Goal: Information Seeking & Learning: Learn about a topic

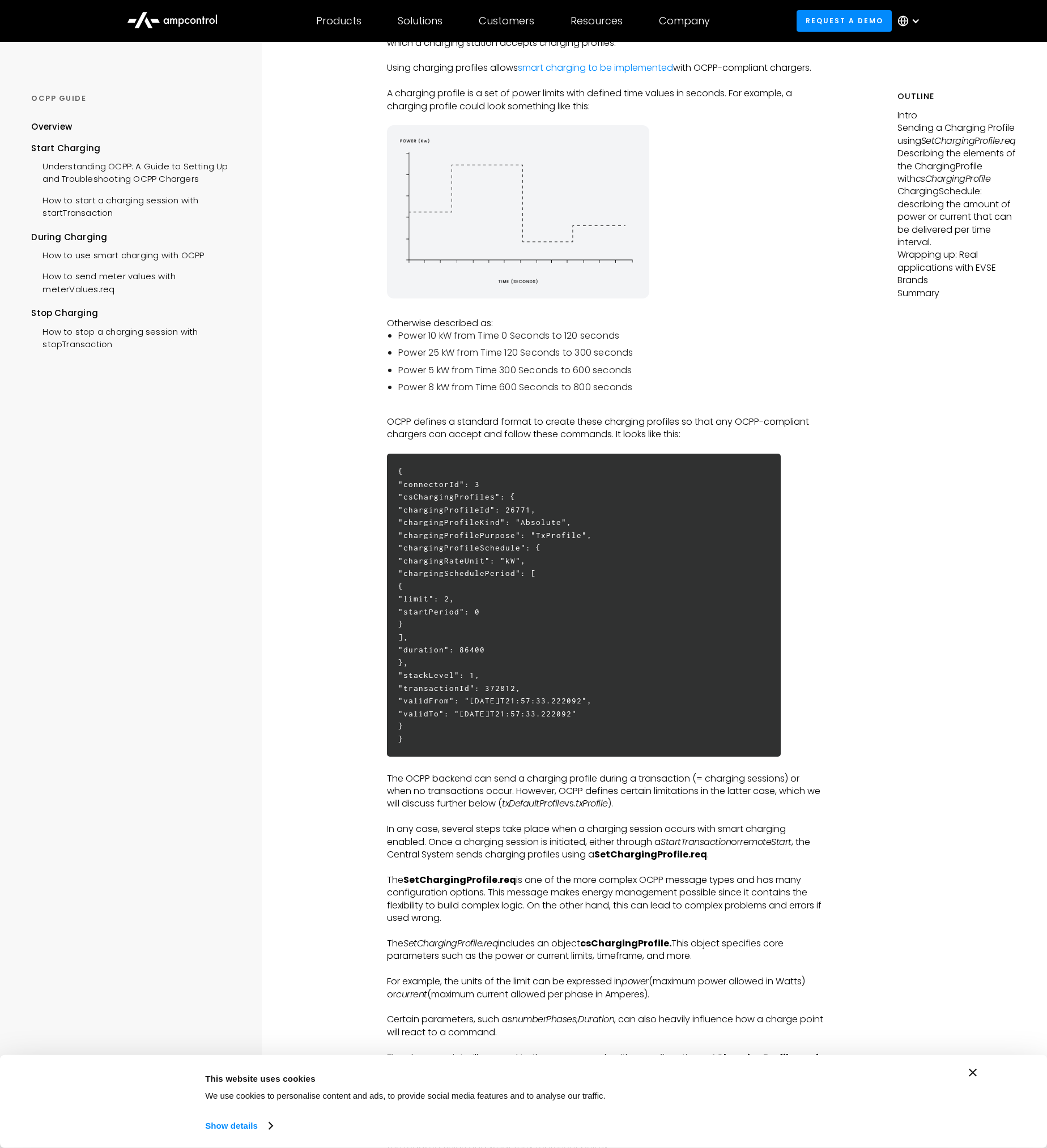
scroll to position [188, 0]
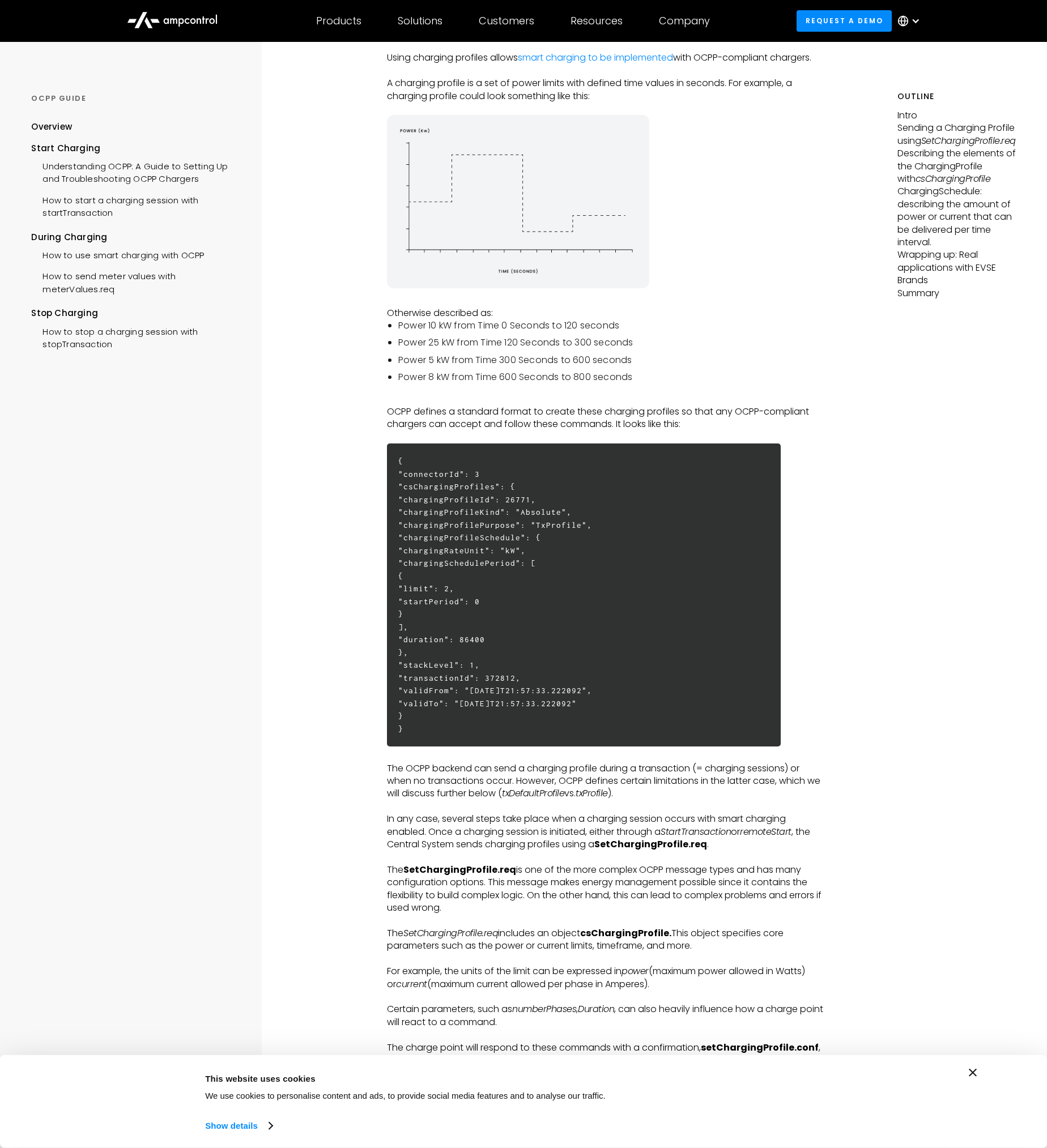
click at [516, 418] on p "OCPP defines a standard format to create these charging profiles so that any OC…" at bounding box center [606, 419] width 437 height 25
drag, startPoint x: 516, startPoint y: 418, endPoint x: 654, endPoint y: 416, distance: 138.0
click at [654, 416] on p "OCPP defines a standard format to create these charging profiles so that any OC…" at bounding box center [606, 419] width 437 height 25
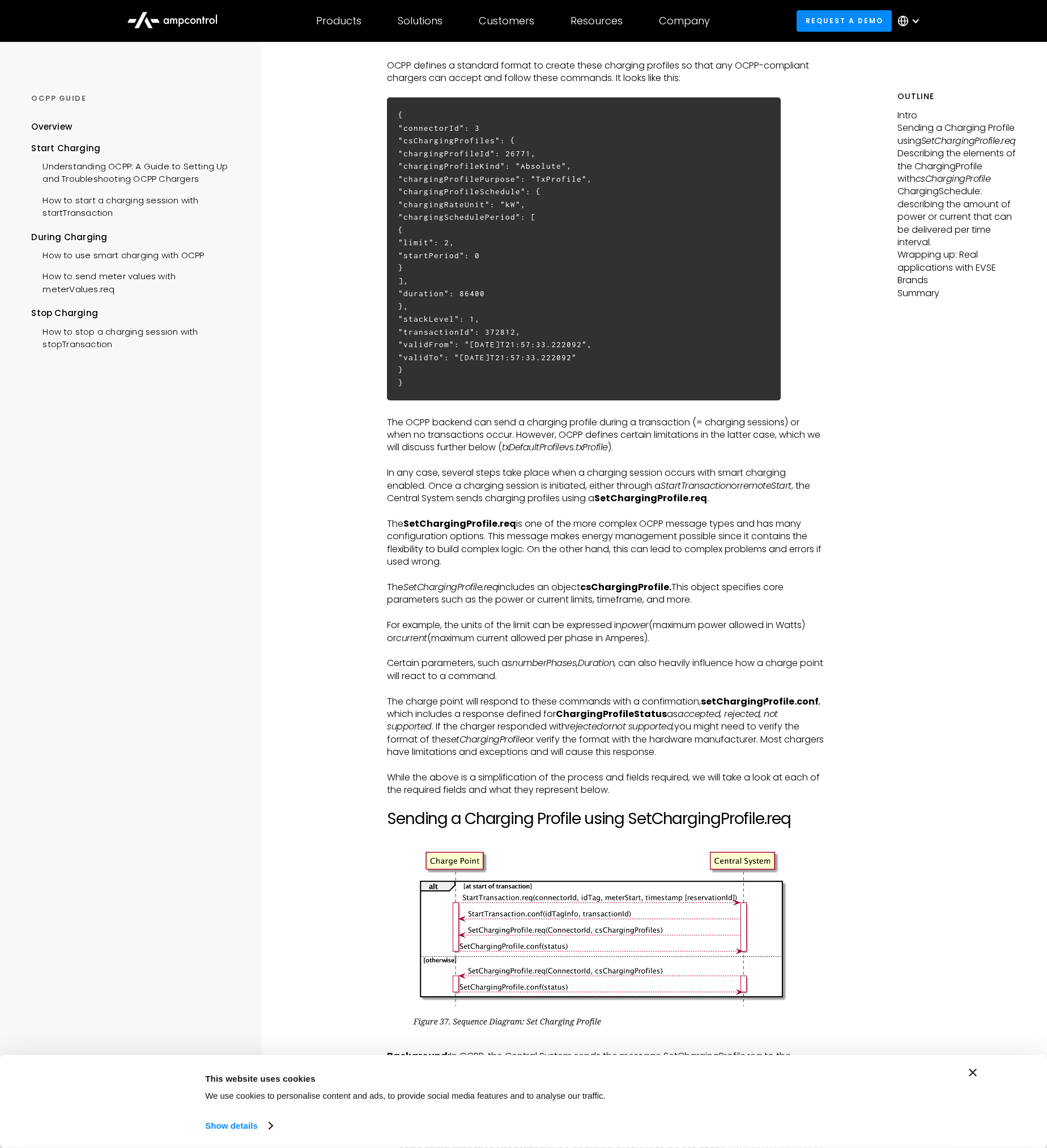
scroll to position [567, 0]
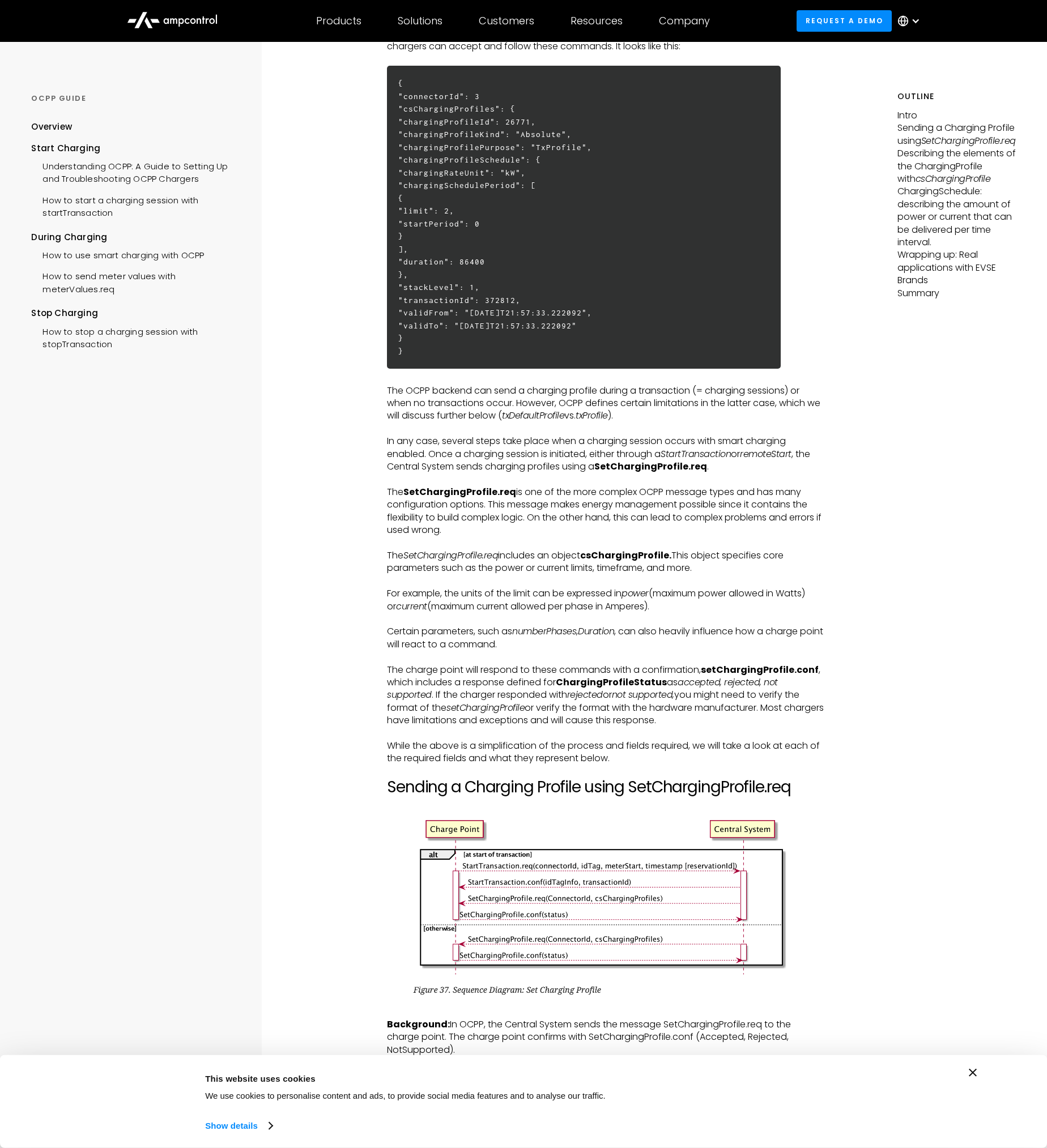
drag, startPoint x: 395, startPoint y: 390, endPoint x: 409, endPoint y: 391, distance: 14.0
click at [409, 391] on p "The OCPP backend can send a charging profile during a transaction (= charging s…" at bounding box center [606, 403] width 437 height 38
drag, startPoint x: 409, startPoint y: 391, endPoint x: 420, endPoint y: 392, distance: 11.0
click at [415, 391] on p "The OCPP backend can send a charging profile during a transaction (= charging s…" at bounding box center [606, 403] width 437 height 38
click at [584, 392] on p "The OCPP backend can send a charging profile during a transaction (= charging s…" at bounding box center [606, 403] width 437 height 38
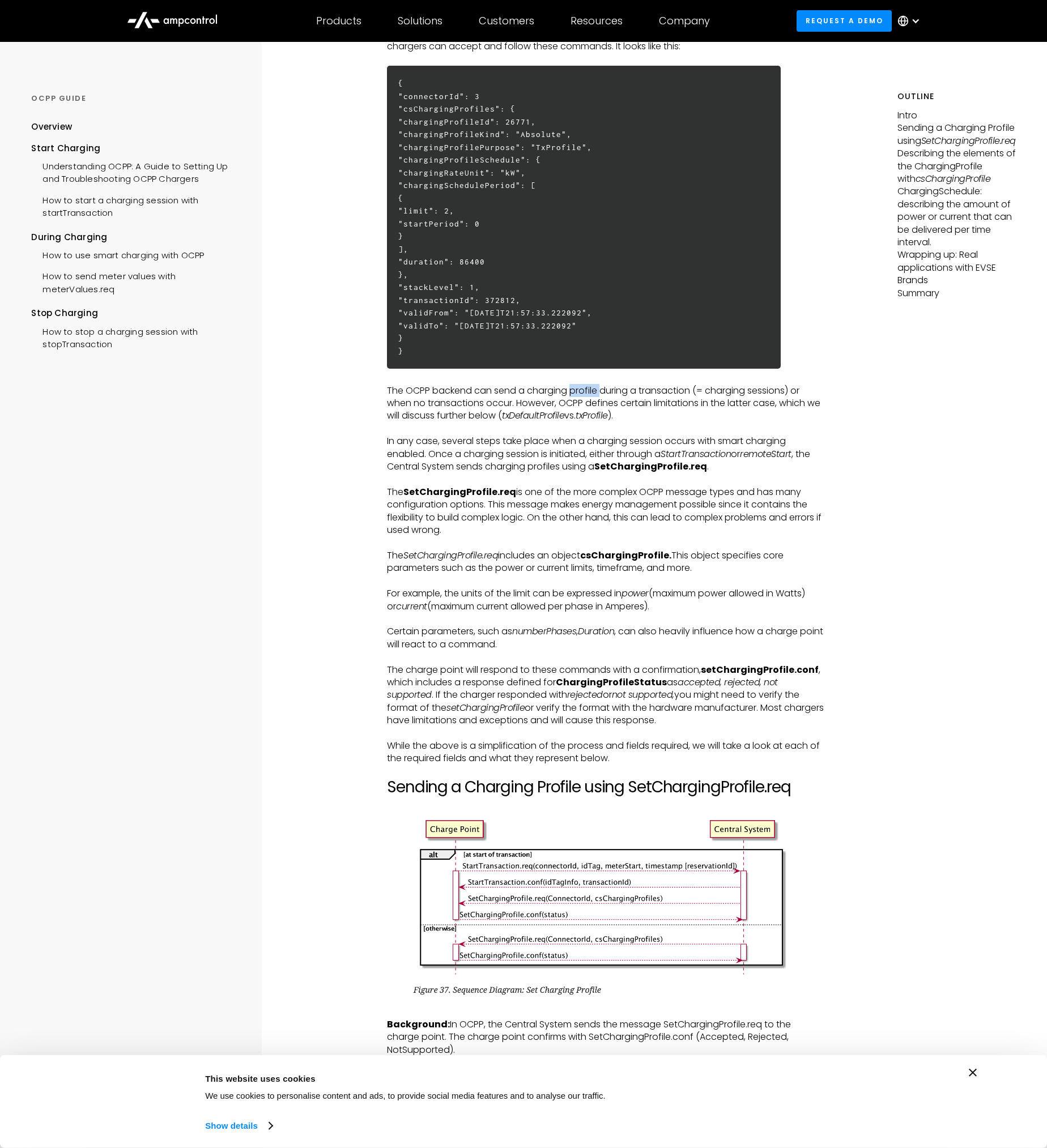
click at [584, 392] on p "The OCPP backend can send a charging profile during a transaction (= charging s…" at bounding box center [606, 403] width 437 height 38
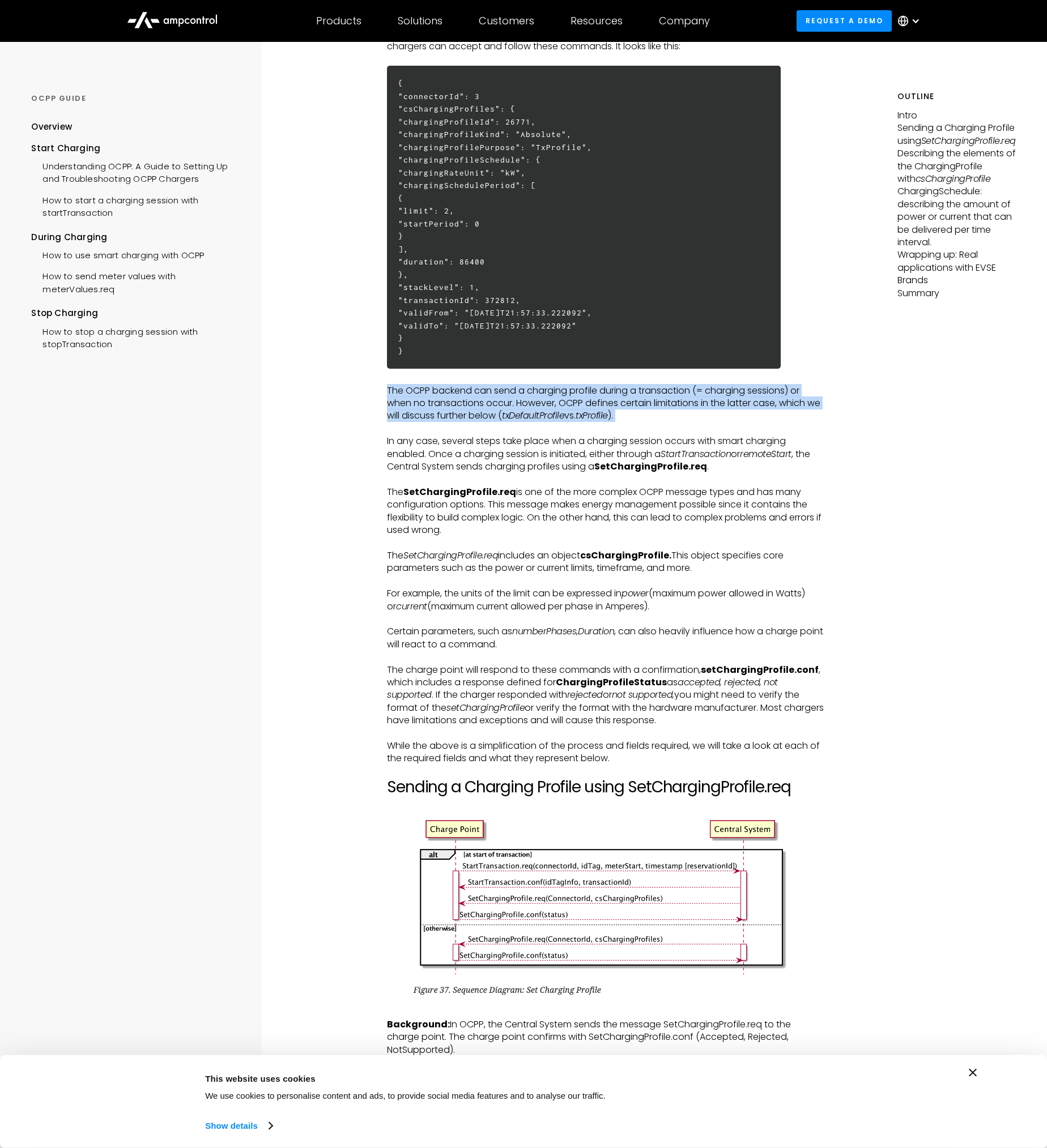
click at [584, 392] on p "The OCPP backend can send a charging profile during a transaction (= charging s…" at bounding box center [606, 403] width 437 height 38
drag, startPoint x: 584, startPoint y: 392, endPoint x: 685, endPoint y: 405, distance: 101.8
click at [685, 405] on p "The OCPP backend can send a charging profile during a transaction (= charging s…" at bounding box center [606, 403] width 437 height 38
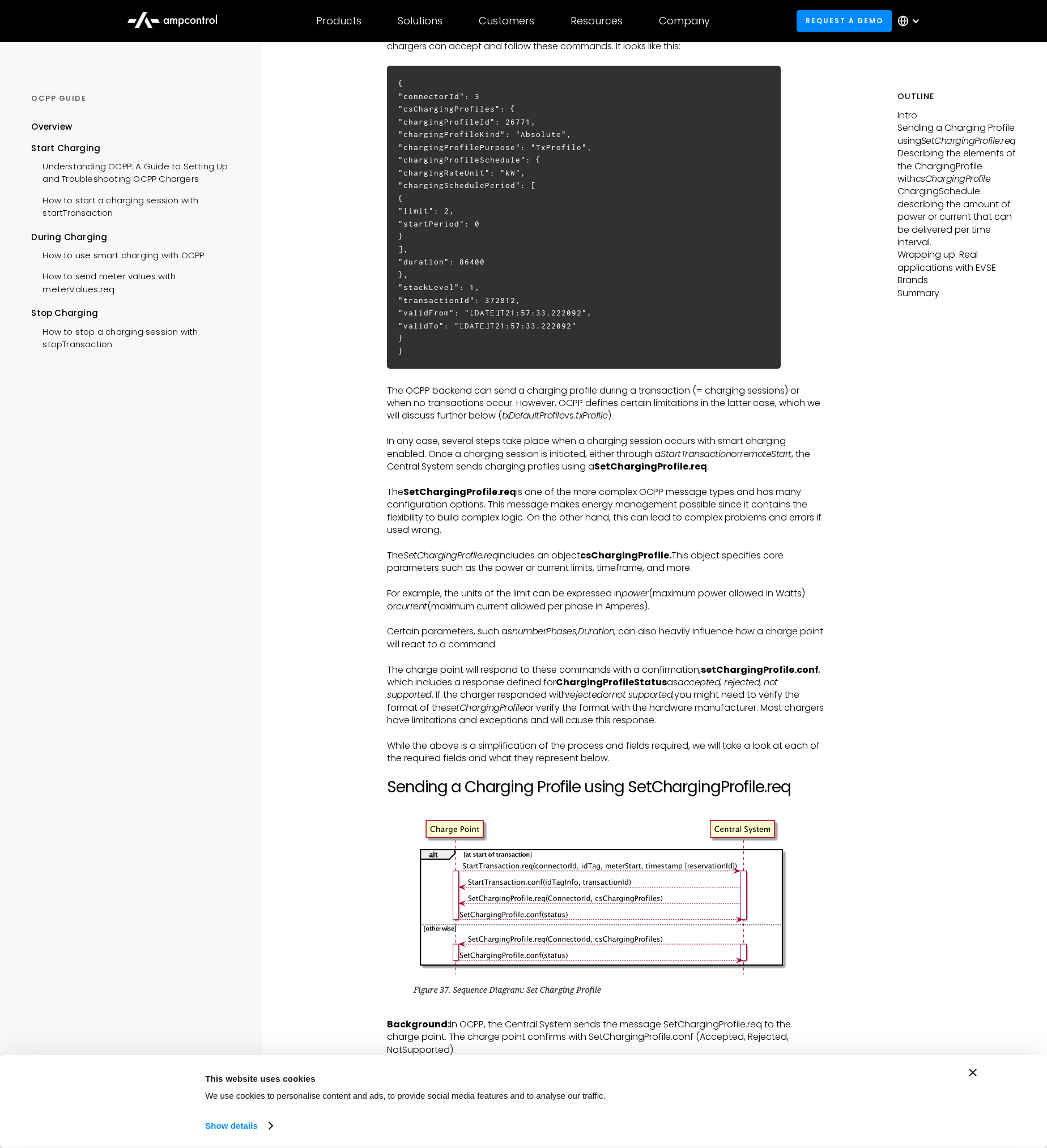
click at [509, 446] on p "In any case, several steps take place when a charging session occurs with smart…" at bounding box center [606, 454] width 437 height 38
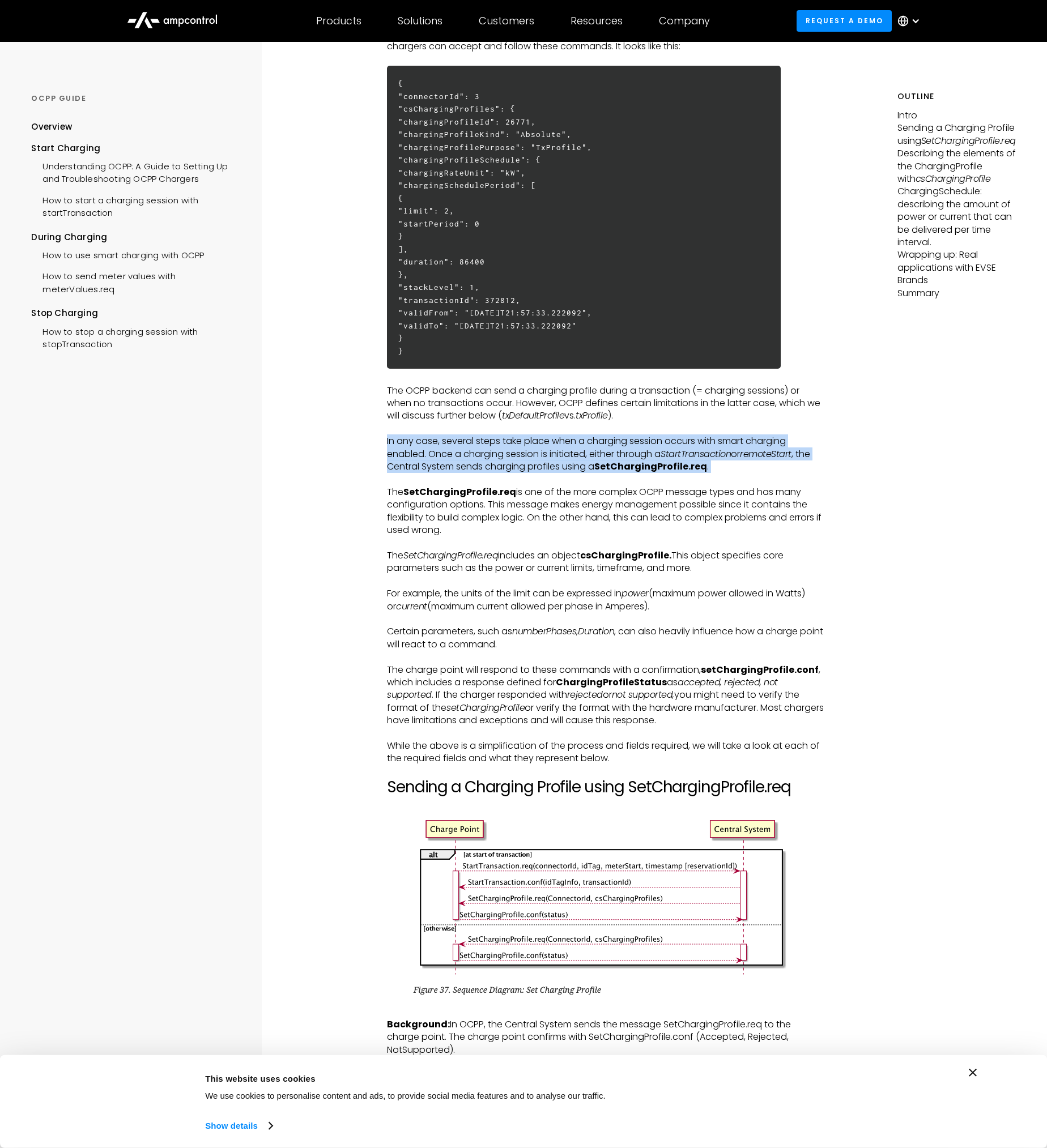
click at [509, 446] on p "In any case, several steps take place when a charging session occurs with smart…" at bounding box center [606, 454] width 437 height 38
drag, startPoint x: 509, startPoint y: 446, endPoint x: 693, endPoint y: 442, distance: 184.0
click at [693, 442] on p "In any case, several steps take place when a charging session occurs with smart…" at bounding box center [606, 454] width 437 height 38
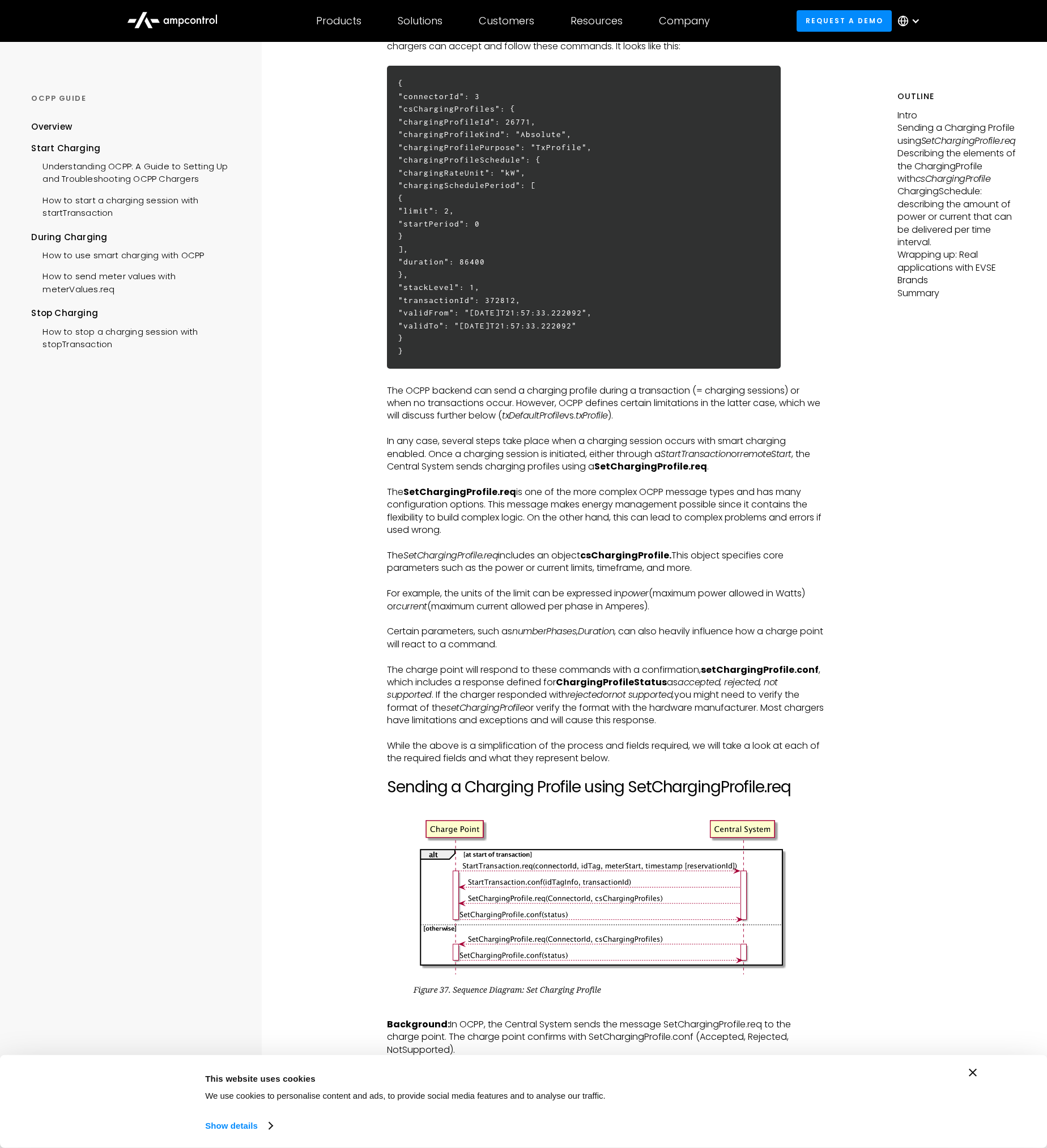
click at [568, 456] on p "In any case, several steps take place when a charging session occurs with smart…" at bounding box center [606, 454] width 437 height 38
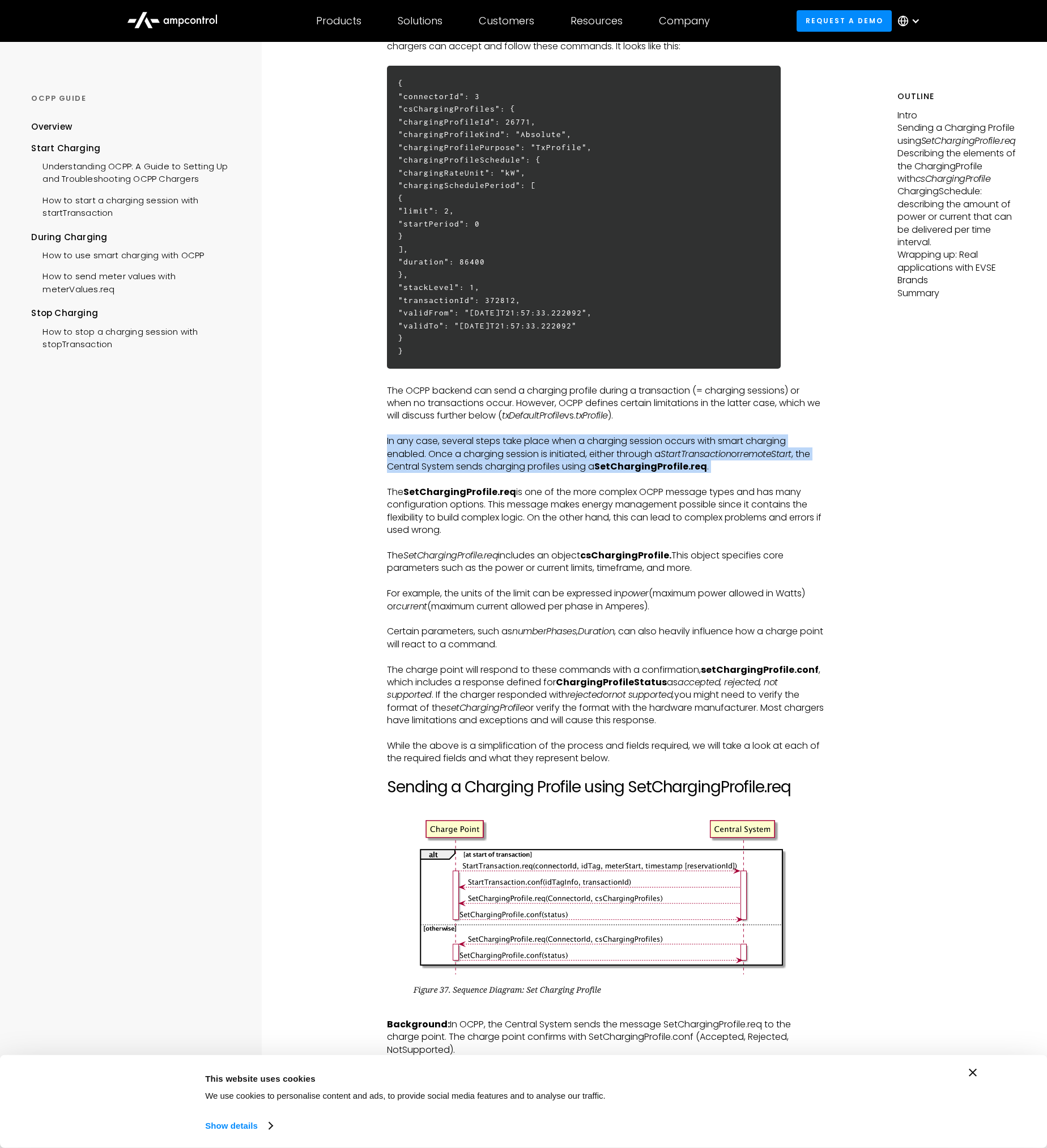
click at [568, 456] on p "In any case, several steps take place when a charging session occurs with smart…" at bounding box center [606, 454] width 437 height 38
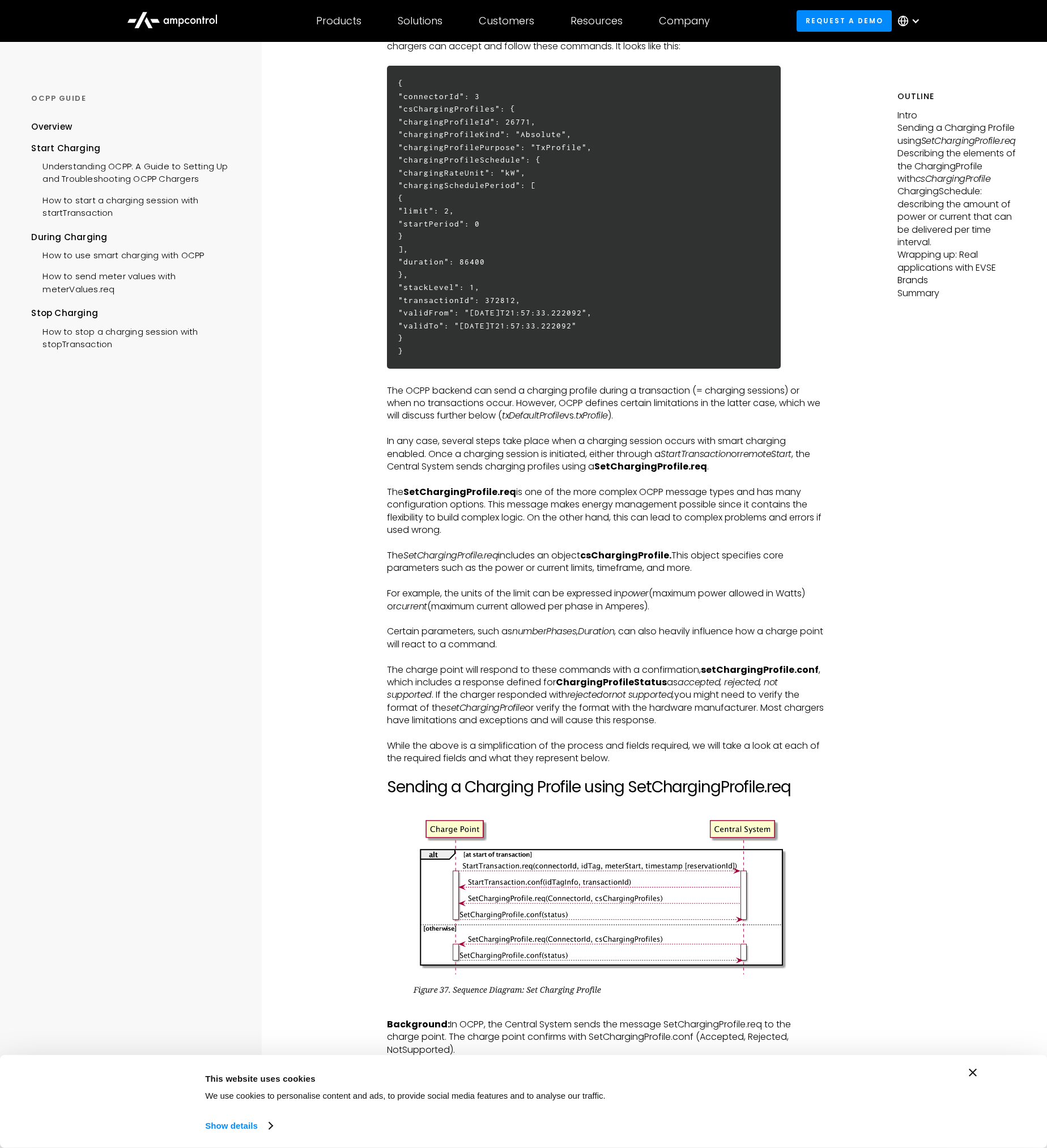
drag, startPoint x: 568, startPoint y: 456, endPoint x: 540, endPoint y: 496, distance: 48.8
click at [540, 496] on p "The SetChargingProfile.req is one of the more complex OCPP message types and ha…" at bounding box center [606, 512] width 437 height 51
click at [540, 494] on p "The SetChargingProfile.req is one of the more complex OCPP message types and ha…" at bounding box center [606, 512] width 437 height 51
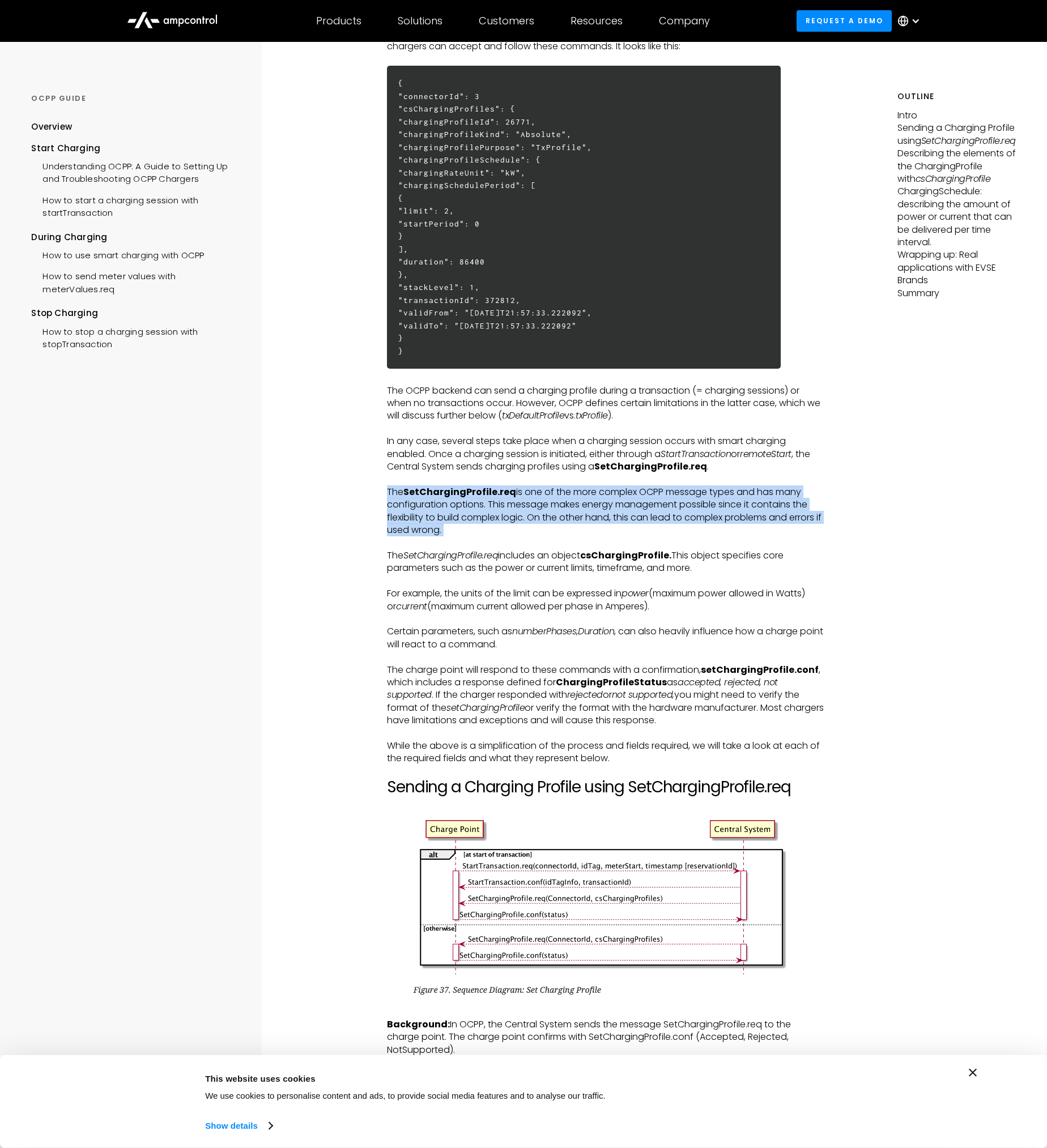
click at [540, 494] on p "The SetChargingProfile.req is one of the more complex OCPP message types and ha…" at bounding box center [606, 512] width 437 height 51
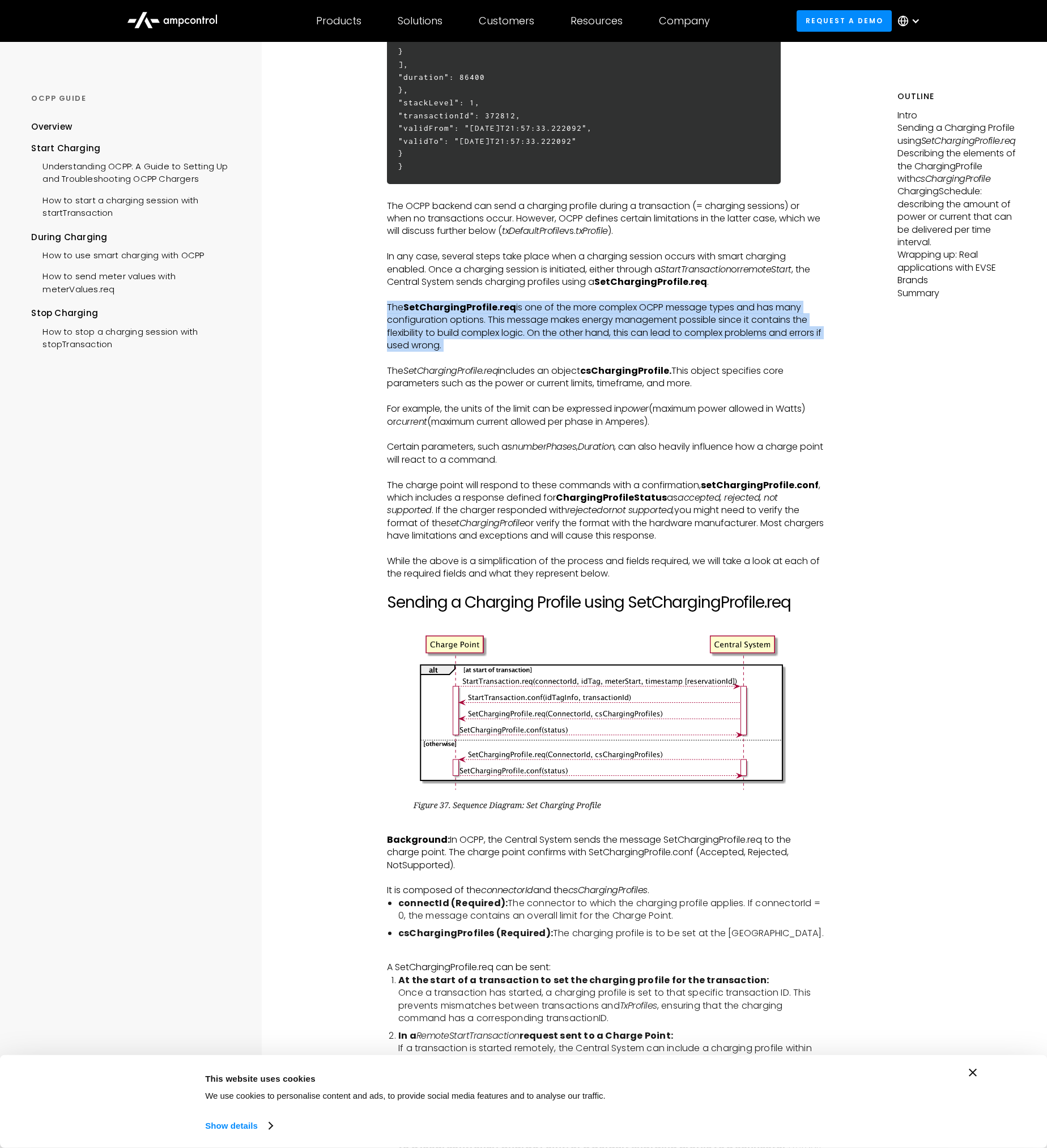
scroll to position [755, 0]
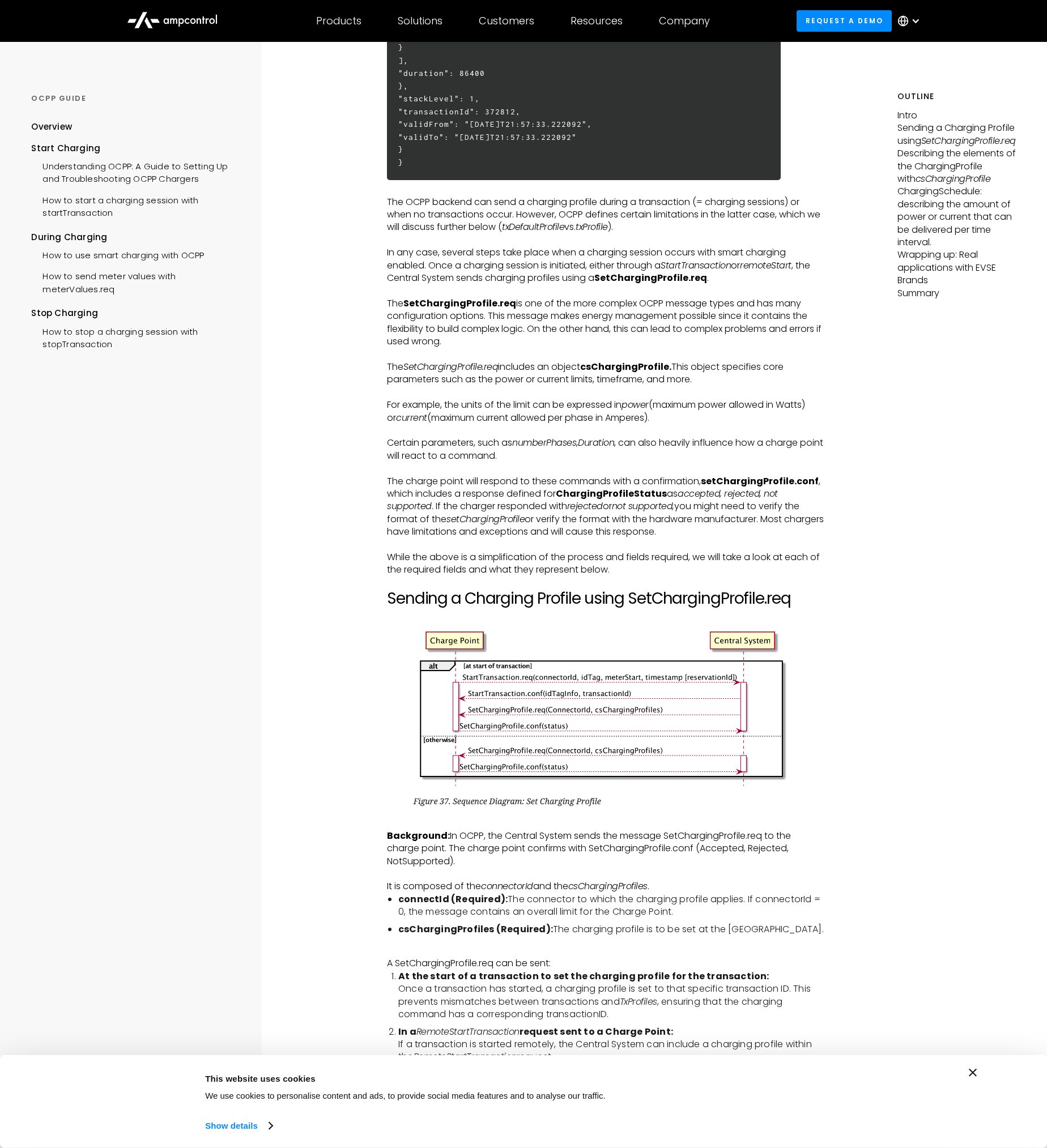
click at [511, 373] on p "The SetChargingProfile.req includes an object csChargingProfile. This object sp…" at bounding box center [606, 374] width 437 height 25
click at [689, 373] on p "The SetChargingProfile.req includes an object csChargingProfile. This object sp…" at bounding box center [606, 374] width 437 height 25
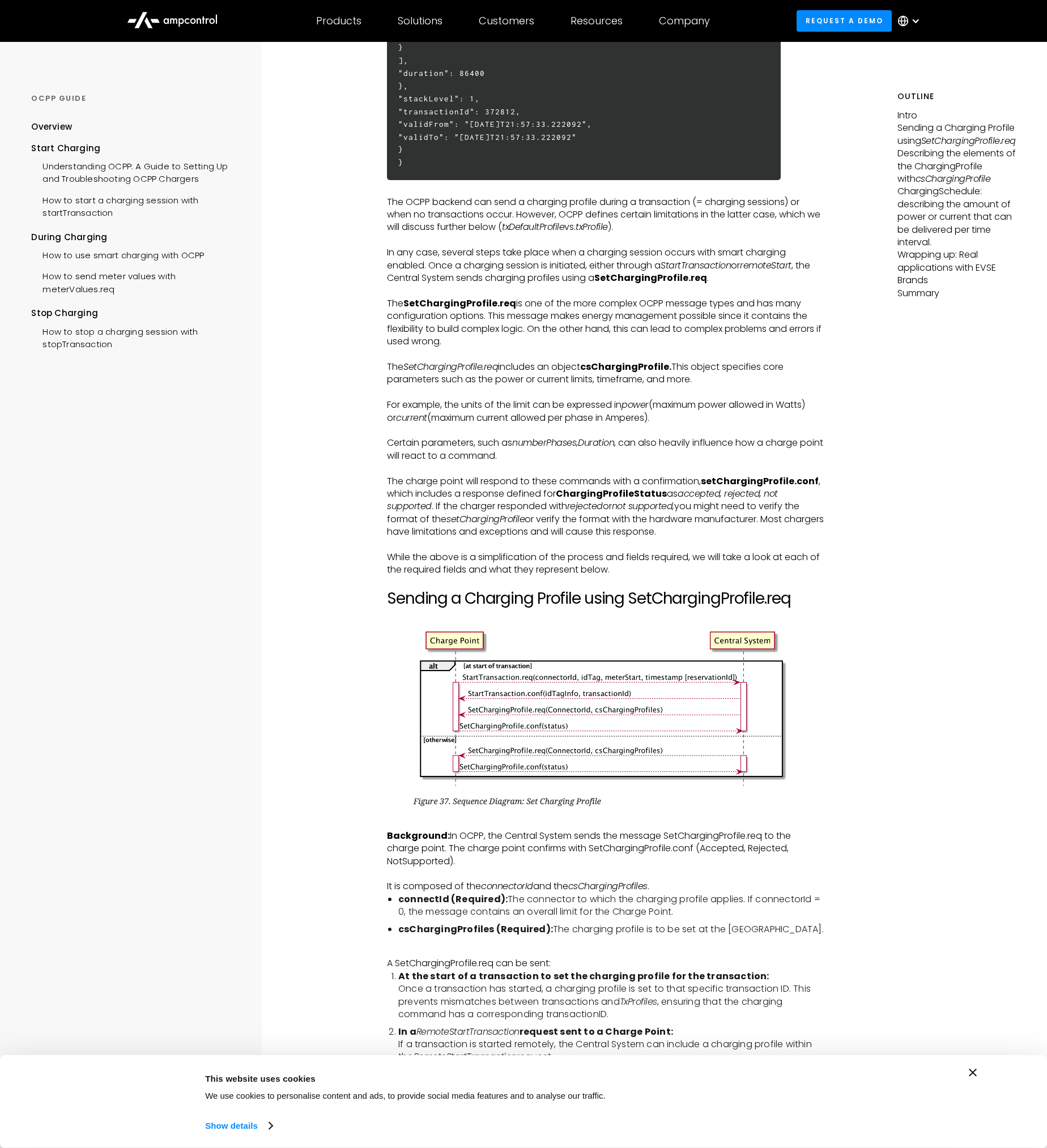
click at [575, 406] on p "For example, the units of the limit can be expressed in power (maximum power al…" at bounding box center [606, 412] width 437 height 25
click at [577, 421] on p "For example, the units of the limit can be expressed in power (maximum power al…" at bounding box center [606, 412] width 437 height 25
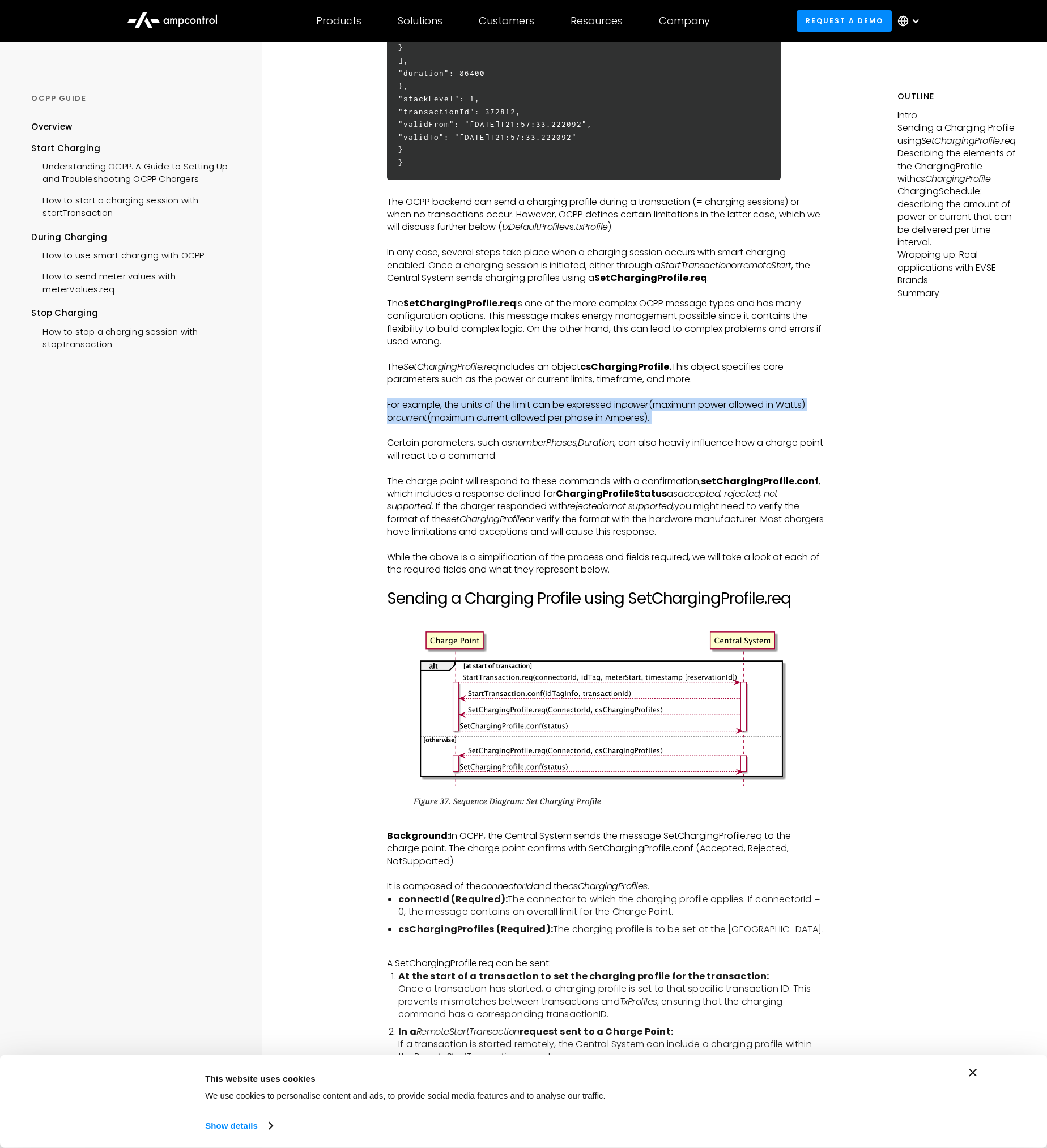
click at [577, 421] on p "For example, the units of the limit can be expressed in power (maximum power al…" at bounding box center [606, 412] width 437 height 25
drag, startPoint x: 577, startPoint y: 421, endPoint x: 506, endPoint y: 441, distance: 73.8
click at [506, 441] on p "Certain parameters, such as numberPhases , Duration , can also heavily influenc…" at bounding box center [606, 449] width 437 height 25
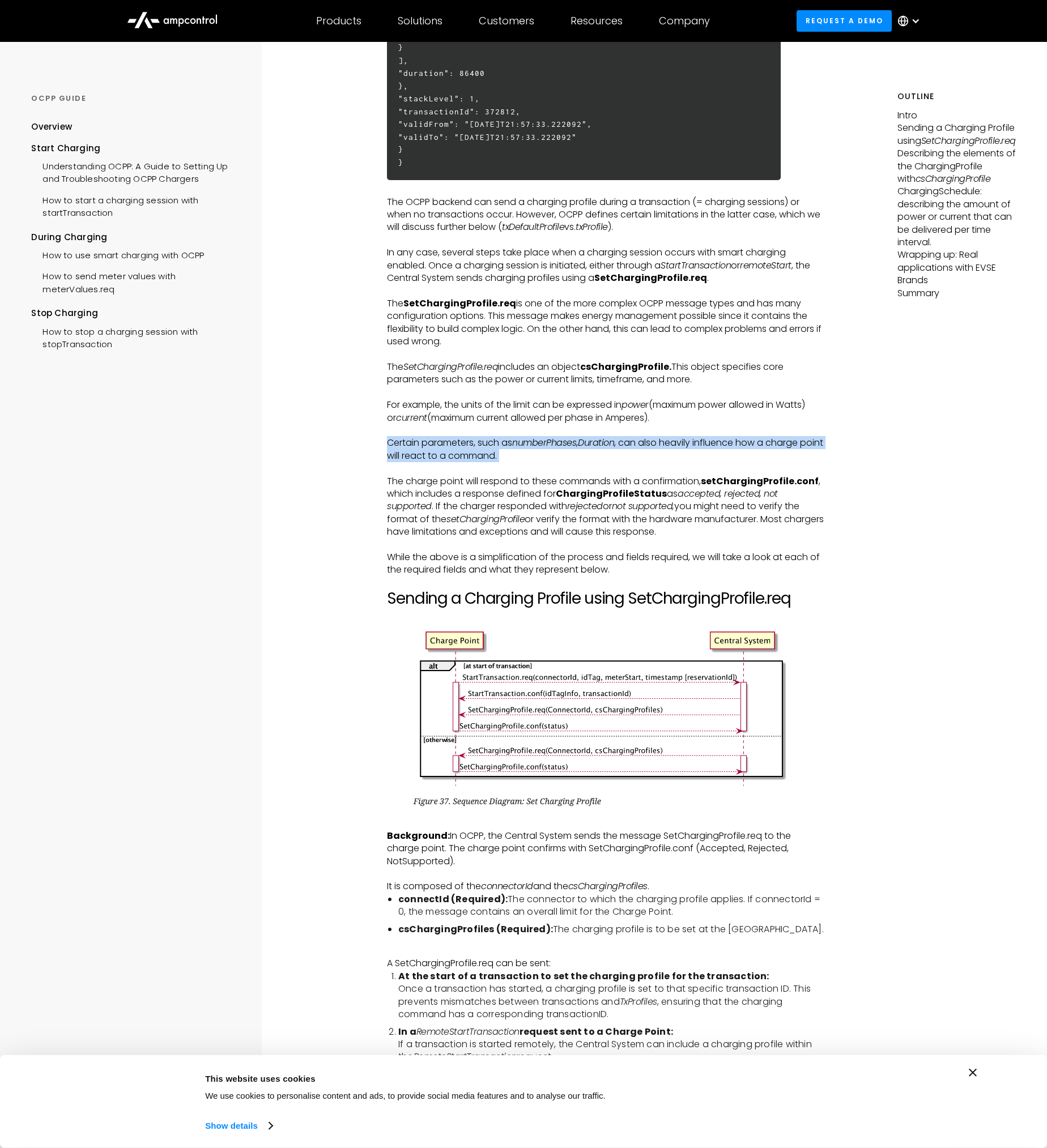
click at [506, 441] on p "Certain parameters, such as numberPhases , Duration , can also heavily influenc…" at bounding box center [606, 449] width 437 height 25
click at [555, 490] on p "The charge point will respond to these commands with a confirmation, setChargin…" at bounding box center [606, 507] width 437 height 64
click at [546, 487] on p "The charge point will respond to these commands with a confirmation, setChargin…" at bounding box center [606, 507] width 437 height 64
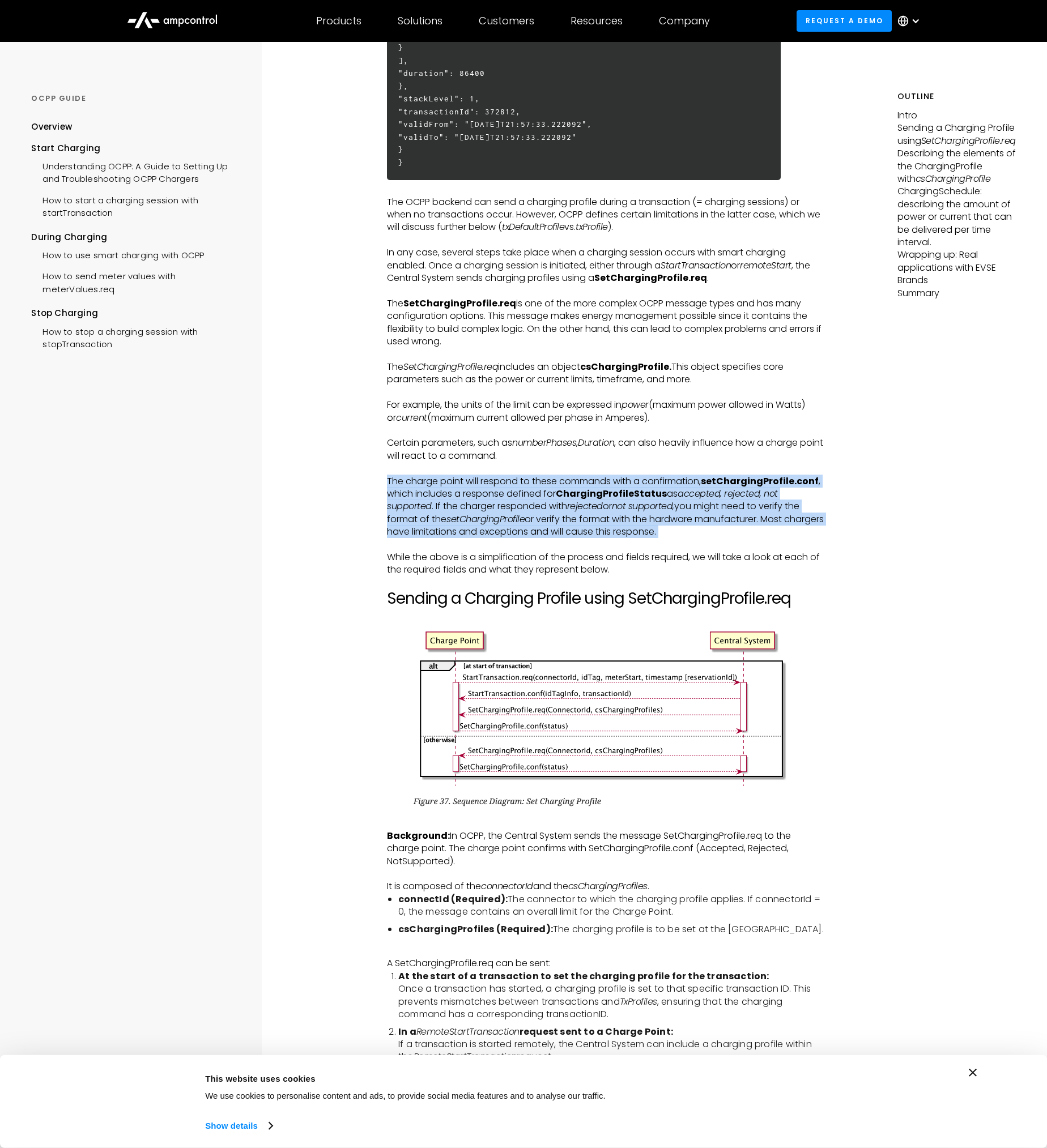
click at [546, 487] on p "The charge point will respond to these commands with a confirmation, setChargin…" at bounding box center [606, 507] width 437 height 64
click at [725, 482] on strong "setChargingProfile.conf" at bounding box center [760, 480] width 118 height 13
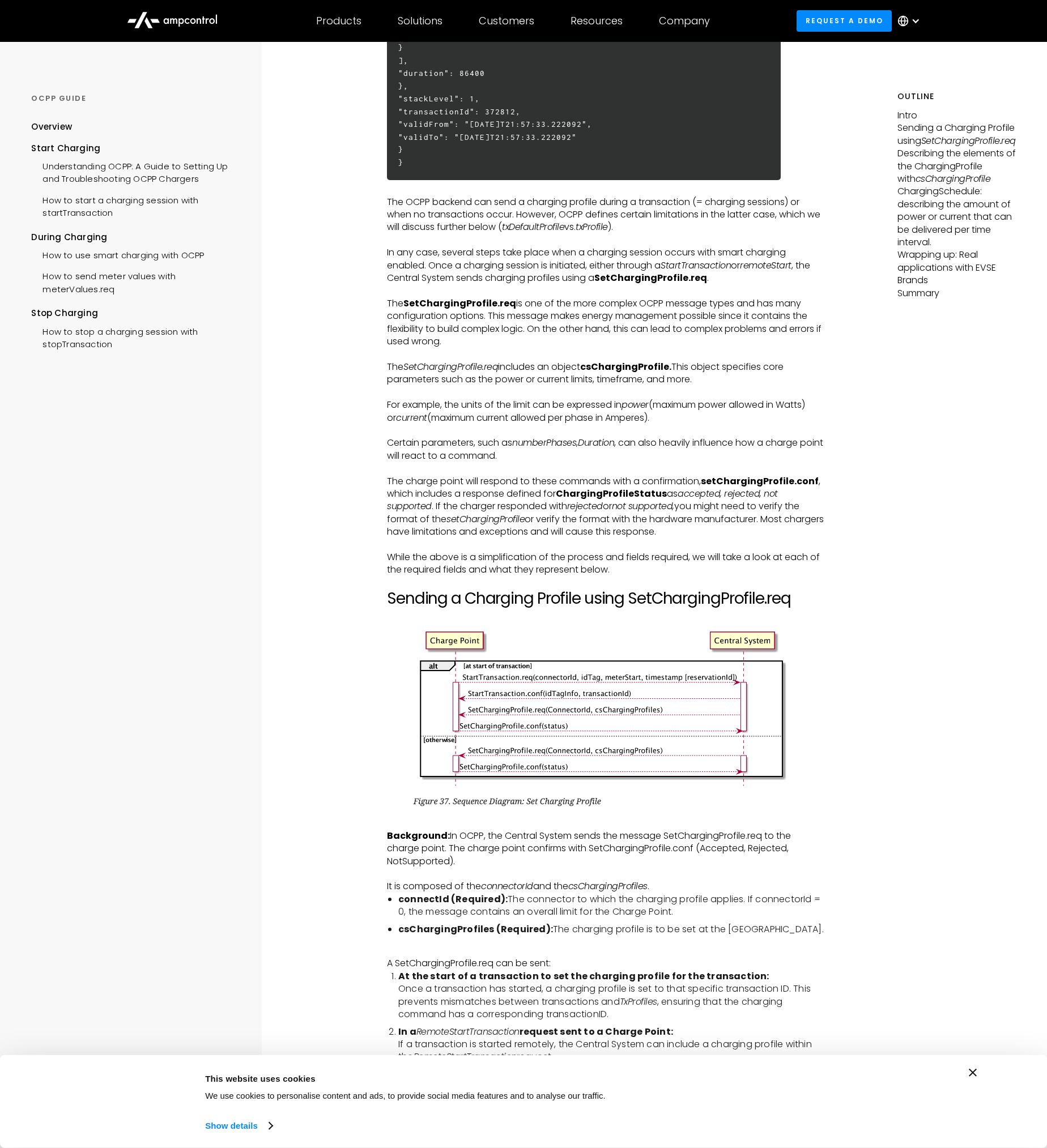
click at [686, 497] on em "accepted, rejected, not supported" at bounding box center [582, 500] width 391 height 25
click at [502, 555] on p "While the above is a simplification of the process and fields required, we will…" at bounding box center [606, 564] width 437 height 25
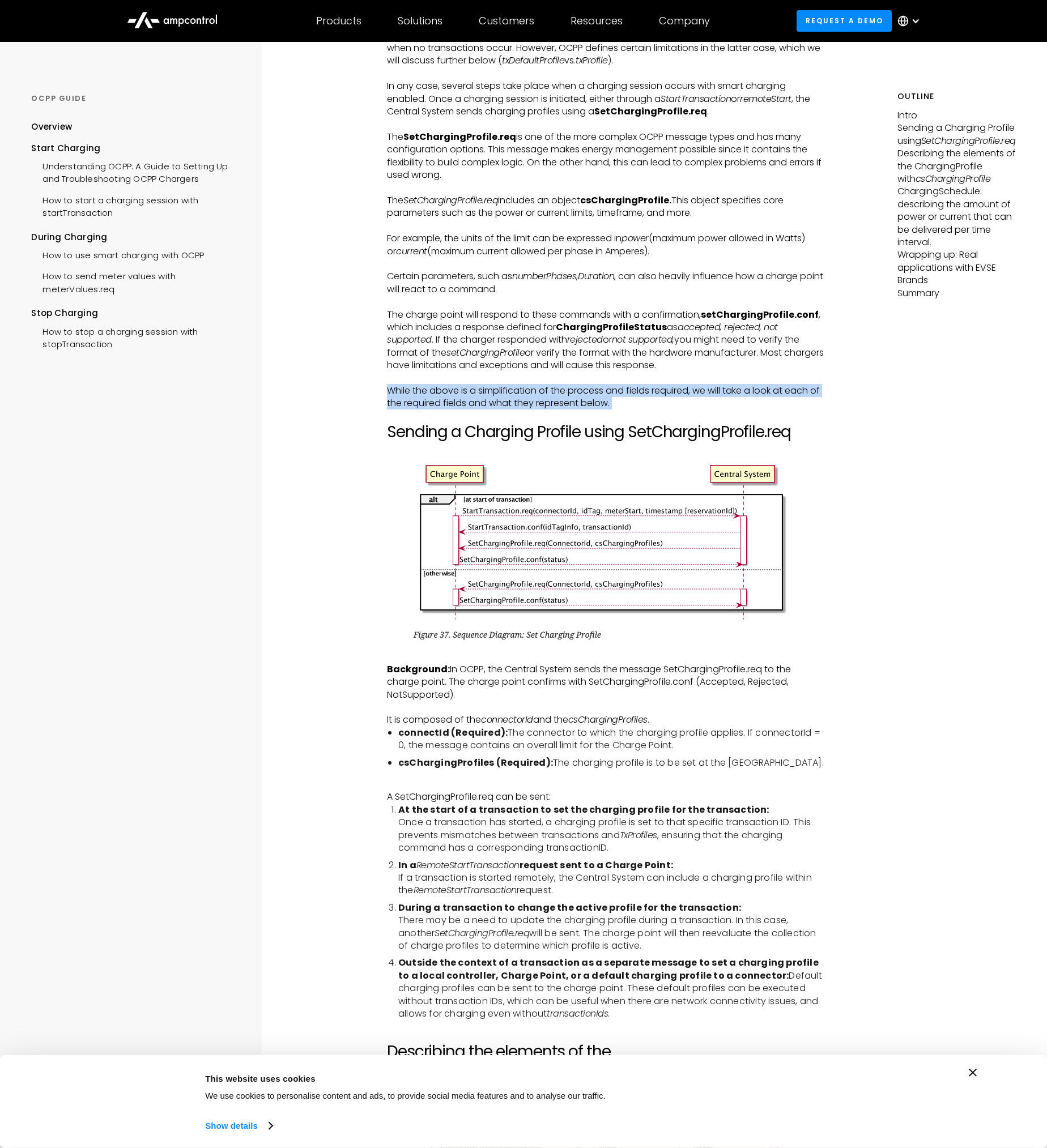
scroll to position [944, 0]
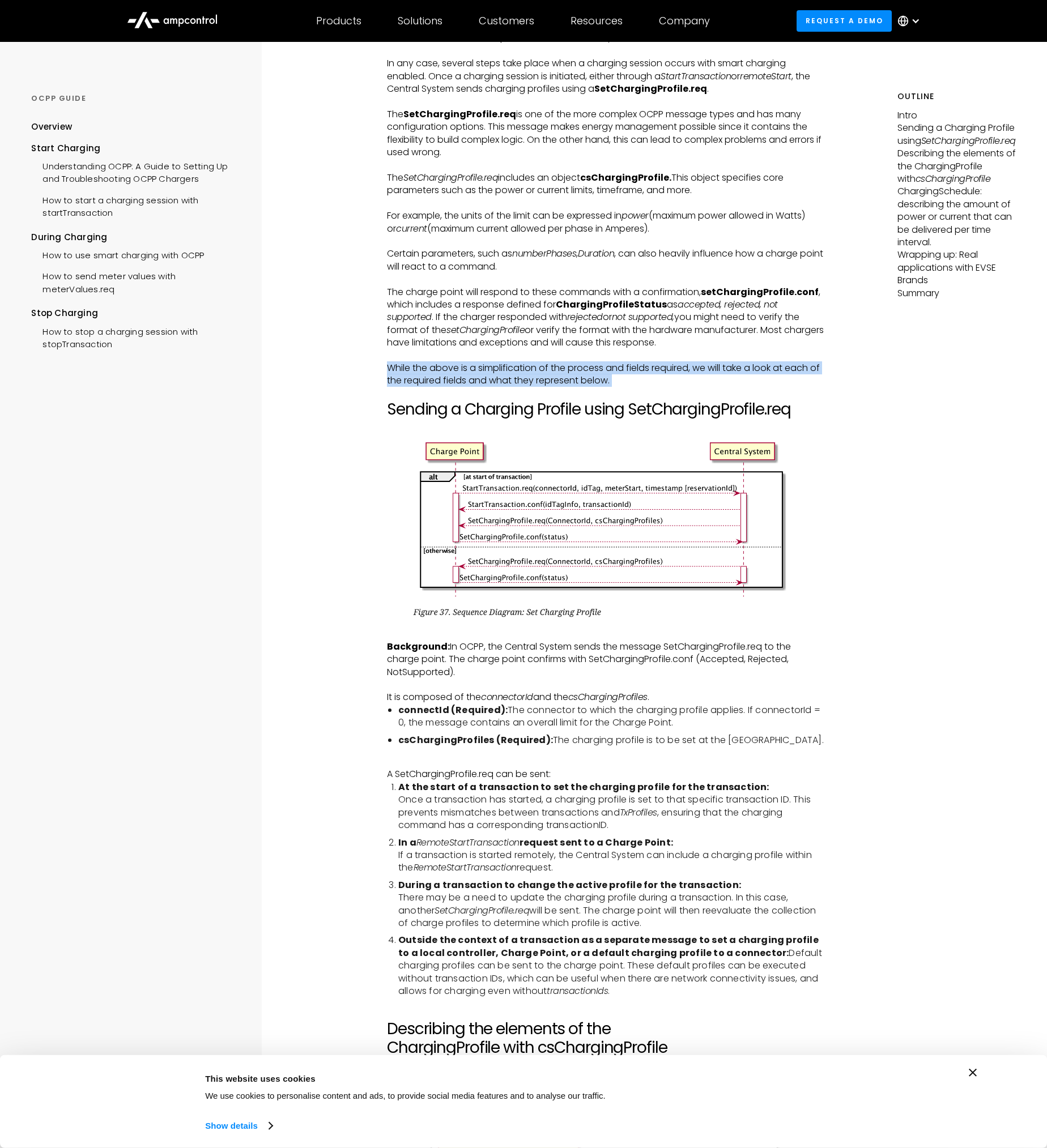
click at [566, 464] on img at bounding box center [606, 521] width 437 height 203
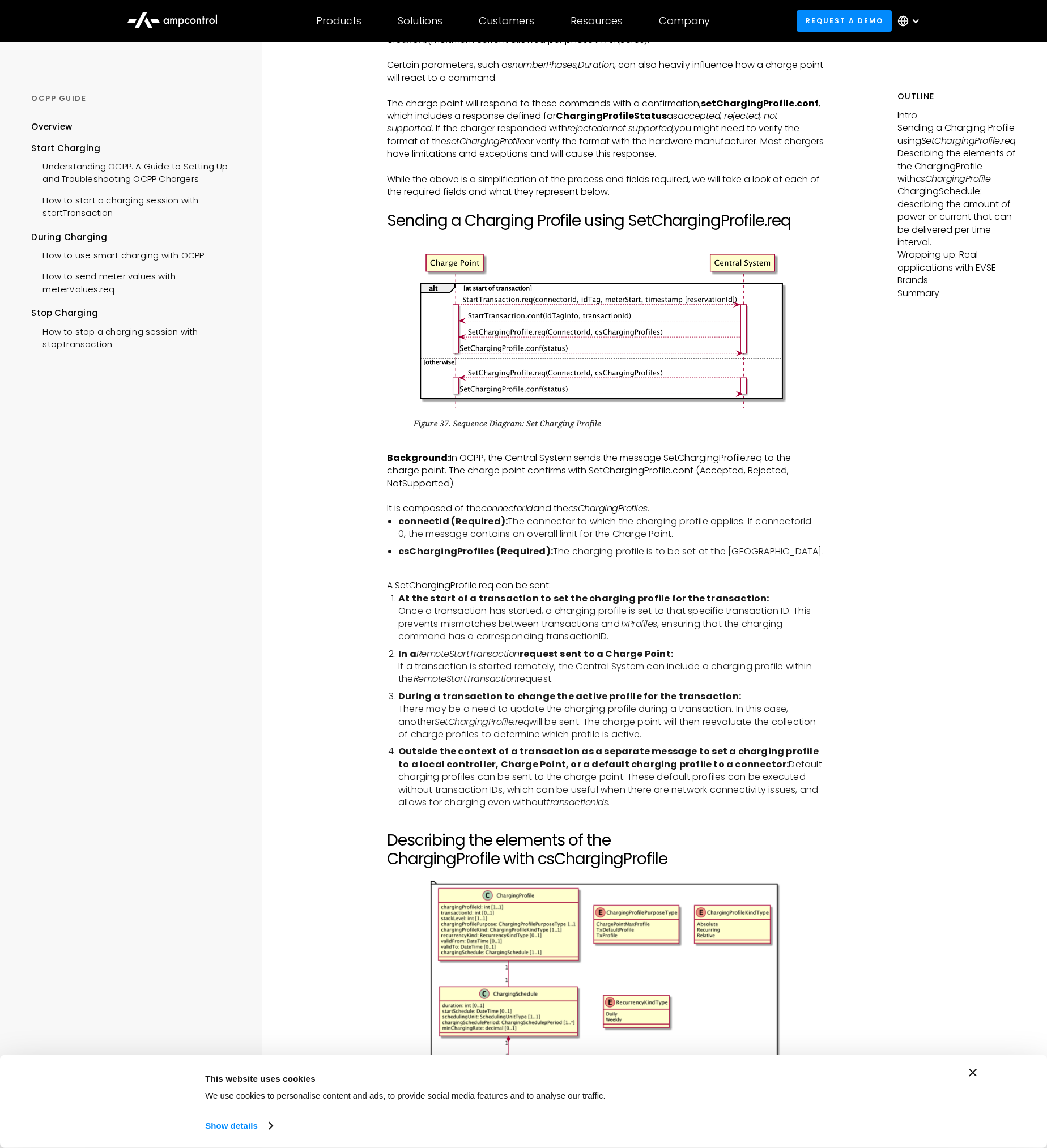
click at [508, 465] on p "Background: In OCPP, the Central System sends the message SetChargingProfile.re…" at bounding box center [606, 471] width 437 height 38
click at [509, 465] on p "Background: In OCPP, the Central System sends the message SetChargingProfile.re…" at bounding box center [606, 471] width 437 height 38
click at [518, 516] on li "connectId (Required): The connector to which the charging profile applies. If c…" at bounding box center [611, 528] width 425 height 25
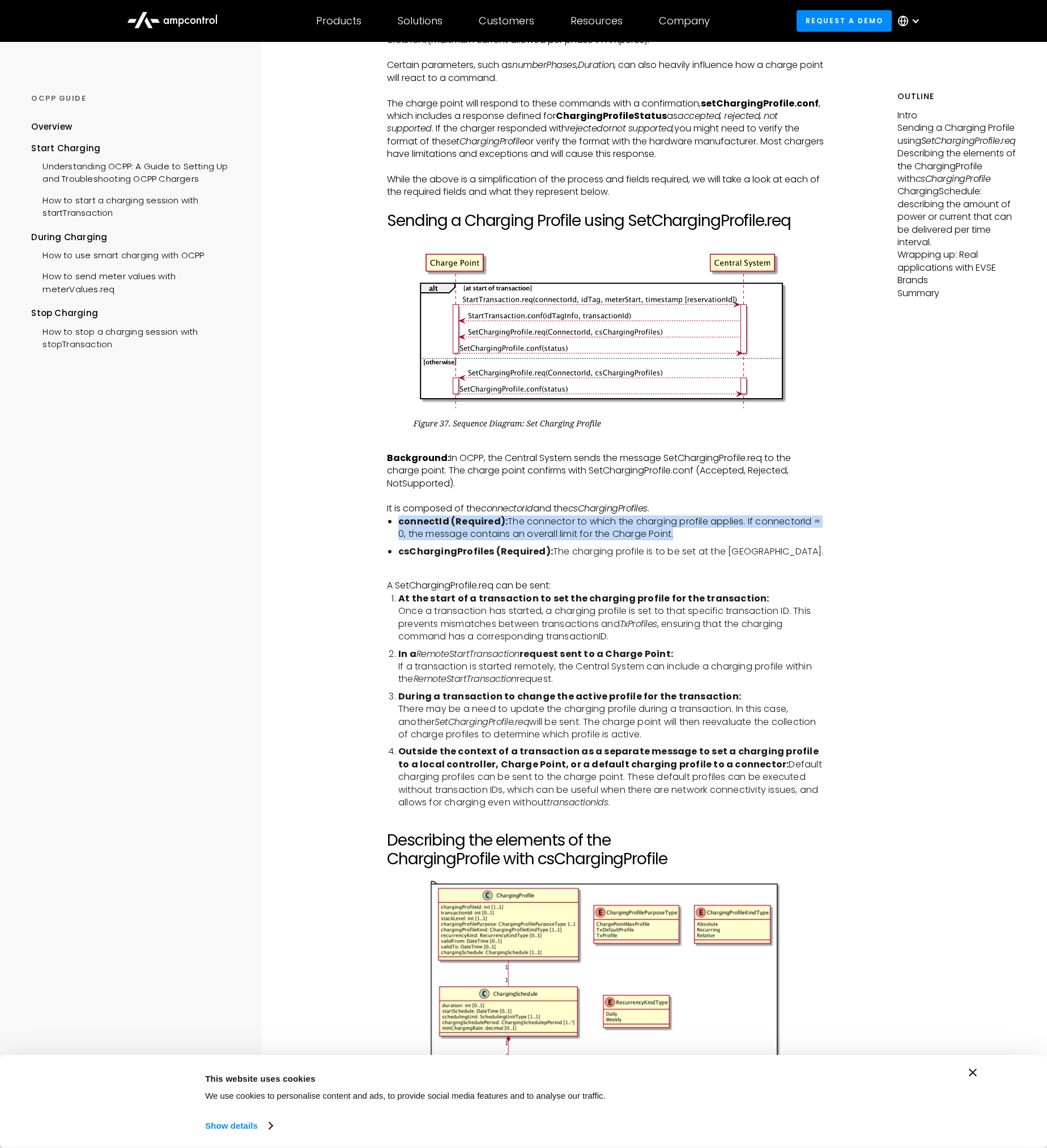
click at [522, 516] on li "connectId (Required): The connector to which the charging profile applies. If c…" at bounding box center [611, 528] width 425 height 25
drag, startPoint x: 522, startPoint y: 509, endPoint x: 590, endPoint y: 540, distance: 74.7
click at [590, 545] on li "csChargingProfiles (Required): The charging profile is to be set at the Charge …" at bounding box center [611, 551] width 425 height 13
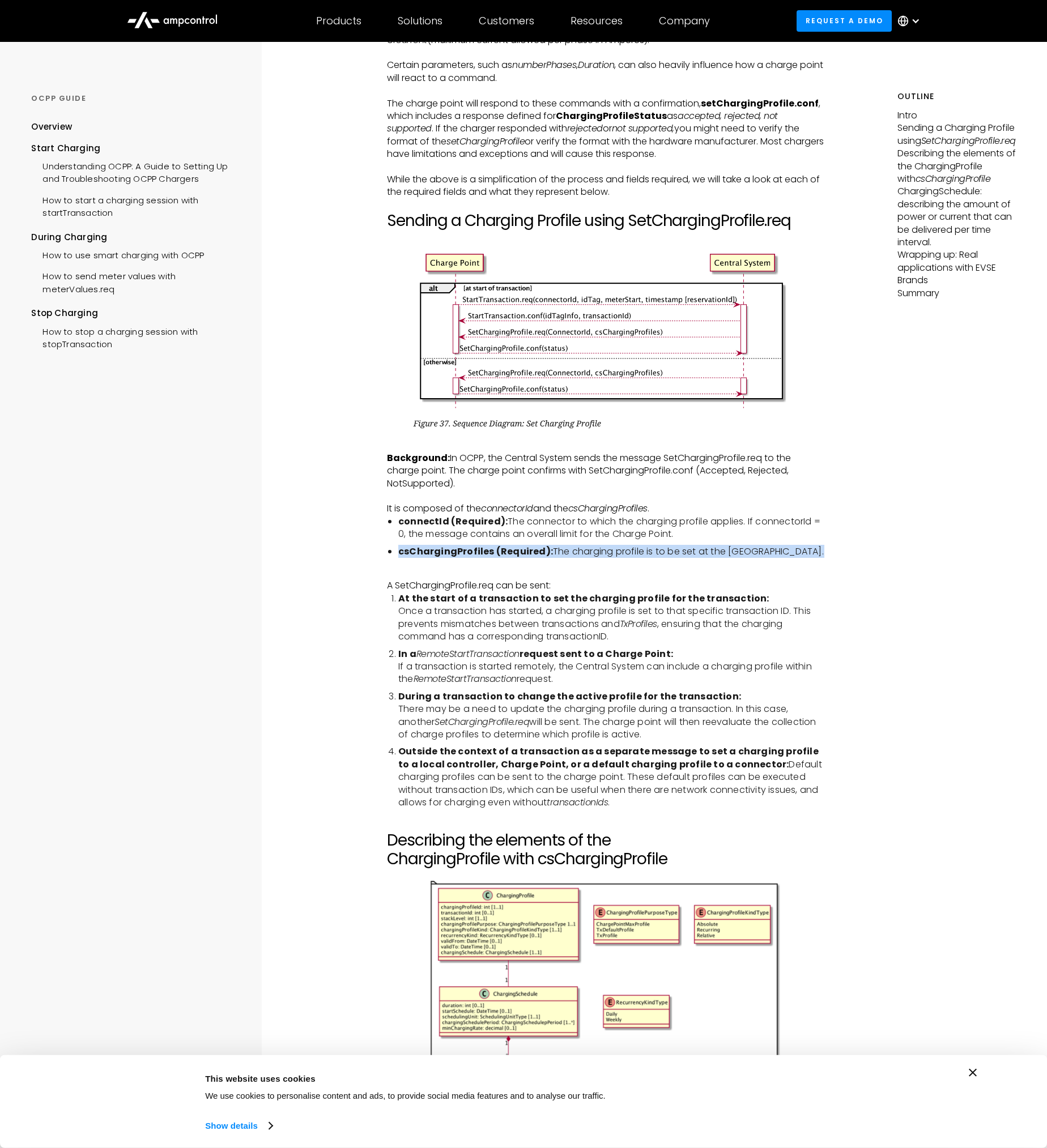
click at [590, 545] on li "csChargingProfiles (Required): The charging profile is to be set at the Charge …" at bounding box center [611, 551] width 425 height 13
drag, startPoint x: 590, startPoint y: 540, endPoint x: 678, endPoint y: 551, distance: 88.7
click at [678, 551] on li "csChargingProfiles (Required): The charging profile is to be set at the Charge …" at bounding box center [611, 551] width 425 height 13
click at [595, 526] on li "connectId (Required): The connector to which the charging profile applies. If c…" at bounding box center [611, 528] width 425 height 25
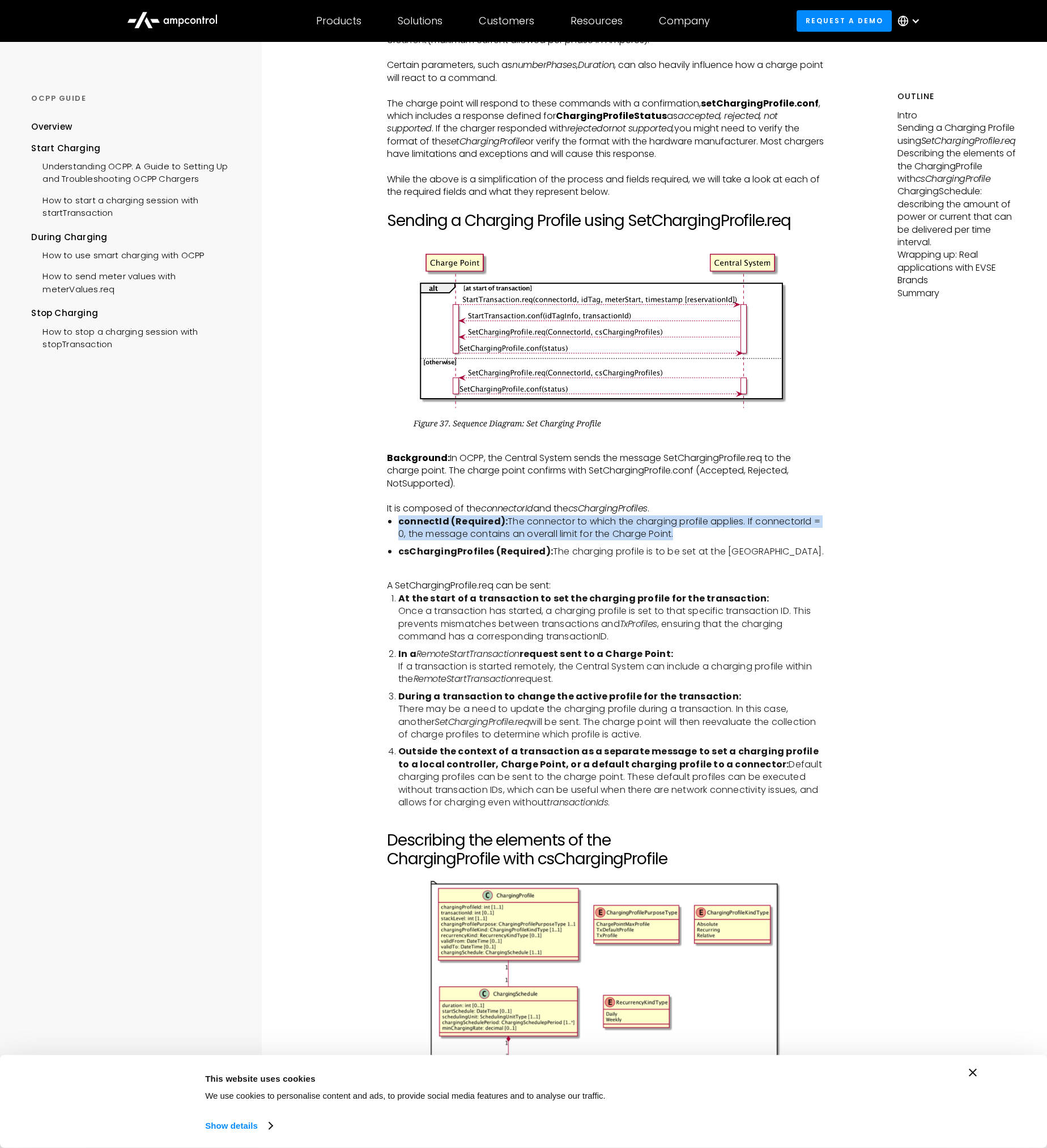
click at [595, 526] on li "connectId (Required): The connector to which the charging profile applies. If c…" at bounding box center [611, 528] width 425 height 25
drag, startPoint x: 595, startPoint y: 526, endPoint x: 527, endPoint y: 523, distance: 68.1
click at [527, 523] on li "connectId (Required): The connector to which the charging profile applies. If c…" at bounding box center [611, 528] width 425 height 25
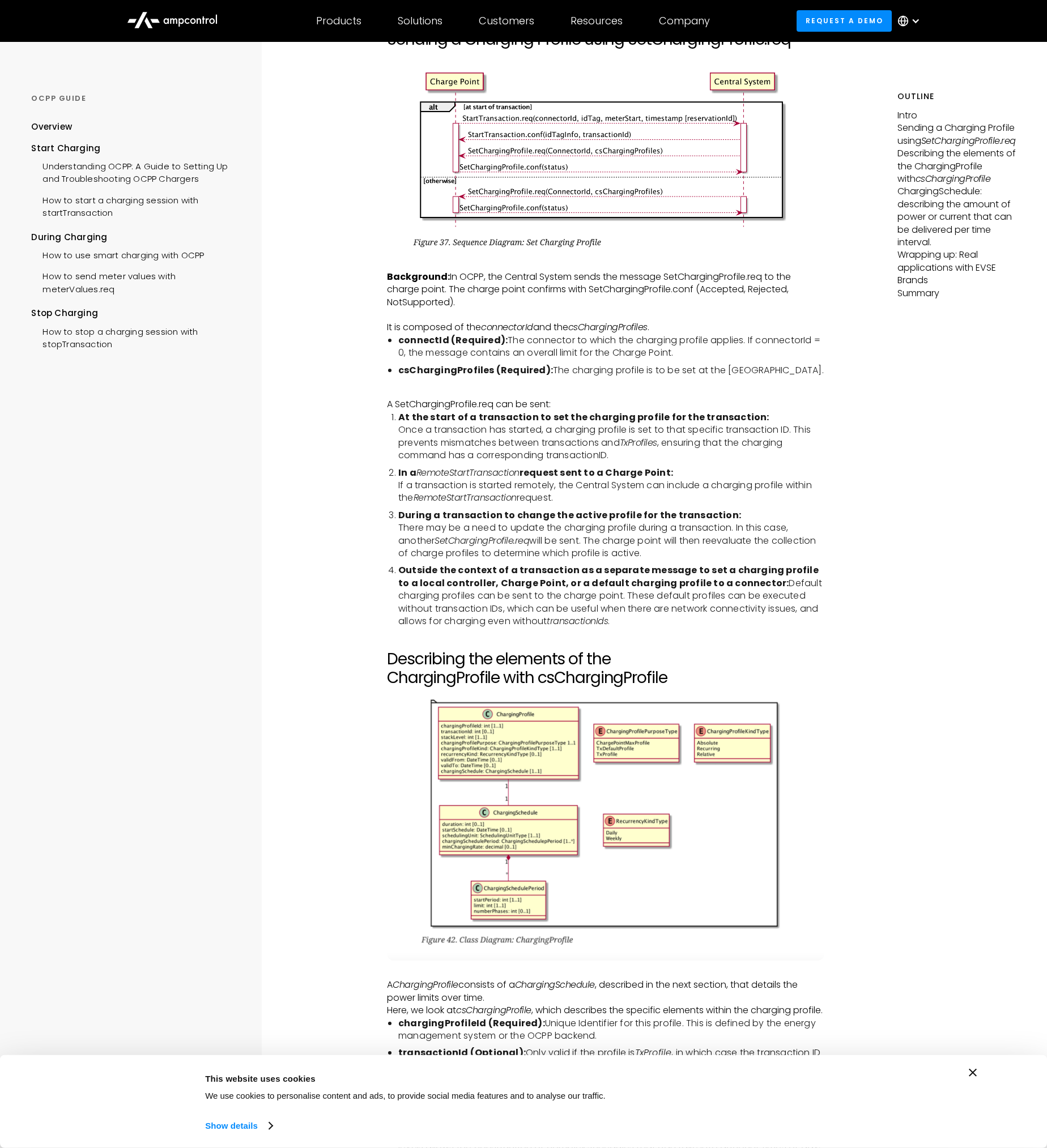
scroll to position [1322, 0]
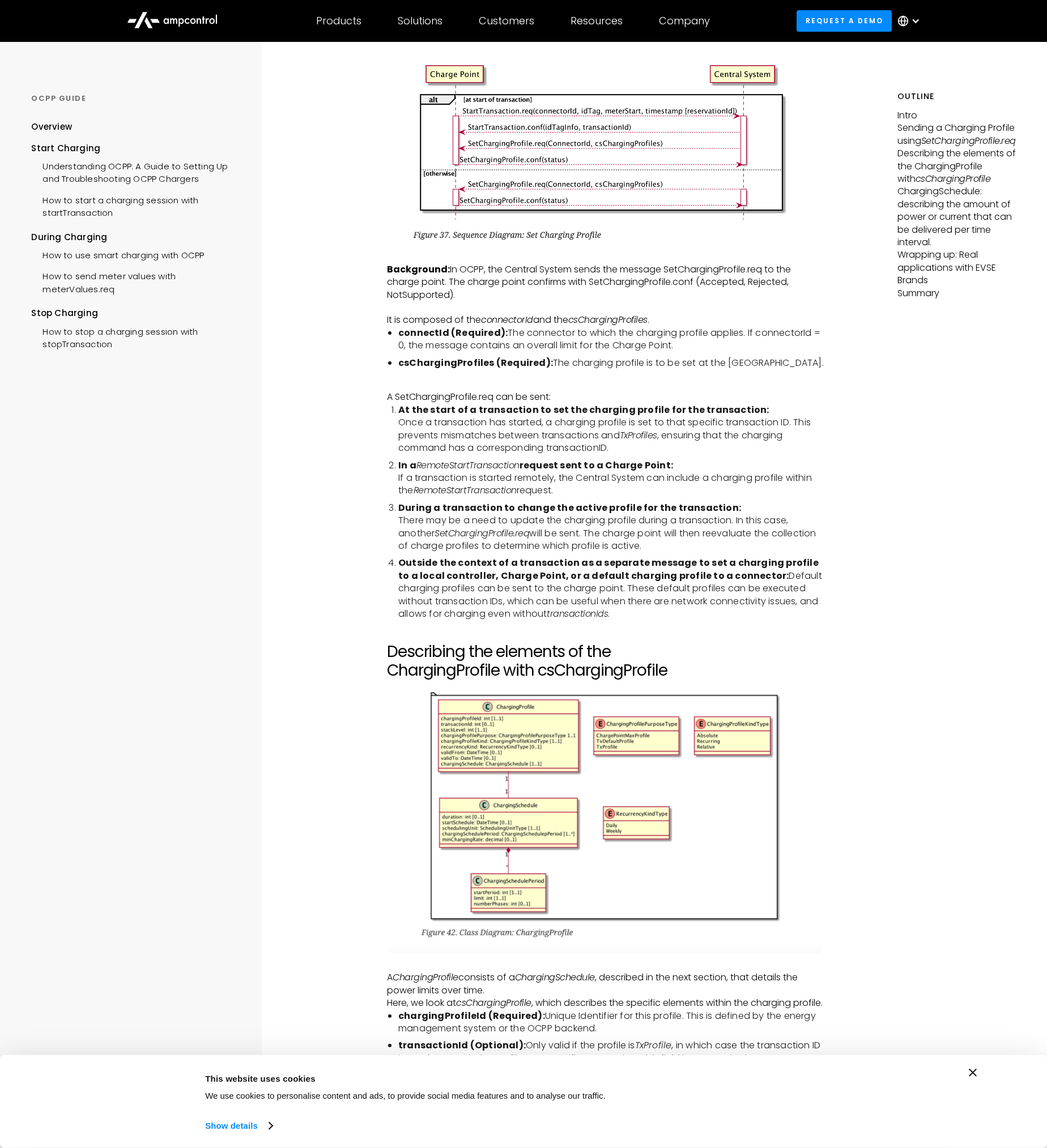
click at [606, 415] on li "At the start of a transaction to set the charging profile for the transaction: …" at bounding box center [611, 429] width 425 height 51
click at [510, 472] on li "In a RemoteStartTransaction request sent to a Charge Point: If a transaction is…" at bounding box center [611, 478] width 425 height 38
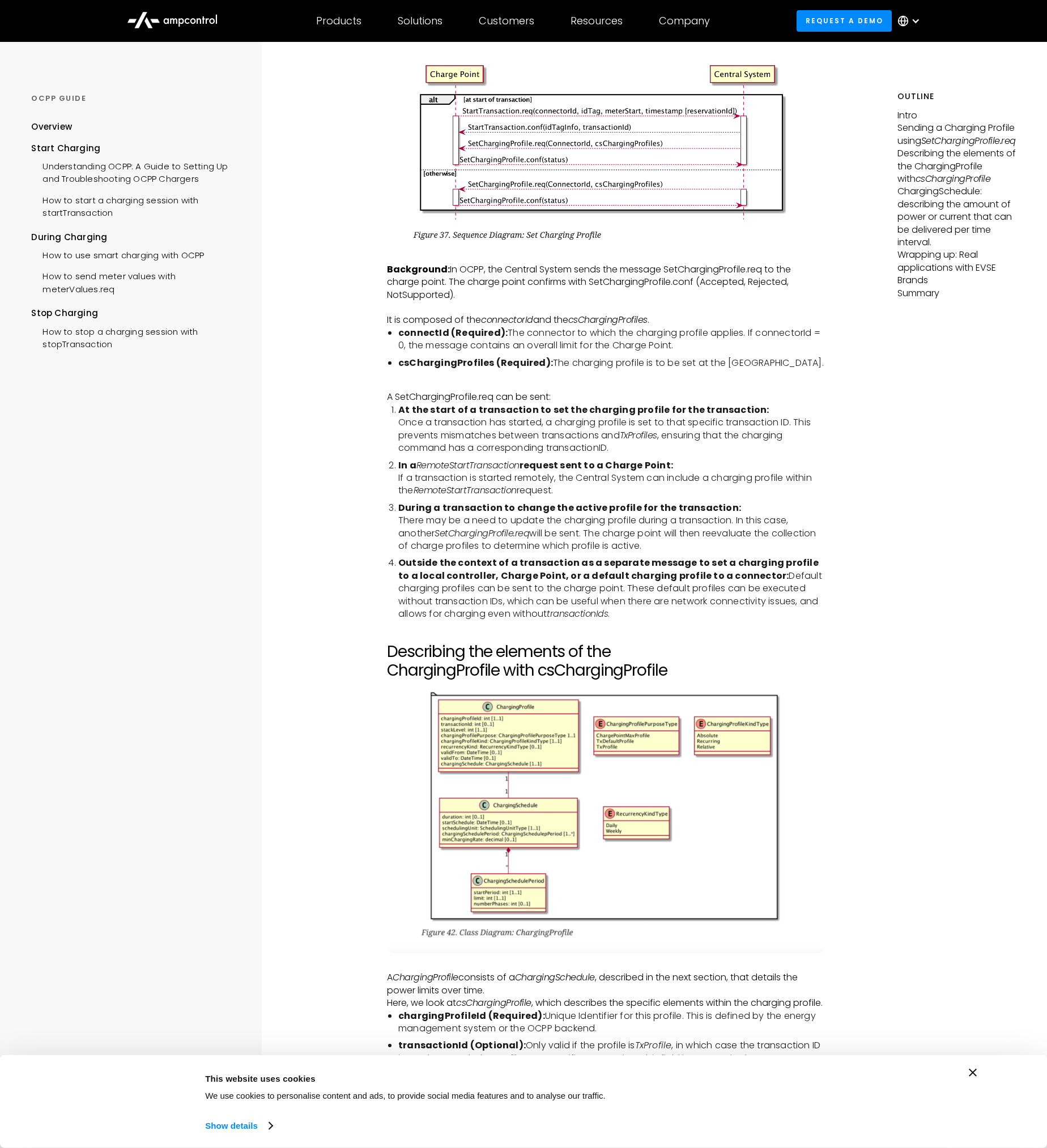
drag, startPoint x: 510, startPoint y: 472, endPoint x: 603, endPoint y: 528, distance: 108.6
click at [603, 528] on li "During a transaction to change the active profile for the transaction: There ma…" at bounding box center [611, 527] width 425 height 51
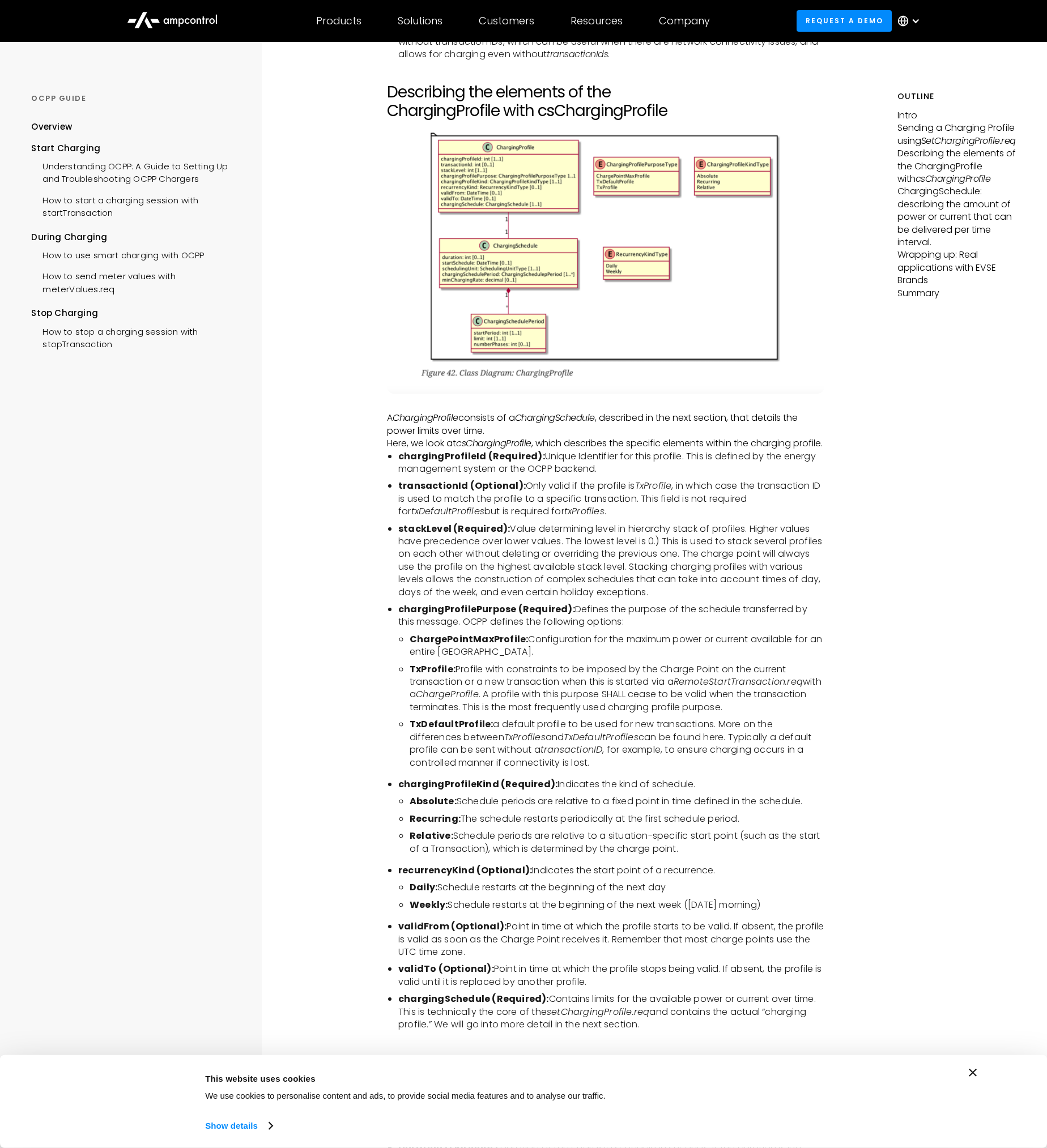
scroll to position [1888, 0]
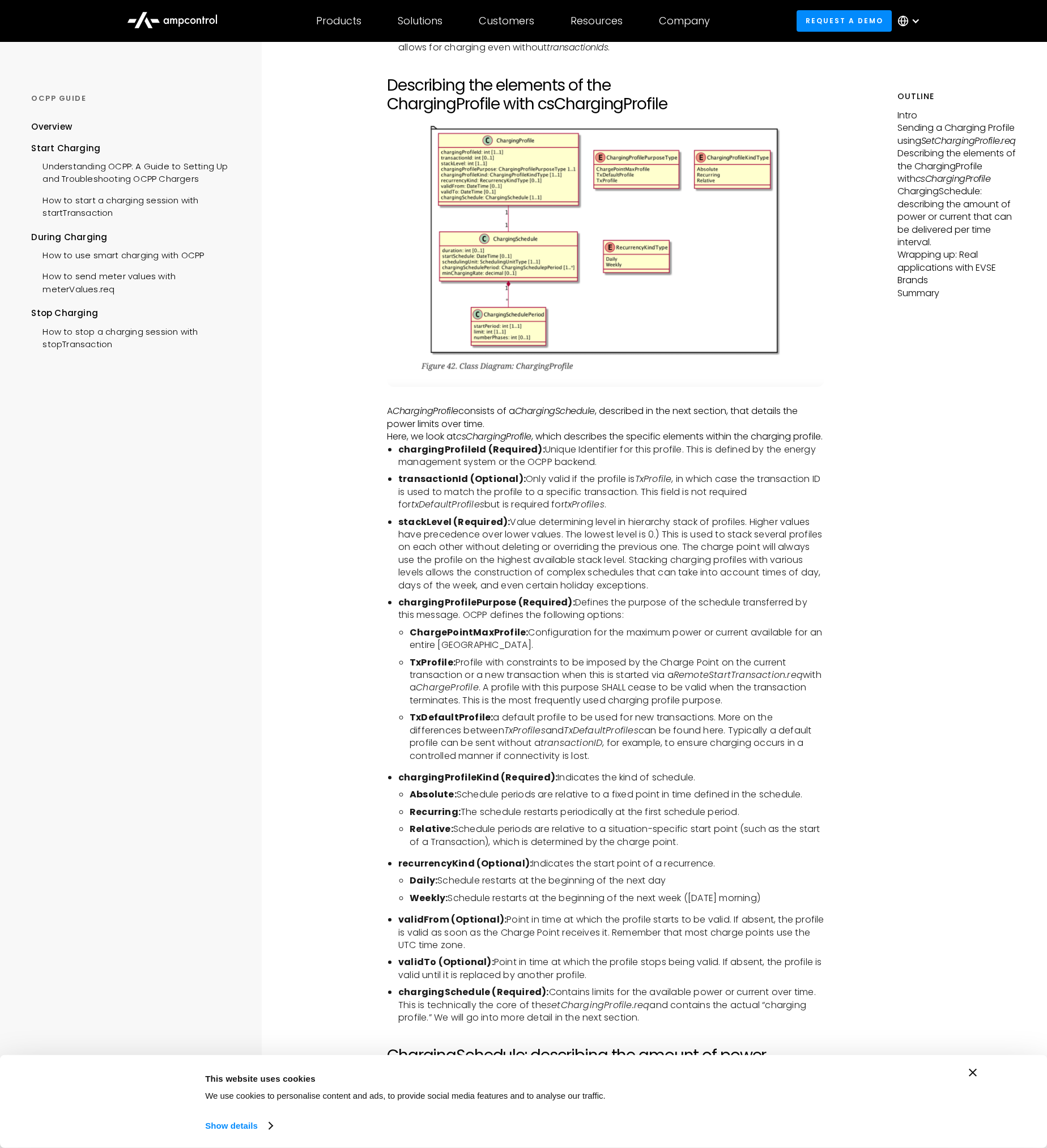
click at [509, 407] on p "A ChargingProfile consists of a ChargingSchedule , described in the next sectio…" at bounding box center [606, 418] width 437 height 25
drag, startPoint x: 509, startPoint y: 407, endPoint x: 623, endPoint y: 446, distance: 120.5
click at [623, 446] on li "chargingProfileId (Required): Unique Identifier for this profile. This is defin…" at bounding box center [611, 456] width 425 height 25
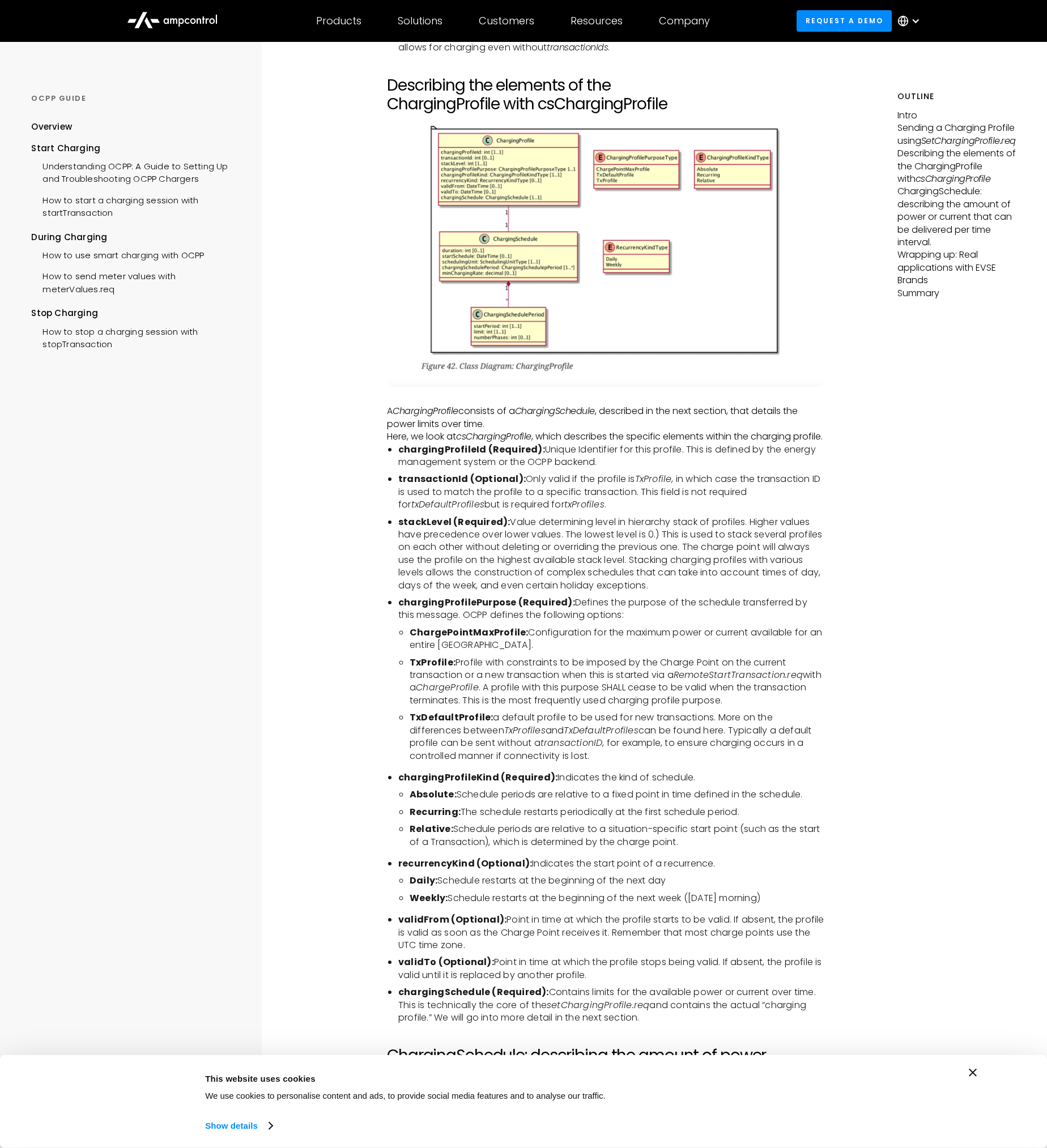
click at [584, 446] on li "chargingProfileId (Required): Unique Identifier for this profile. This is defin…" at bounding box center [611, 456] width 425 height 25
drag, startPoint x: 584, startPoint y: 446, endPoint x: 590, endPoint y: 494, distance: 48.4
click at [590, 494] on li "transactionId (Optional): Only valid if the profile is TxProfile , in which cas…" at bounding box center [611, 491] width 425 height 38
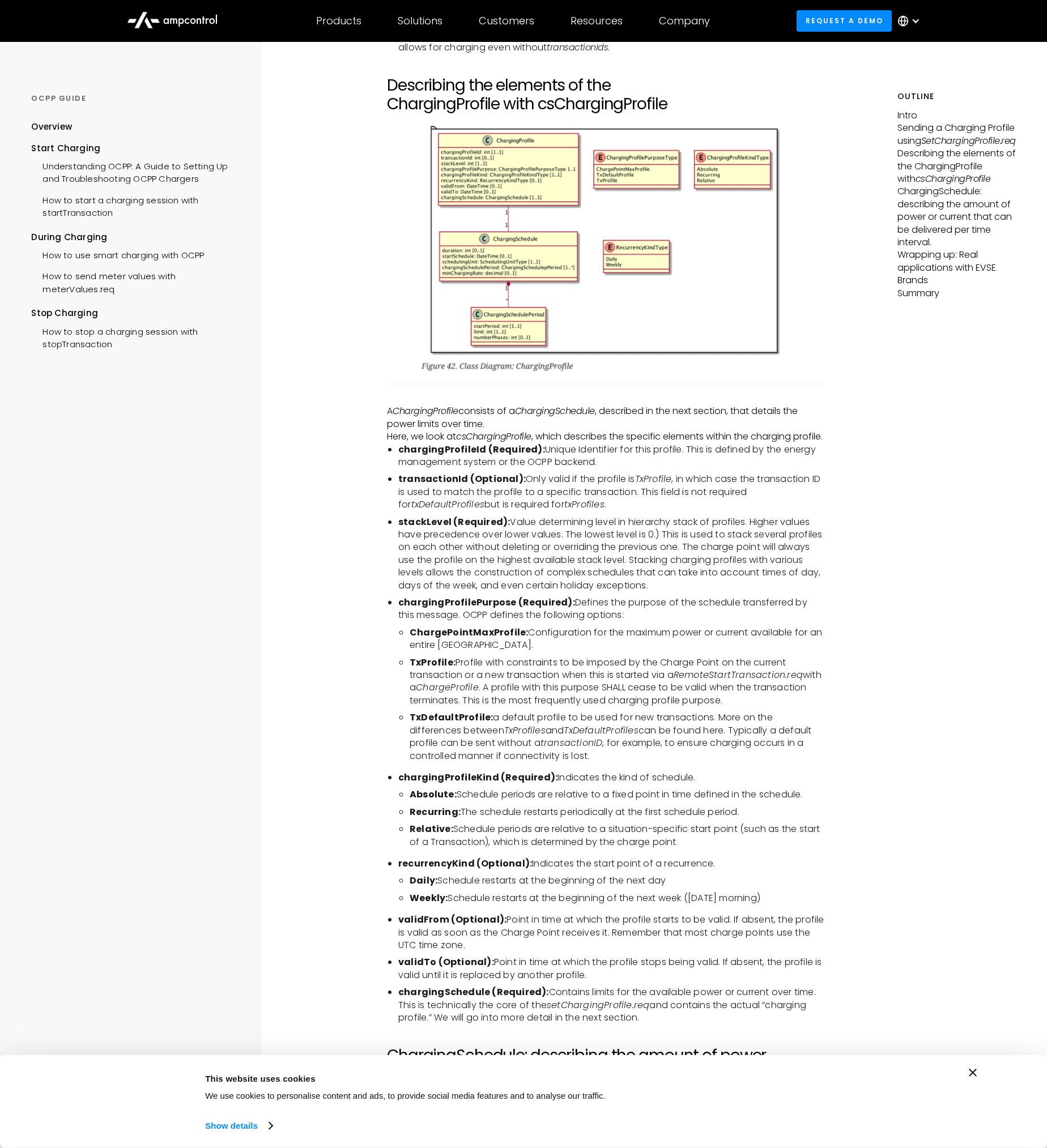
click at [571, 519] on li "stackLevel (Required): Value determining level in hierarchy stack of profiles. …" at bounding box center [611, 553] width 425 height 75
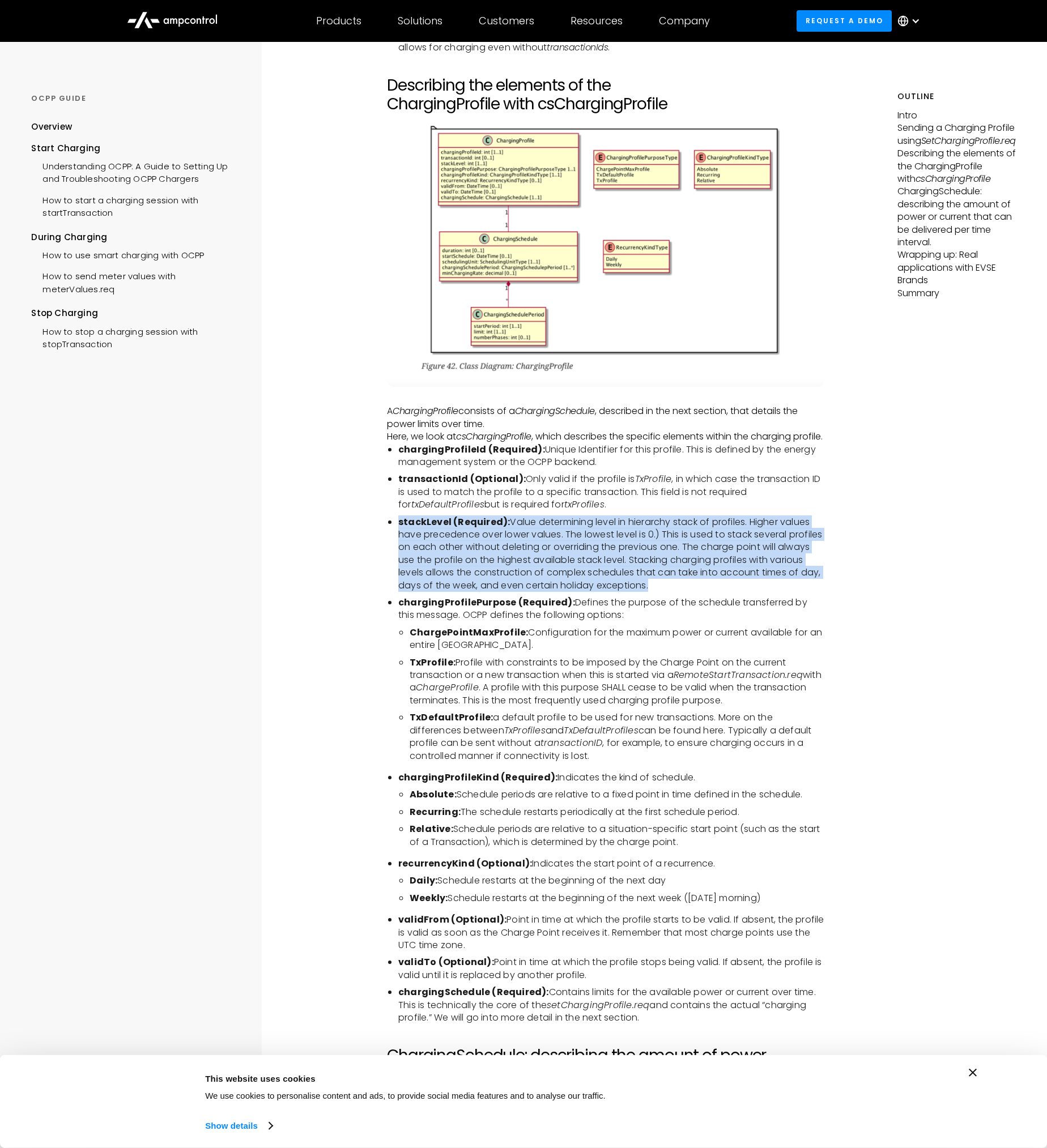
click at [571, 519] on li "stackLevel (Required): Value determining level in hierarchy stack of profiles. …" at bounding box center [611, 553] width 425 height 75
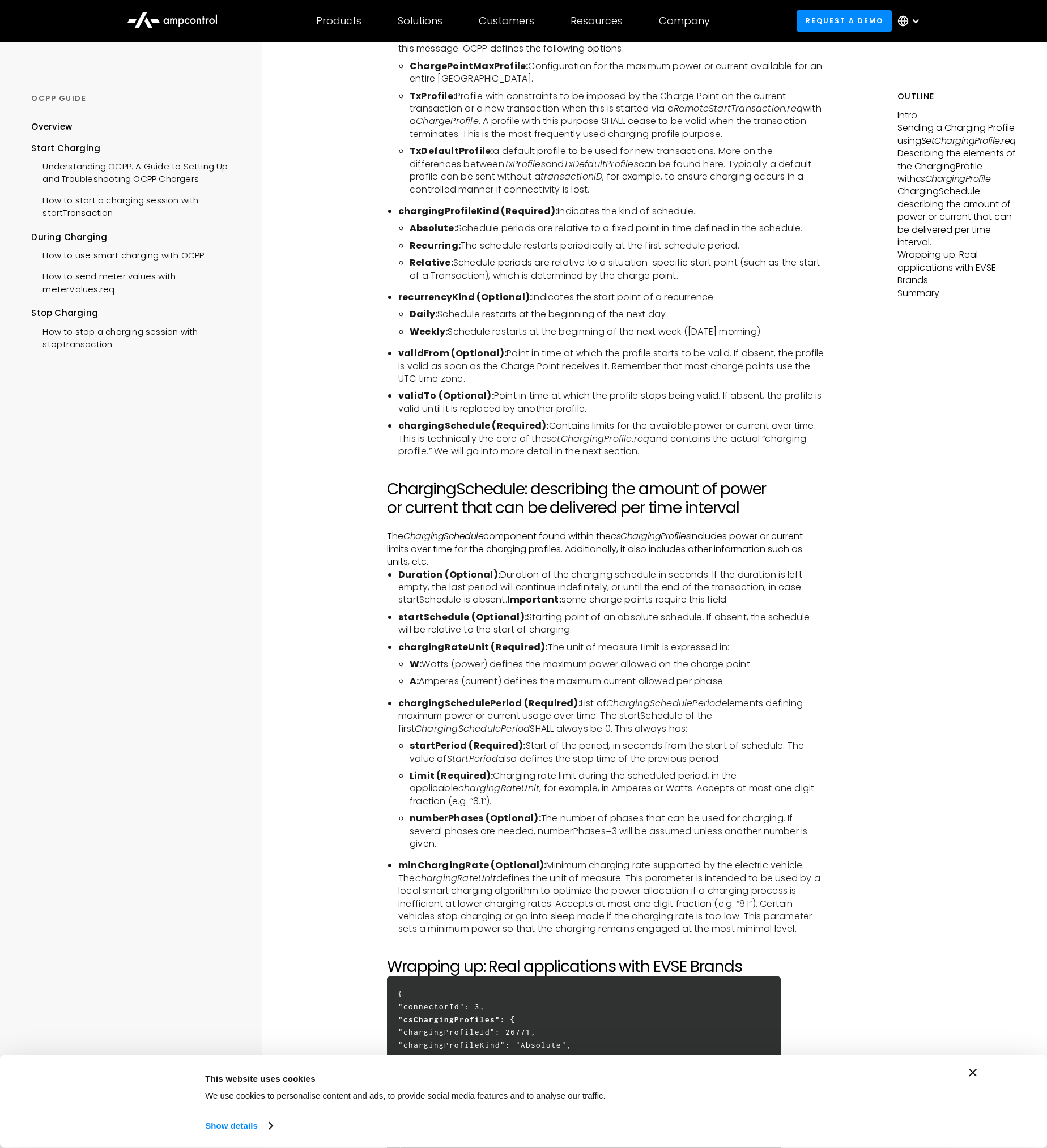
scroll to position [2643, 0]
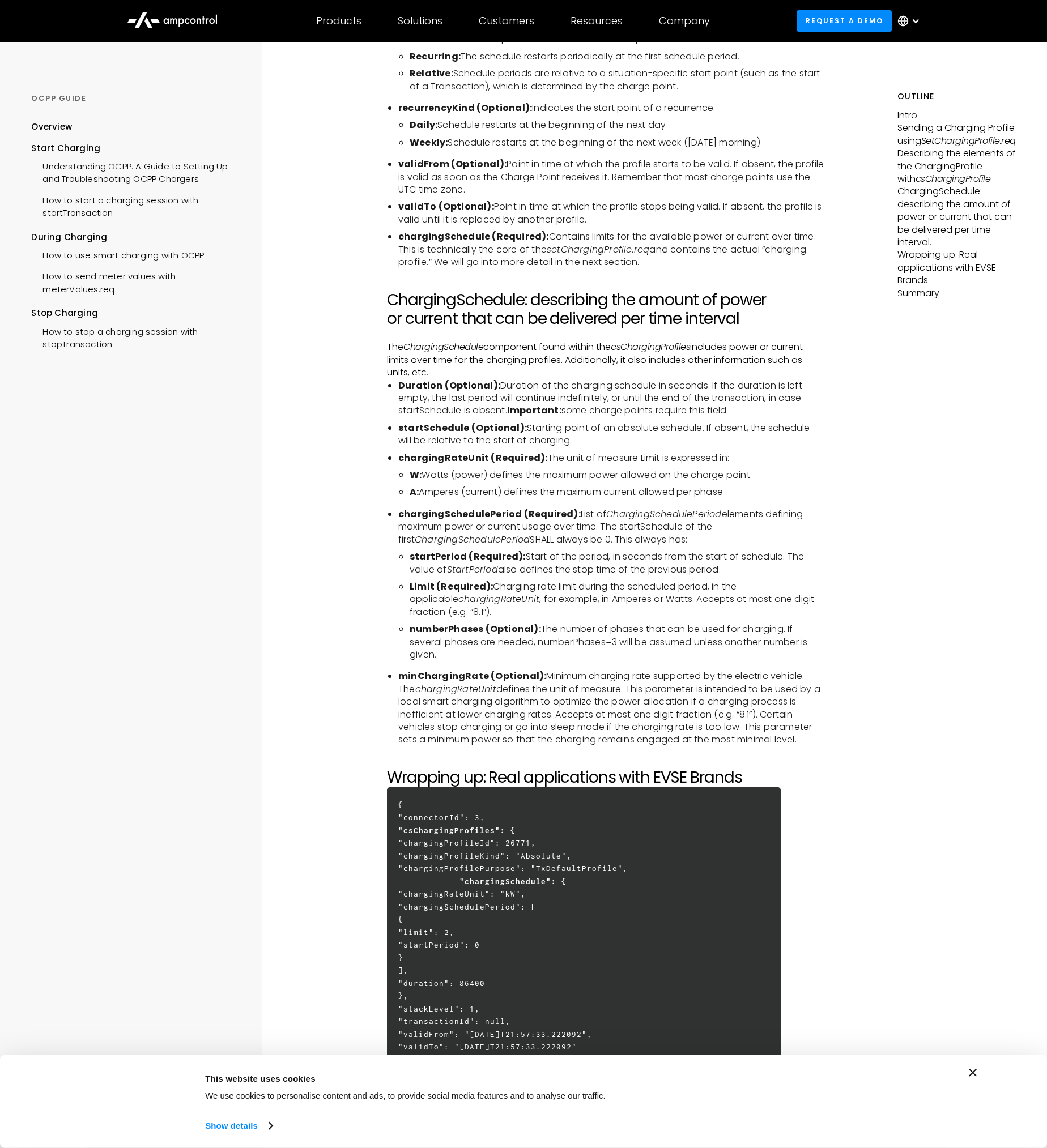
click at [511, 348] on p "The ChargingSchedule component found within the csChargingProfiles includes pow…" at bounding box center [606, 360] width 437 height 38
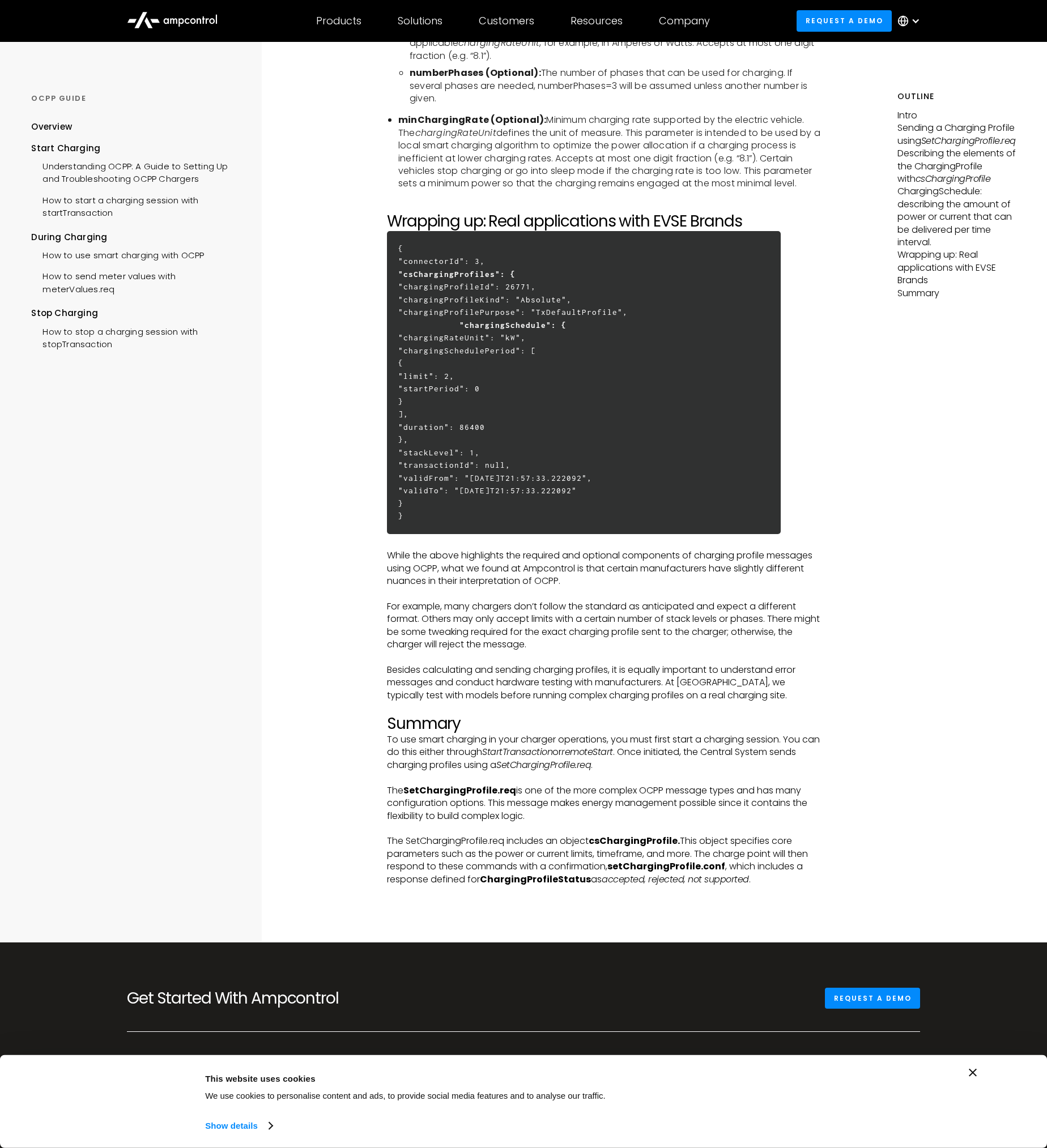
scroll to position [3210, 0]
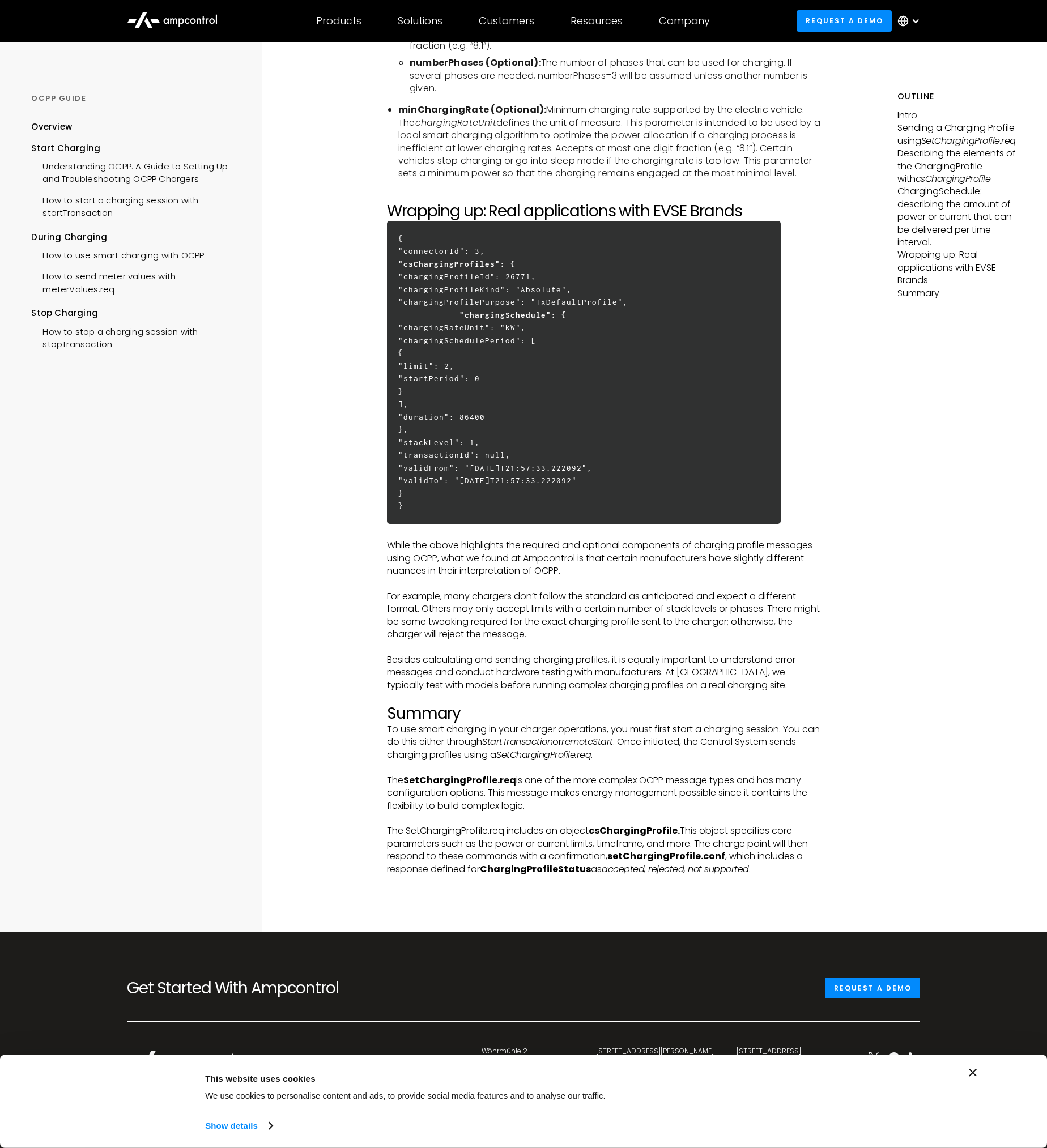
click at [499, 539] on p "While the above highlights the required and optional components of charging pro…" at bounding box center [606, 558] width 437 height 38
click at [500, 539] on p "While the above highlights the required and optional components of charging pro…" at bounding box center [606, 558] width 437 height 38
click at [626, 590] on p "For example, many chargers don’t follow the standard as anticipated and expect …" at bounding box center [606, 616] width 437 height 51
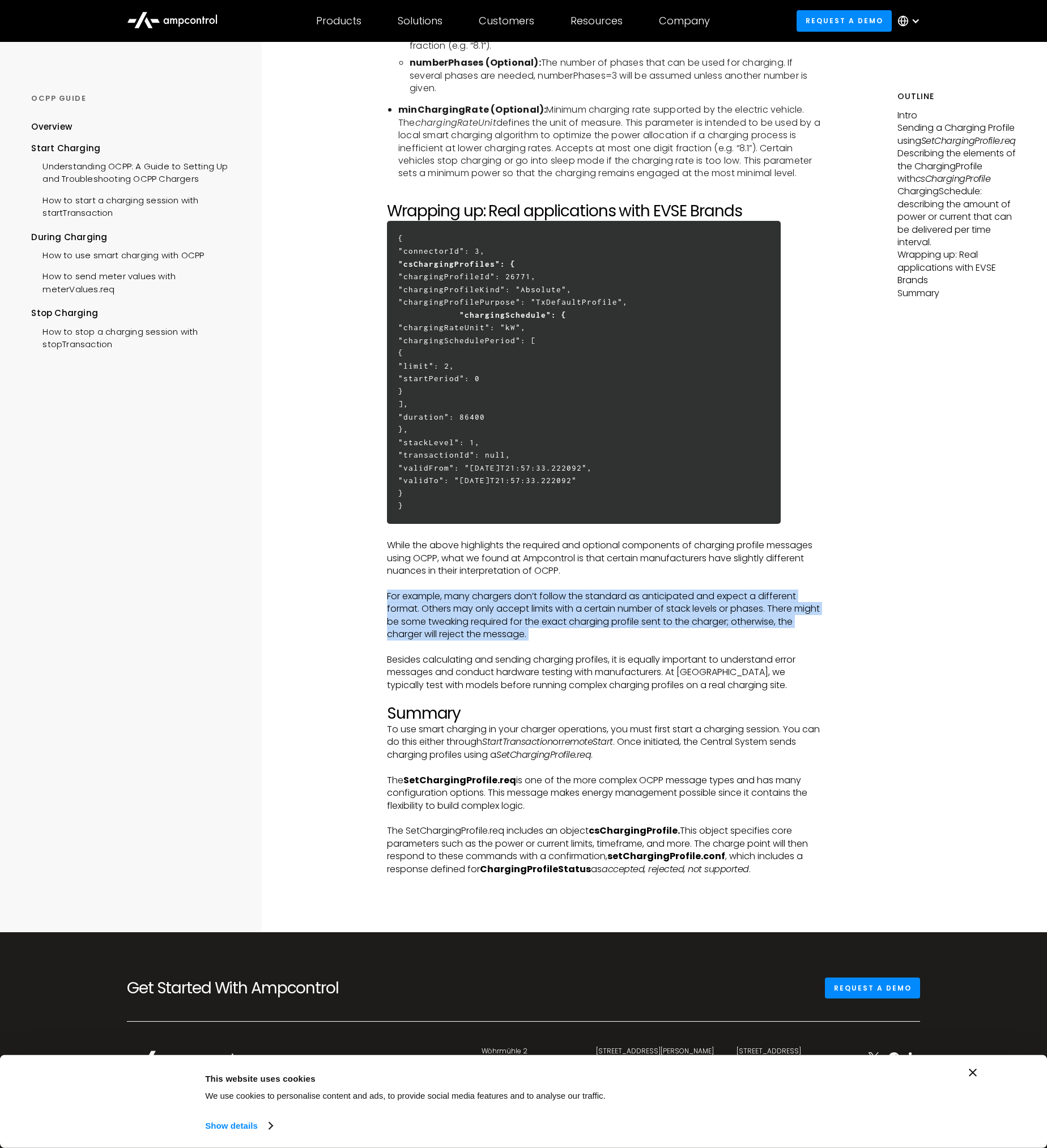
click at [626, 590] on p "For example, many chargers don’t follow the standard as anticipated and expect …" at bounding box center [606, 616] width 437 height 51
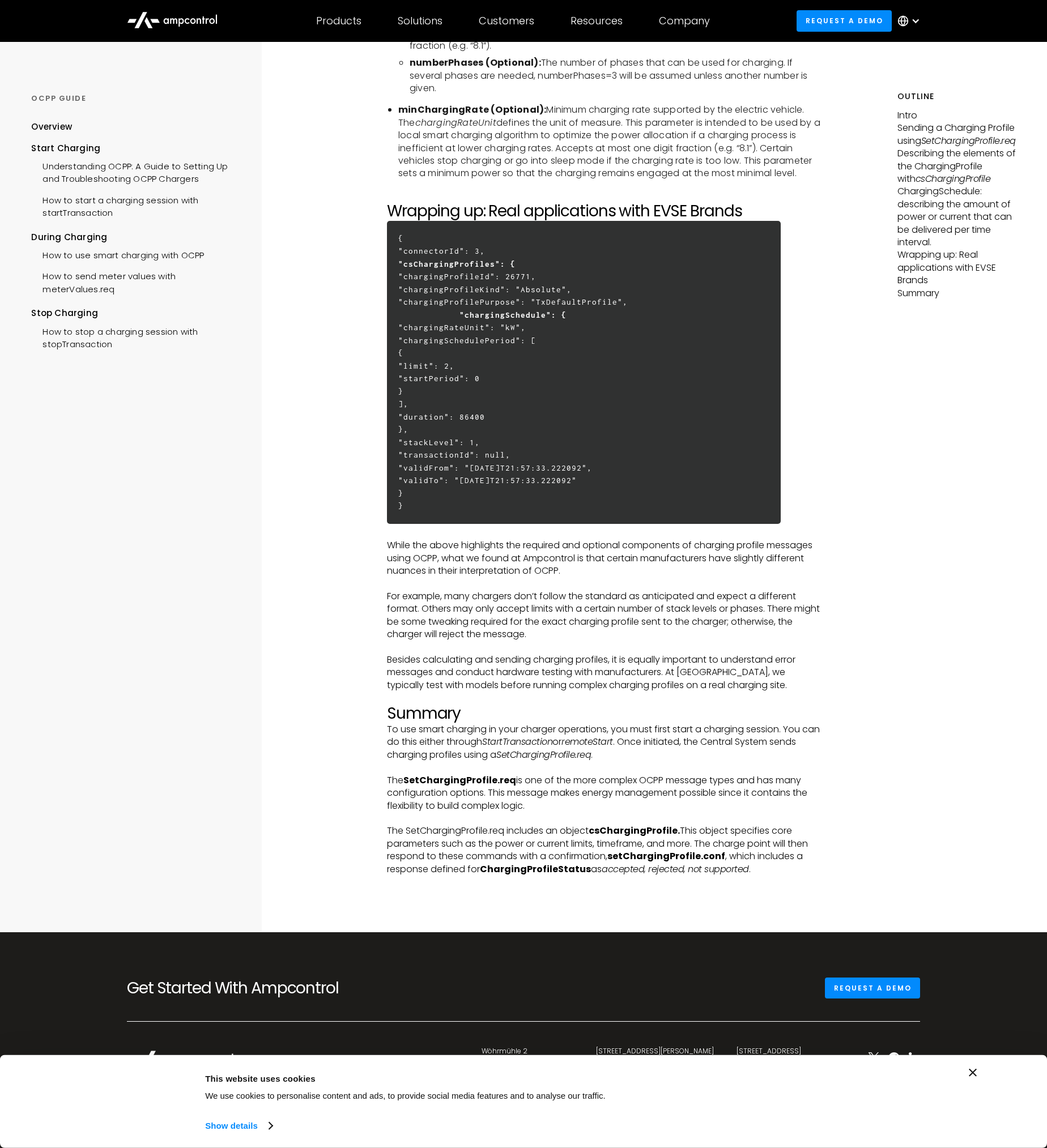
click at [549, 654] on p "Besides calculating and sending charging profiles, it is equally important to u…" at bounding box center [606, 673] width 437 height 38
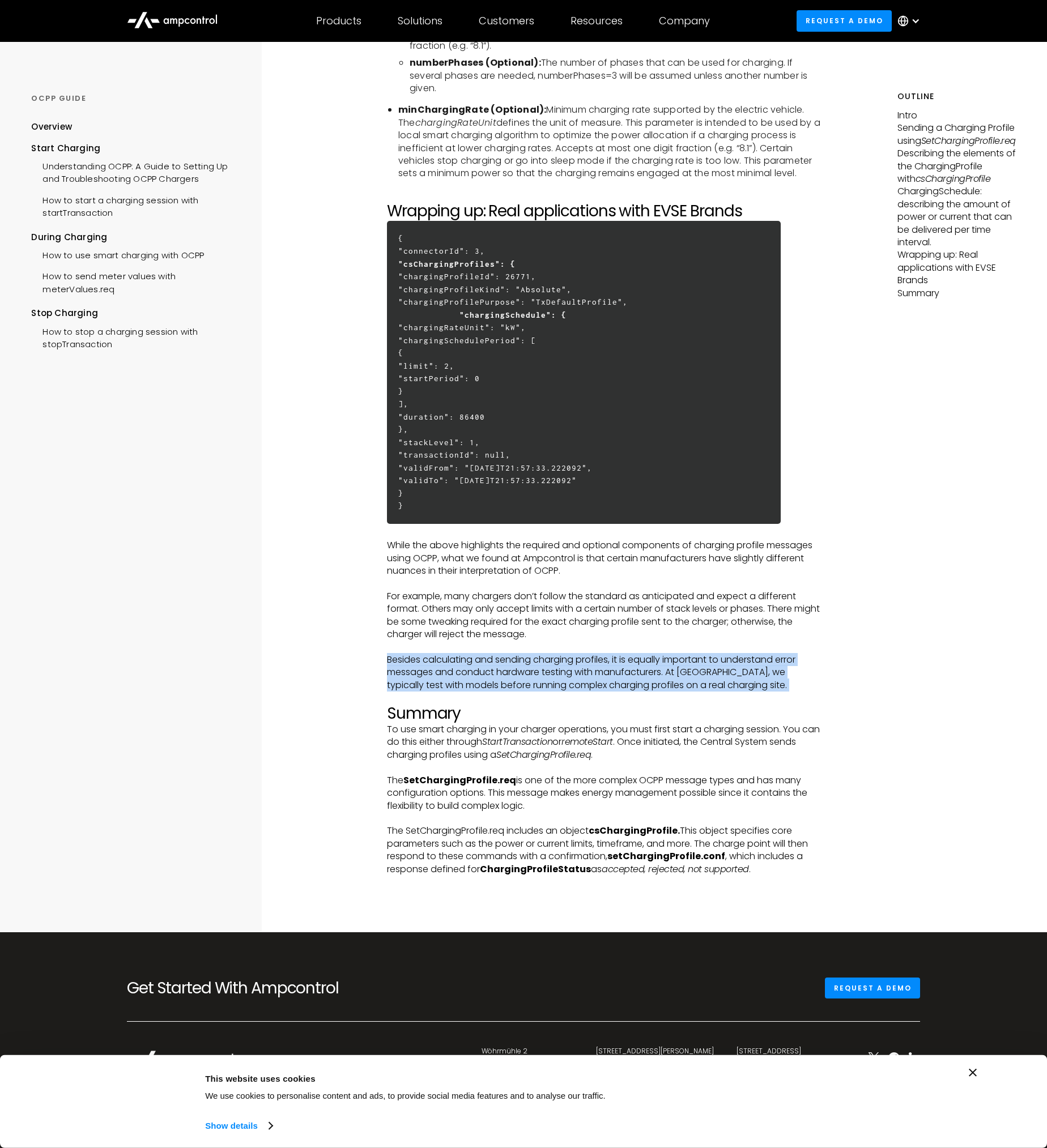
click at [549, 654] on p "Besides calculating and sending charging profiles, it is equally important to u…" at bounding box center [606, 673] width 437 height 38
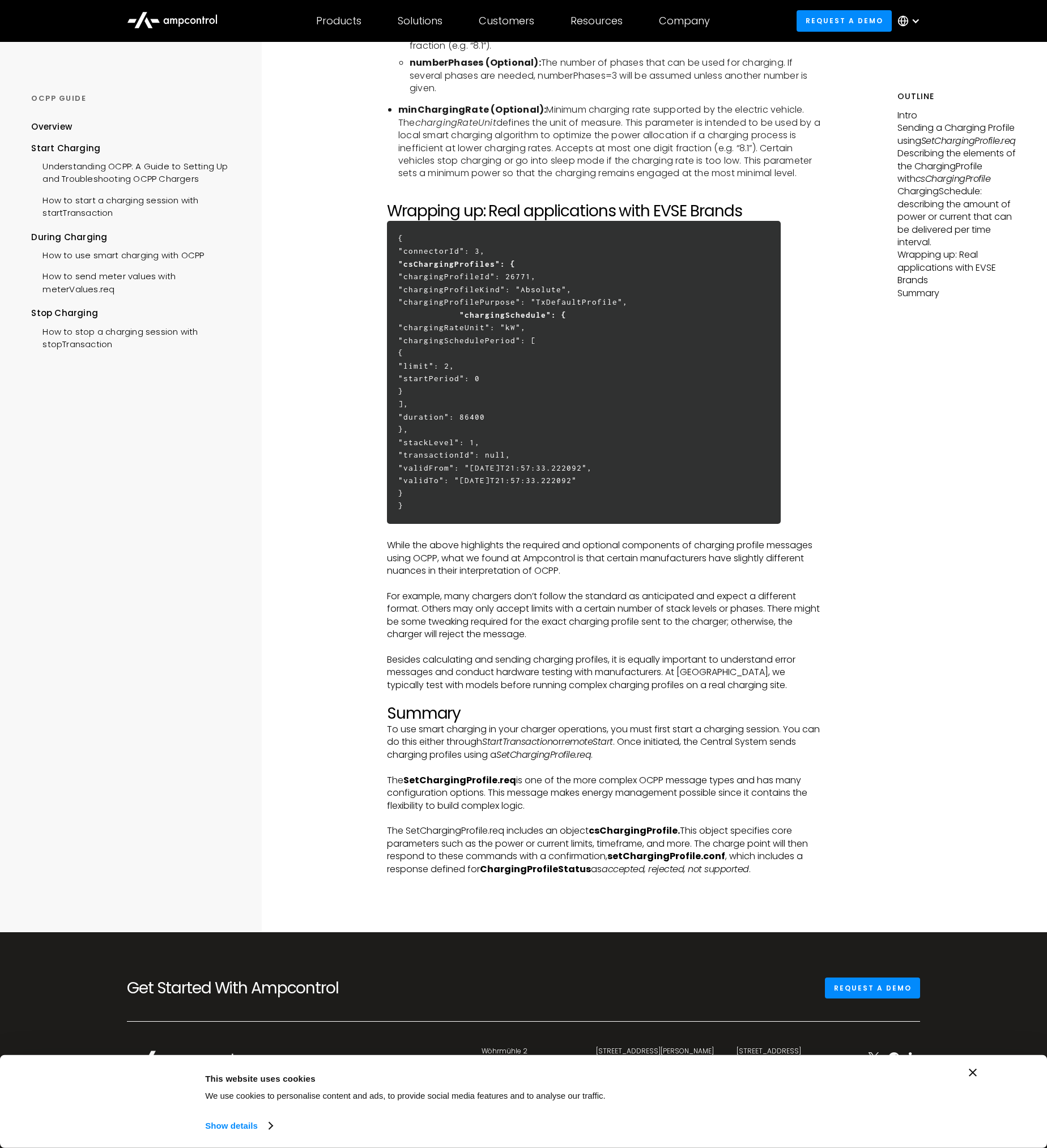
drag, startPoint x: 549, startPoint y: 647, endPoint x: 561, endPoint y: 707, distance: 61.2
click at [561, 707] on h2 "Summary" at bounding box center [606, 714] width 437 height 20
click at [473, 724] on p "To use smart charging in your charger operations, you must first start a chargi…" at bounding box center [606, 742] width 437 height 38
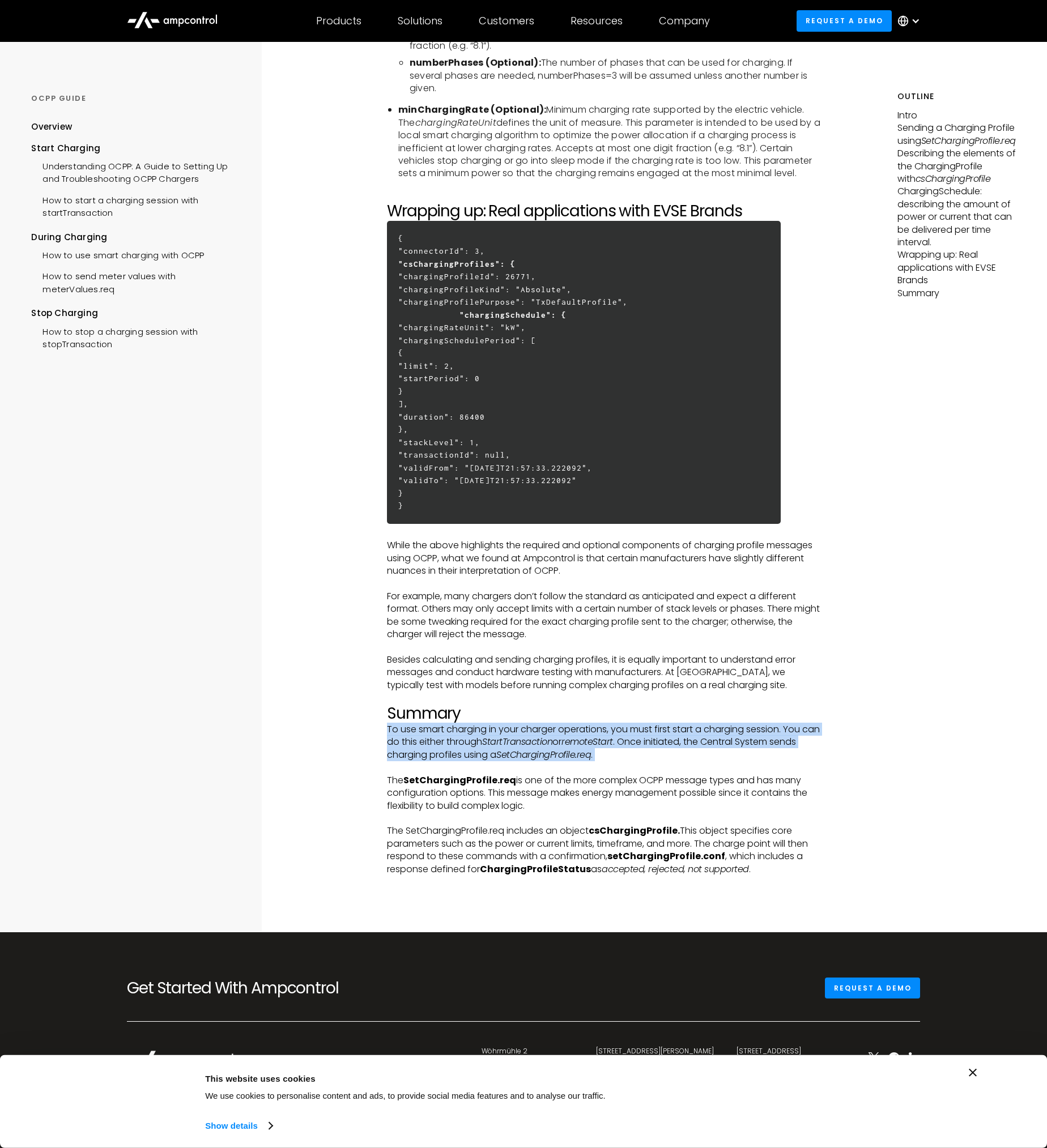
click at [473, 724] on p "To use smart charging in your charger operations, you must first start a chargi…" at bounding box center [606, 742] width 437 height 38
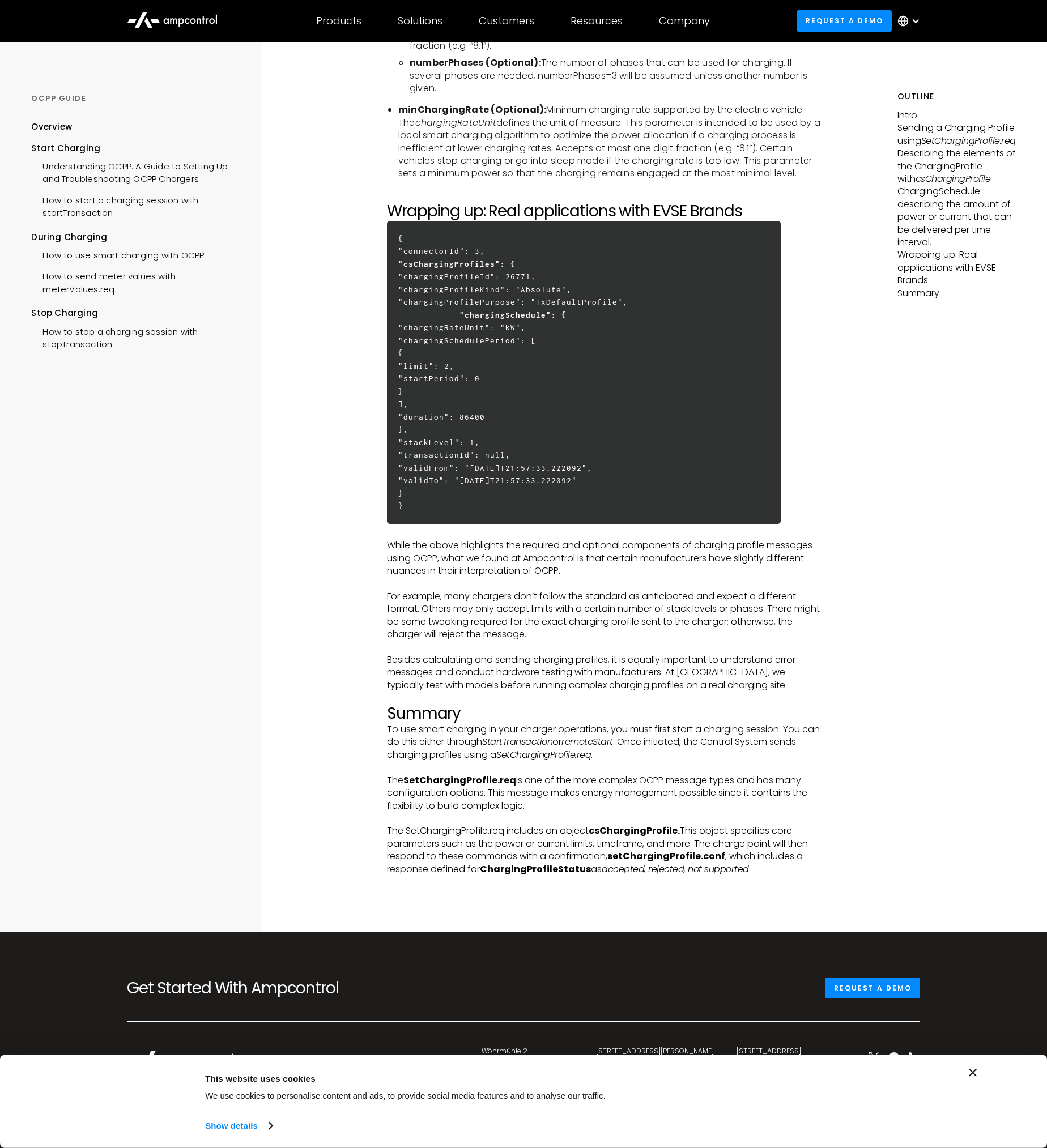
click at [573, 774] on p "The SetChargingProfile.req is one of the more complex OCPP message types and ha…" at bounding box center [606, 793] width 437 height 38
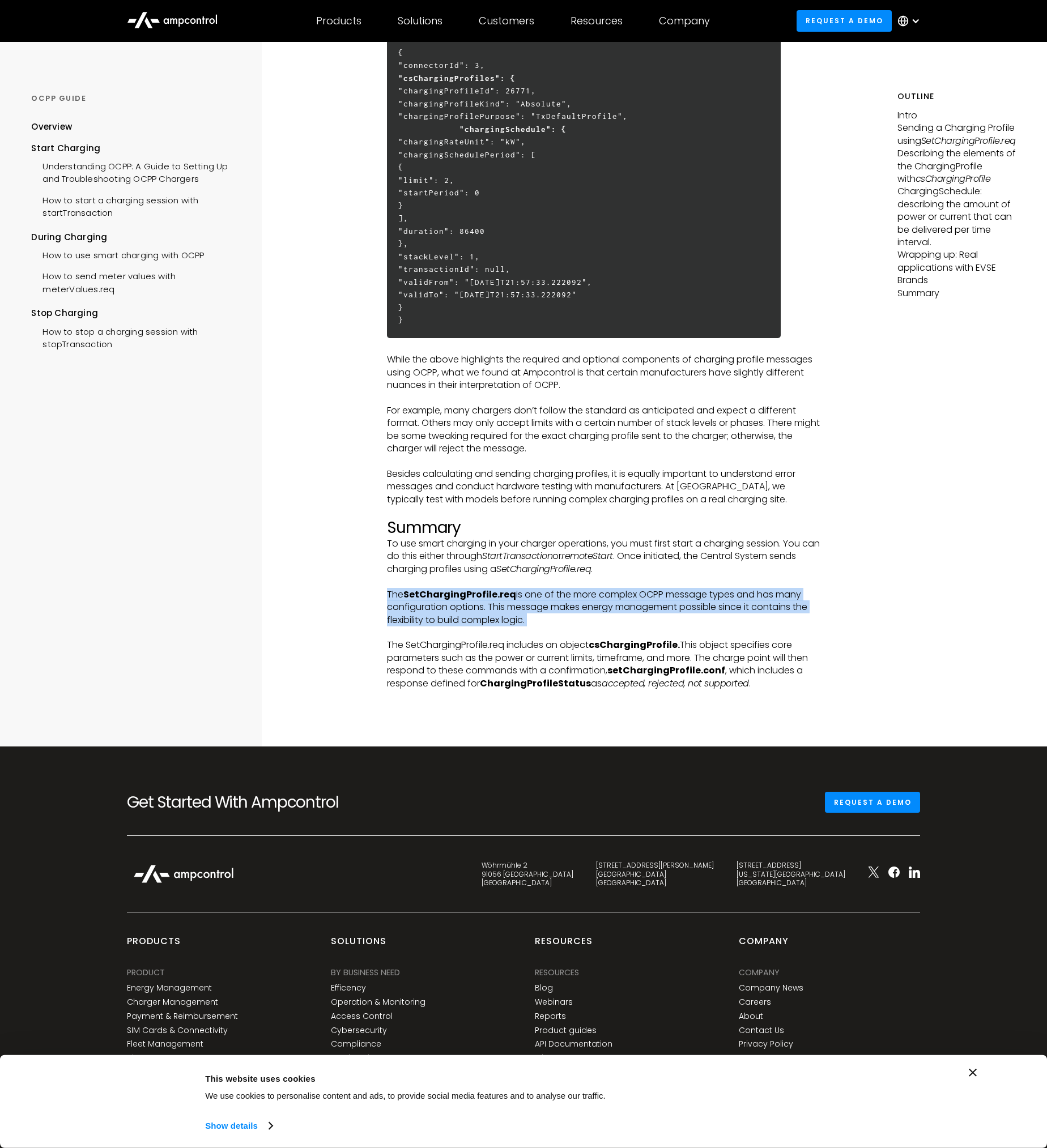
scroll to position [3399, 0]
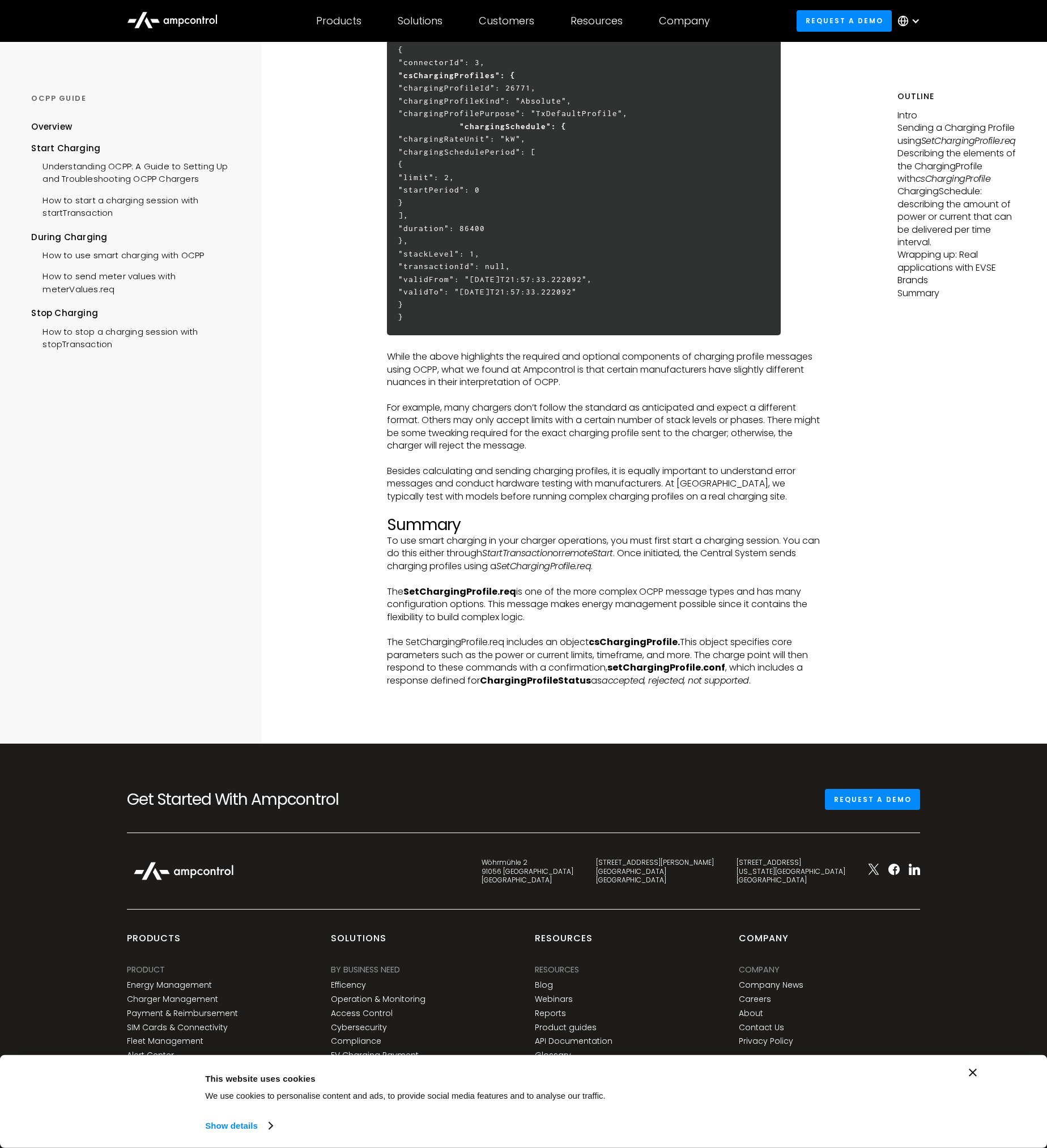
click at [562, 636] on p "The SetChargingProfile.req includes an object csChargingProfile. This object sp…" at bounding box center [606, 662] width 437 height 51
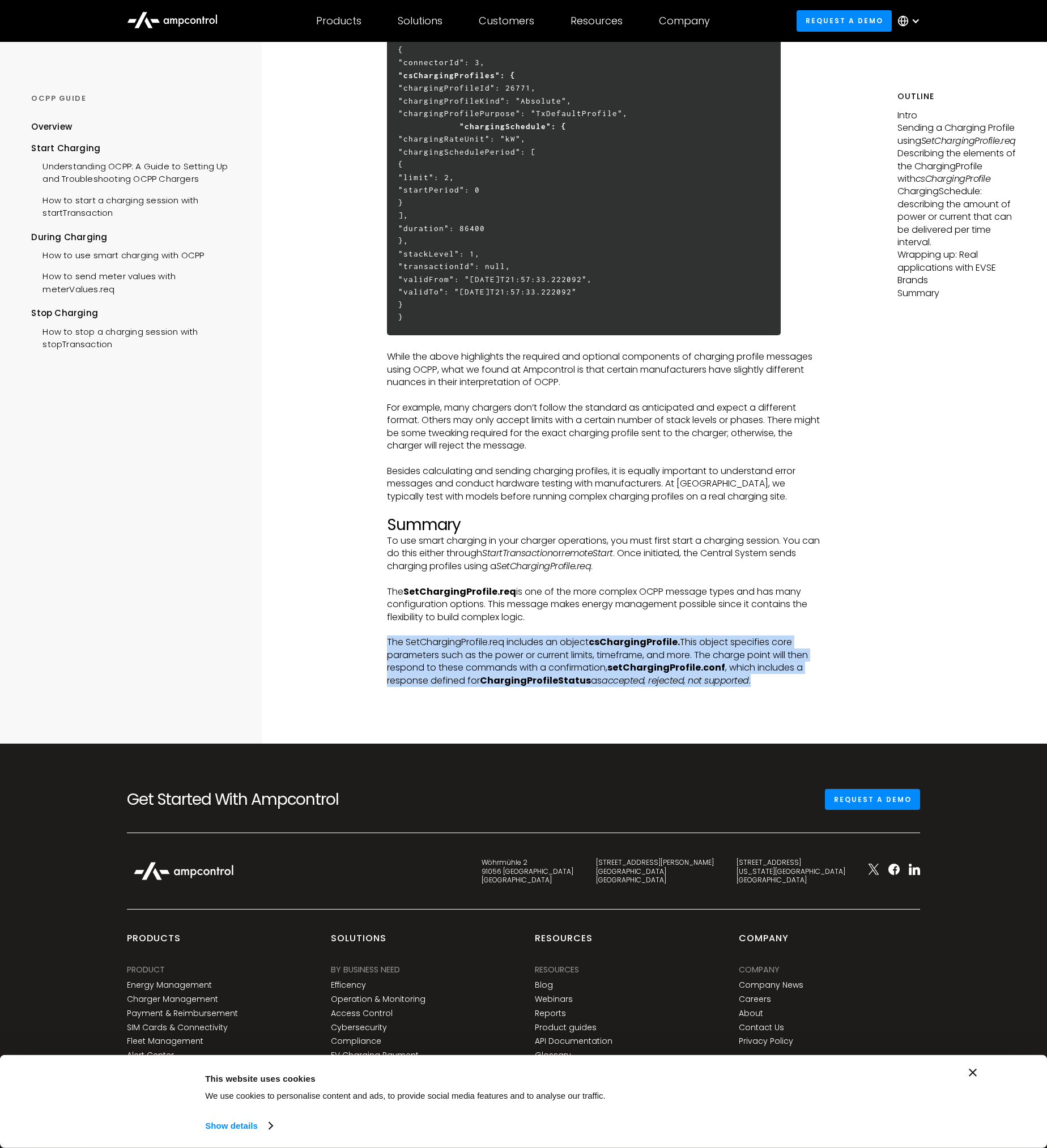
click at [562, 636] on p "The SetChargingProfile.req includes an object csChargingProfile. This object sp…" at bounding box center [606, 662] width 437 height 51
drag, startPoint x: 562, startPoint y: 631, endPoint x: 547, endPoint y: 646, distance: 21.2
click at [544, 646] on p "The SetChargingProfile.req includes an object csChargingProfile. This object sp…" at bounding box center [606, 662] width 437 height 51
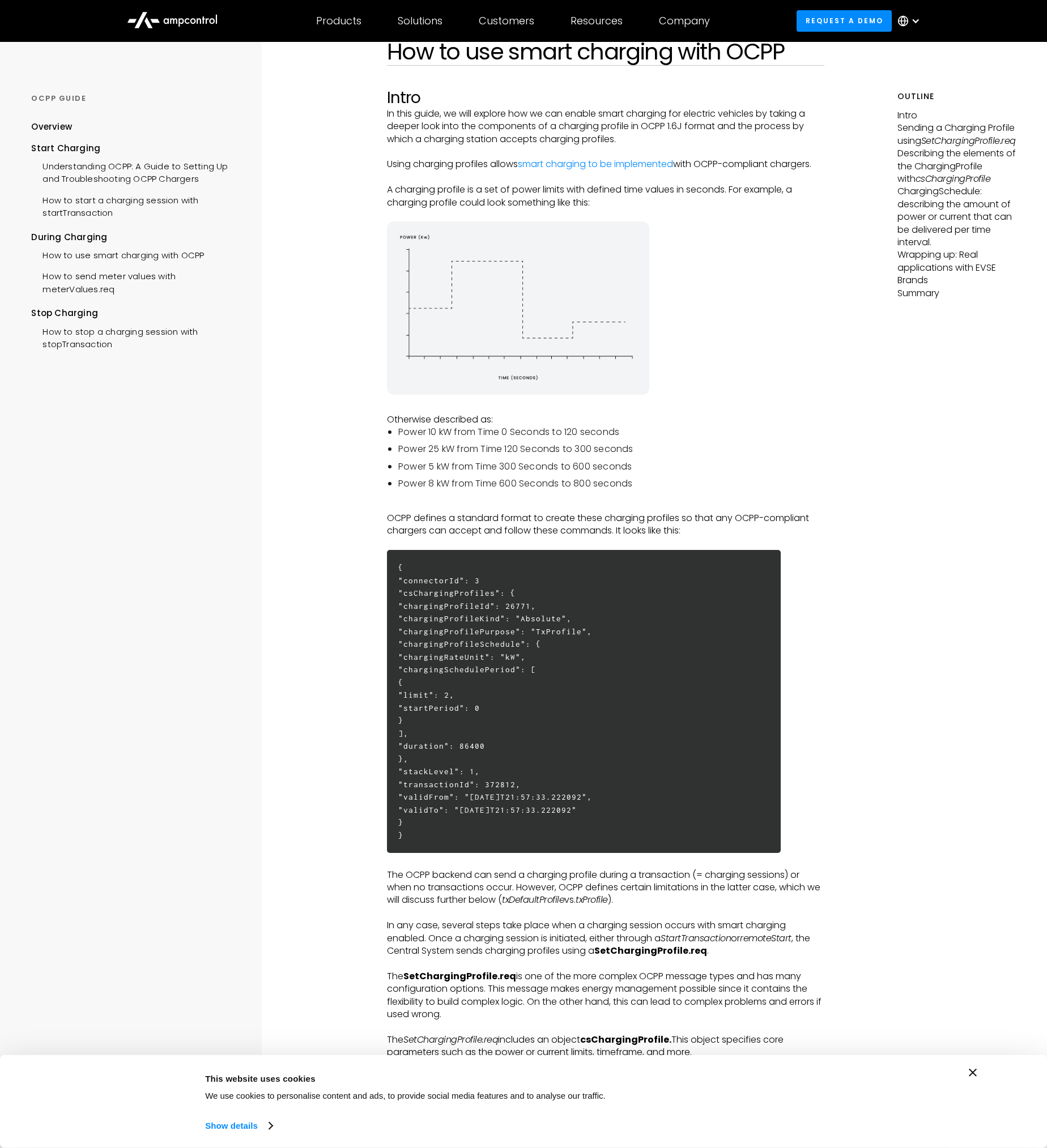
scroll to position [0, 0]
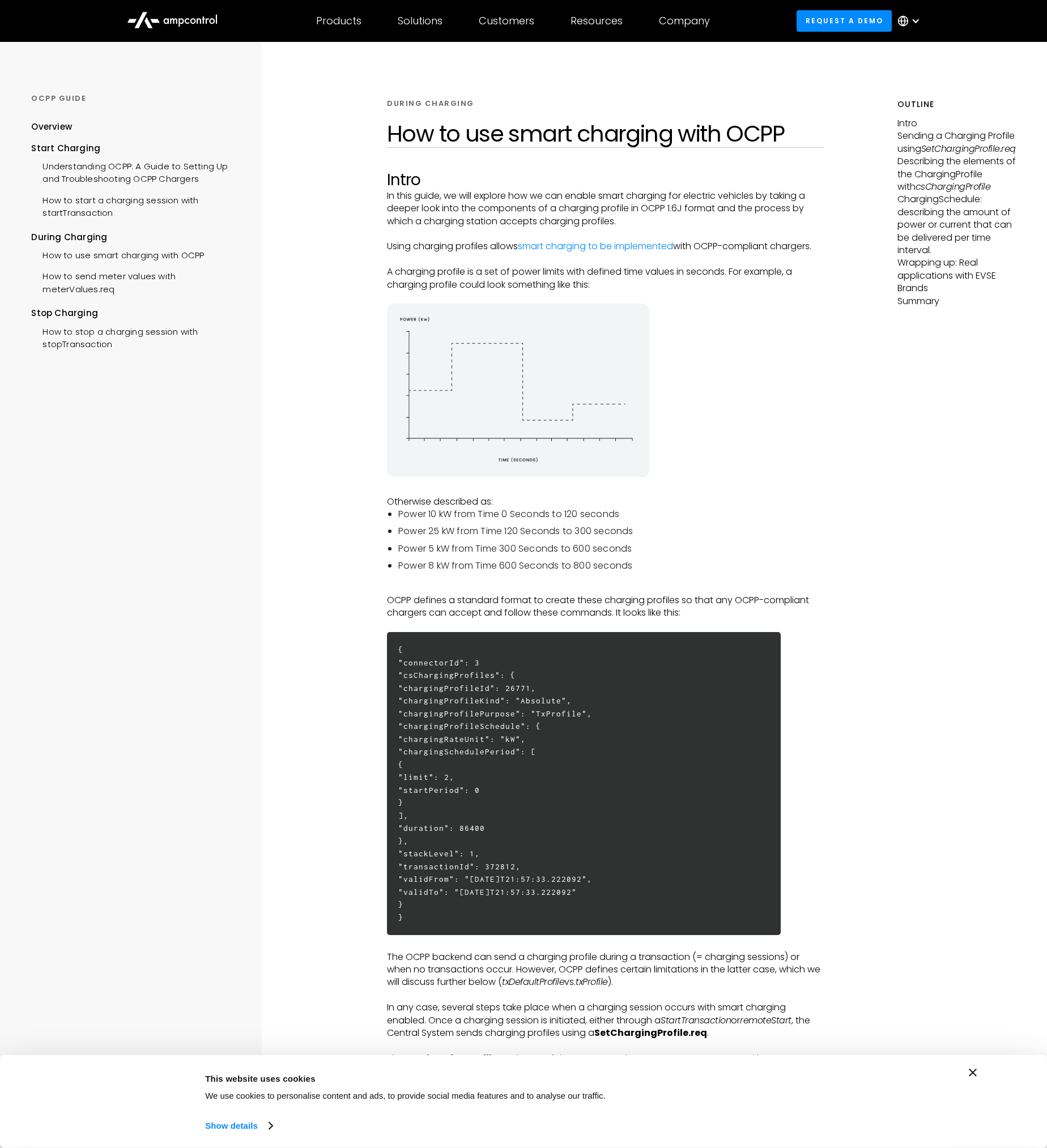
click at [591, 191] on p "In this guide, we will explore how we can enable smart charging for electric ve…" at bounding box center [606, 209] width 437 height 38
click at [553, 198] on p "In this guide, we will explore how we can enable smart charging for electric ve…" at bounding box center [606, 209] width 437 height 38
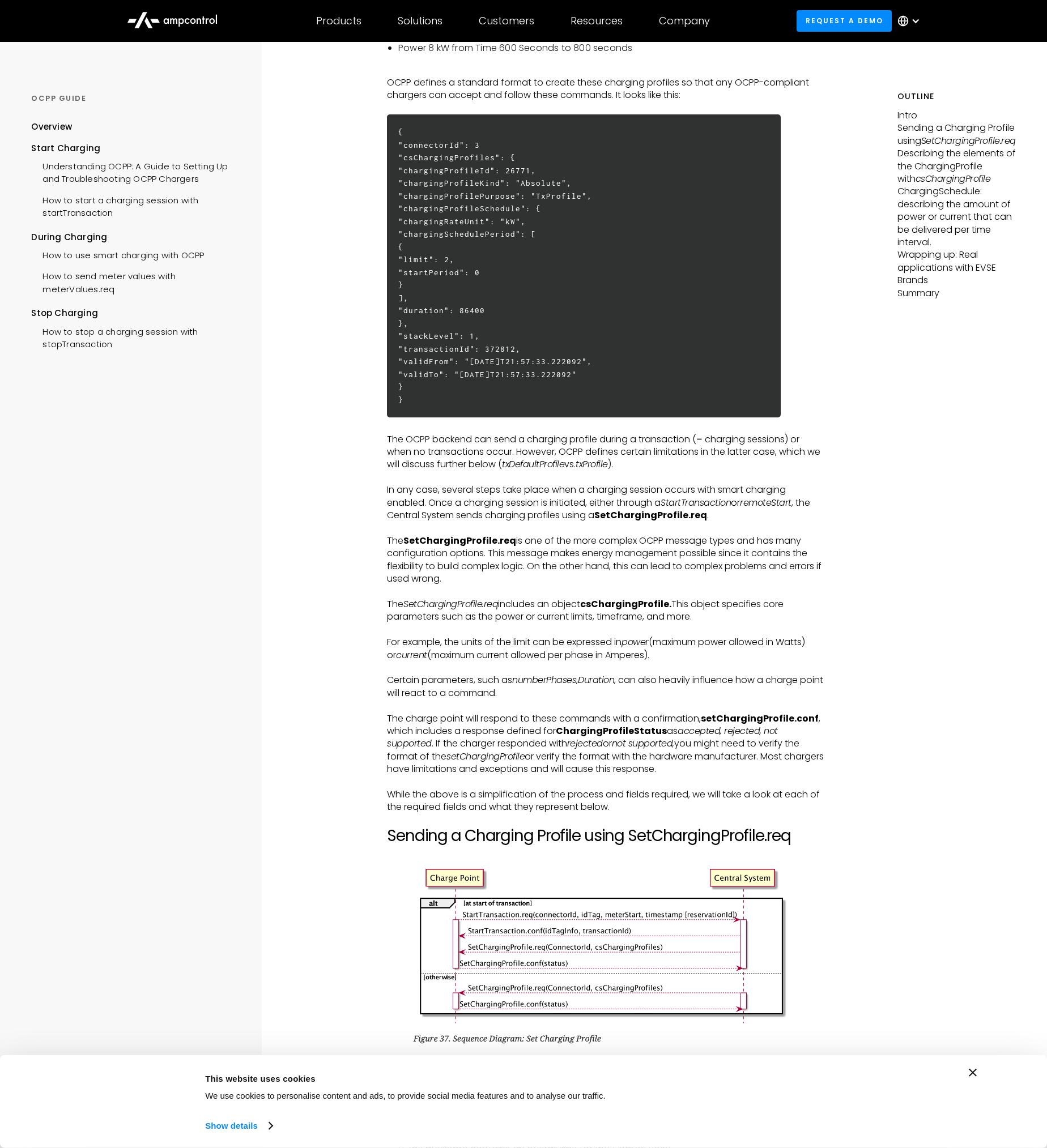
scroll to position [567, 0]
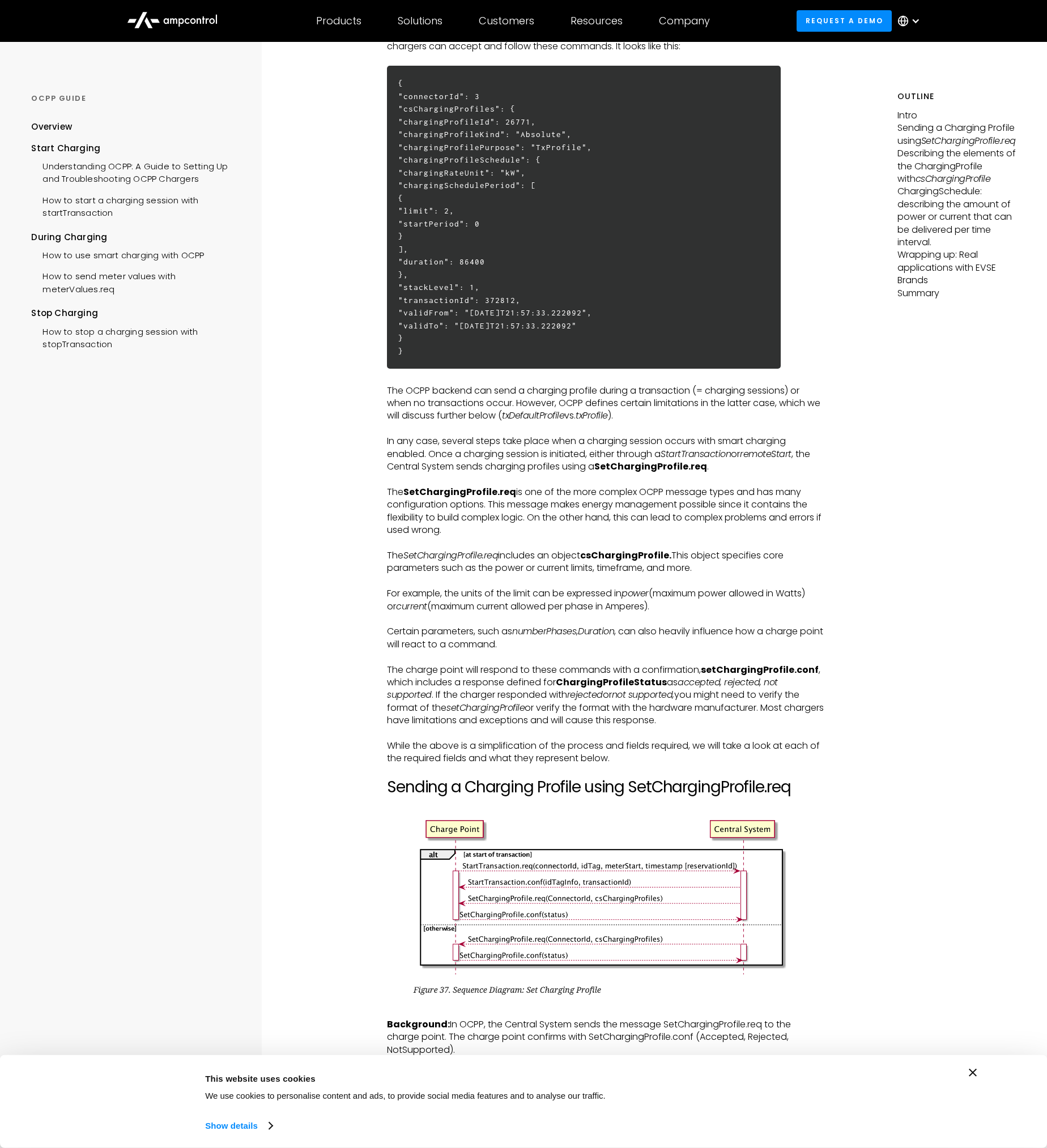
click at [479, 396] on p "The OCPP backend can send a charging profile during a transaction (= charging s…" at bounding box center [606, 403] width 437 height 38
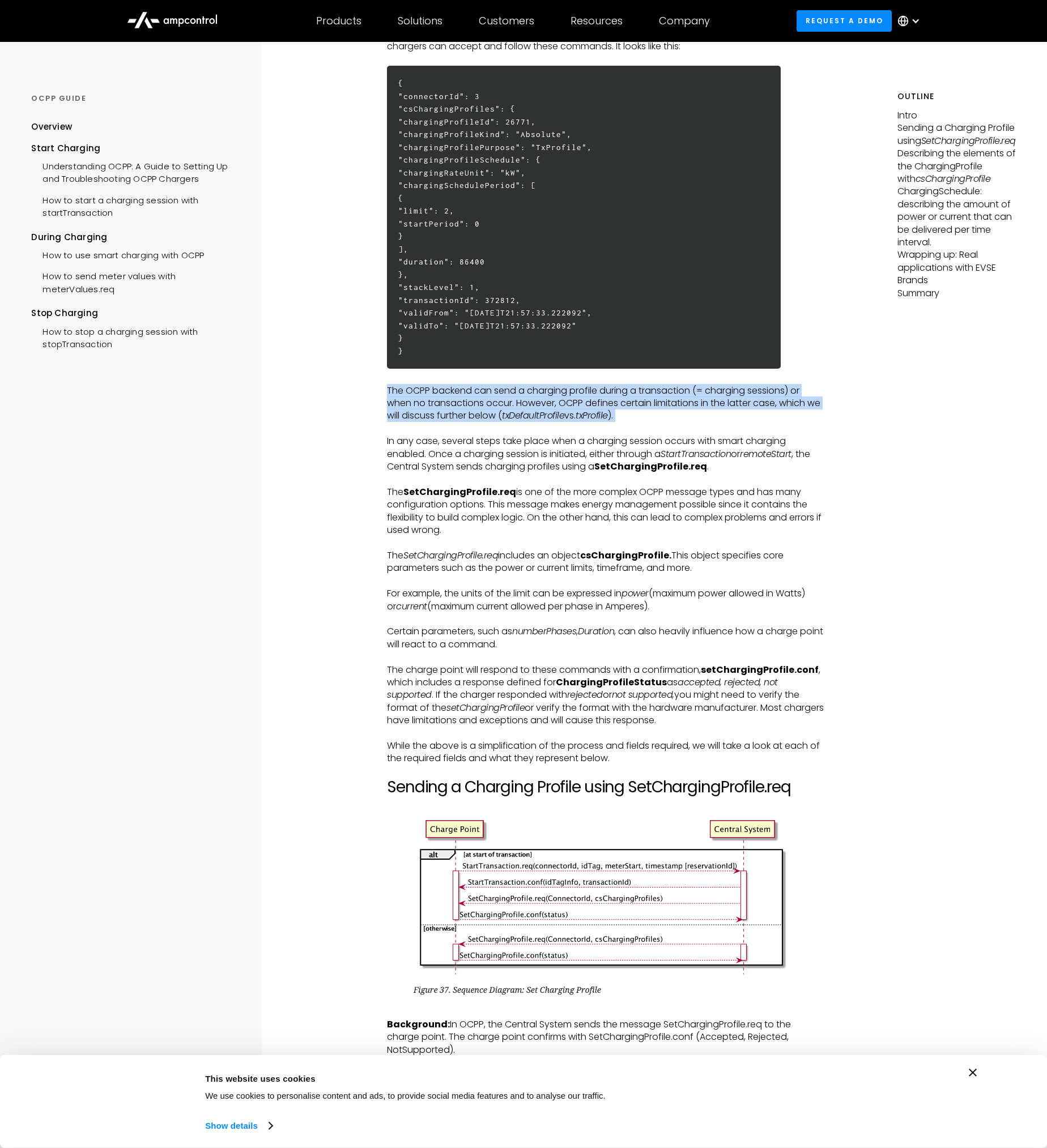
click at [479, 396] on p "The OCPP backend can send a charging profile during a transaction (= charging s…" at bounding box center [606, 403] width 437 height 38
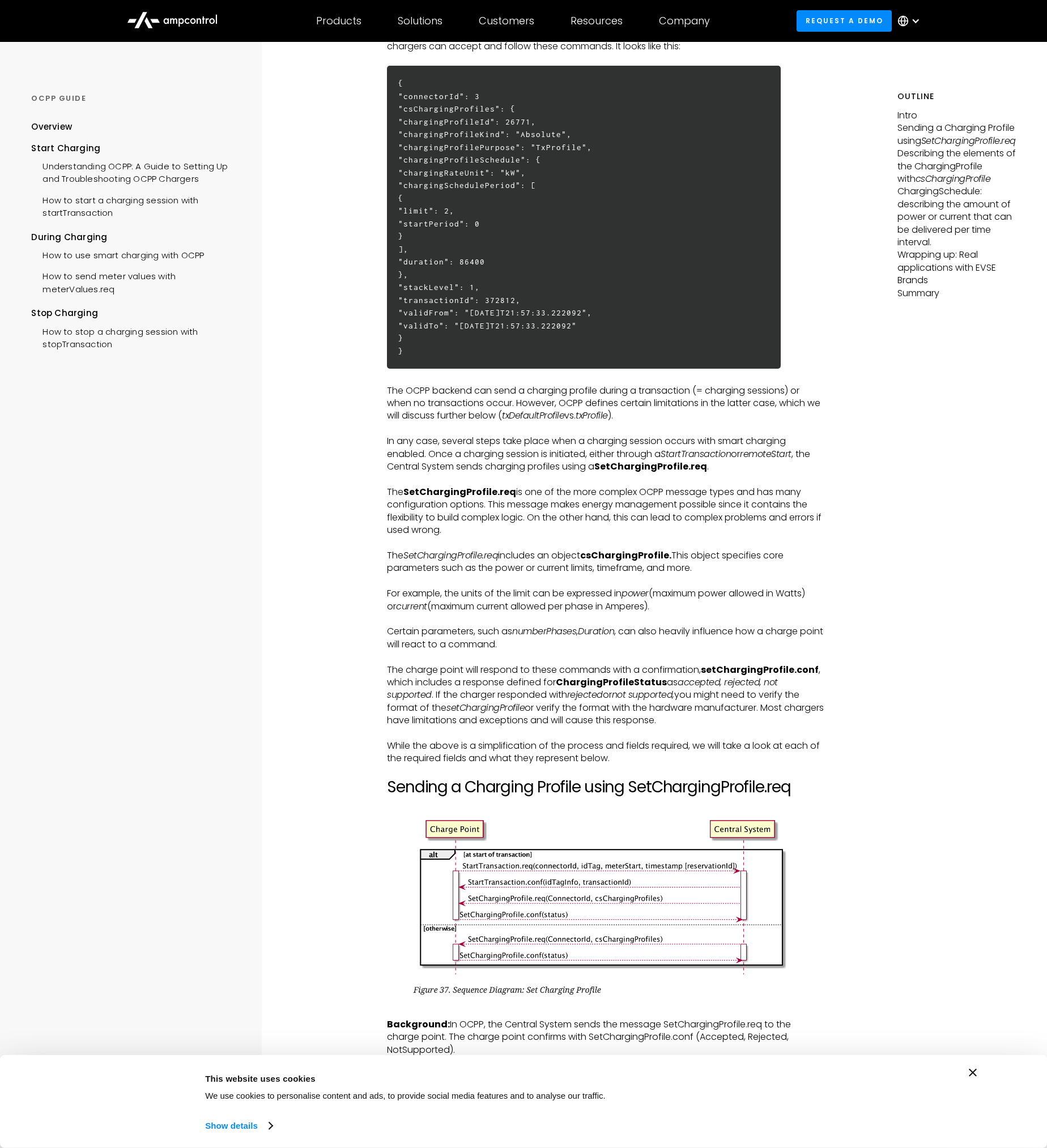
click at [506, 430] on p "‍" at bounding box center [606, 428] width 437 height 13
click at [624, 450] on p "In any case, several steps take place when a charging session occurs with smart…" at bounding box center [606, 454] width 437 height 38
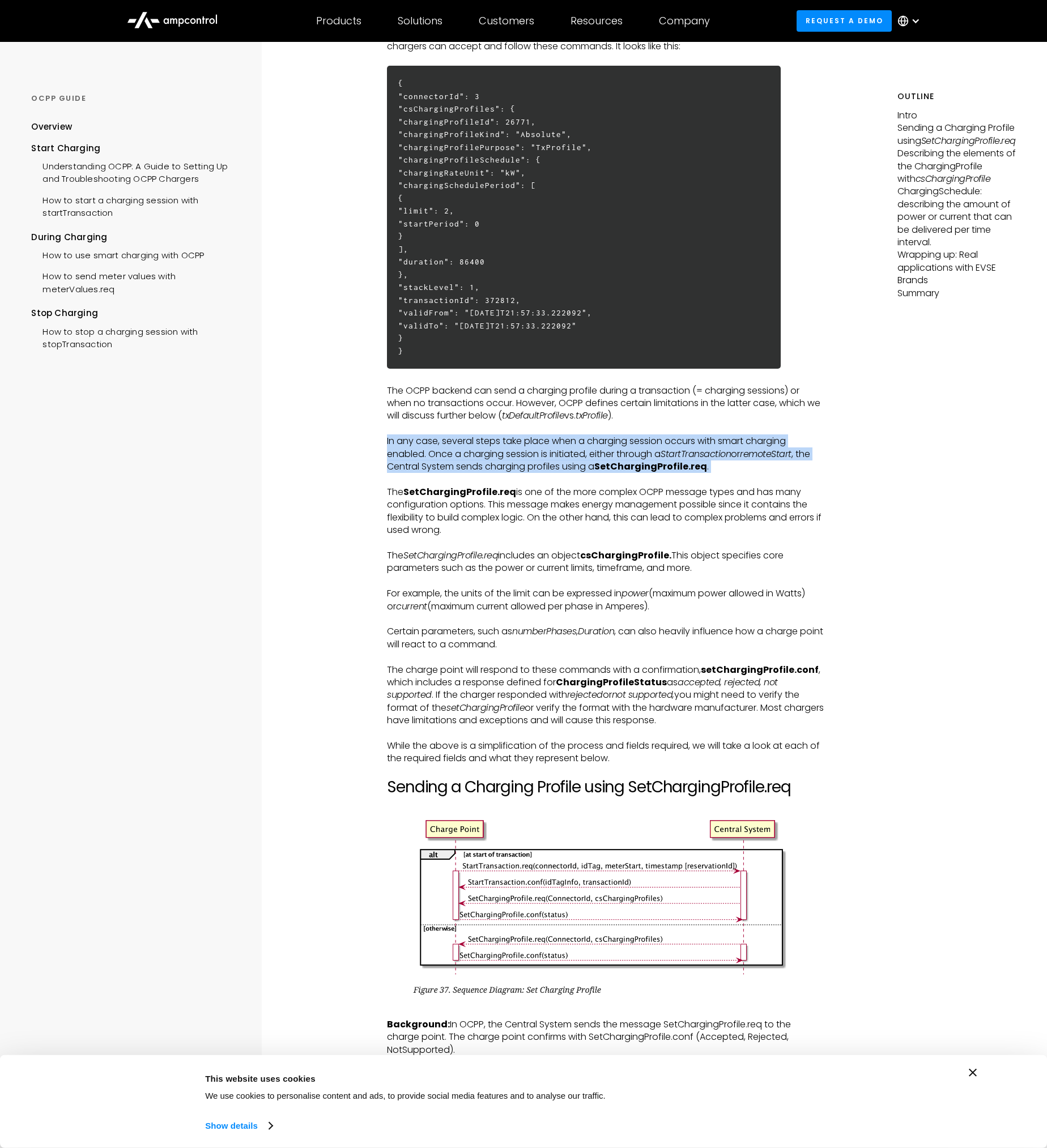
click at [624, 450] on p "In any case, several steps take place when a charging session occurs with smart…" at bounding box center [606, 454] width 437 height 38
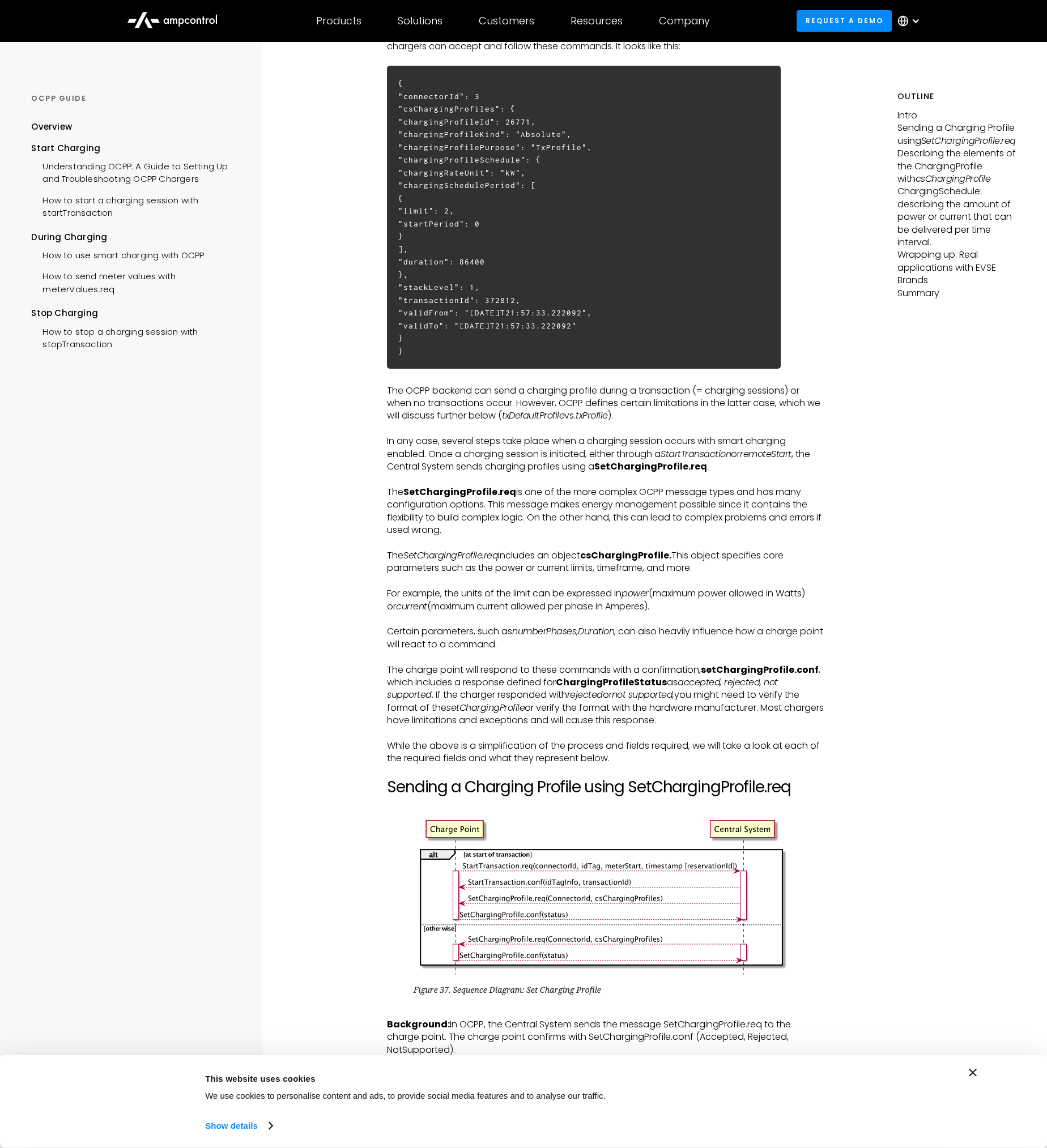
drag, startPoint x: 624, startPoint y: 450, endPoint x: 572, endPoint y: 500, distance: 72.1
click at [572, 500] on p "The SetChargingProfile.req is one of the more complex OCPP message types and ha…" at bounding box center [606, 512] width 437 height 51
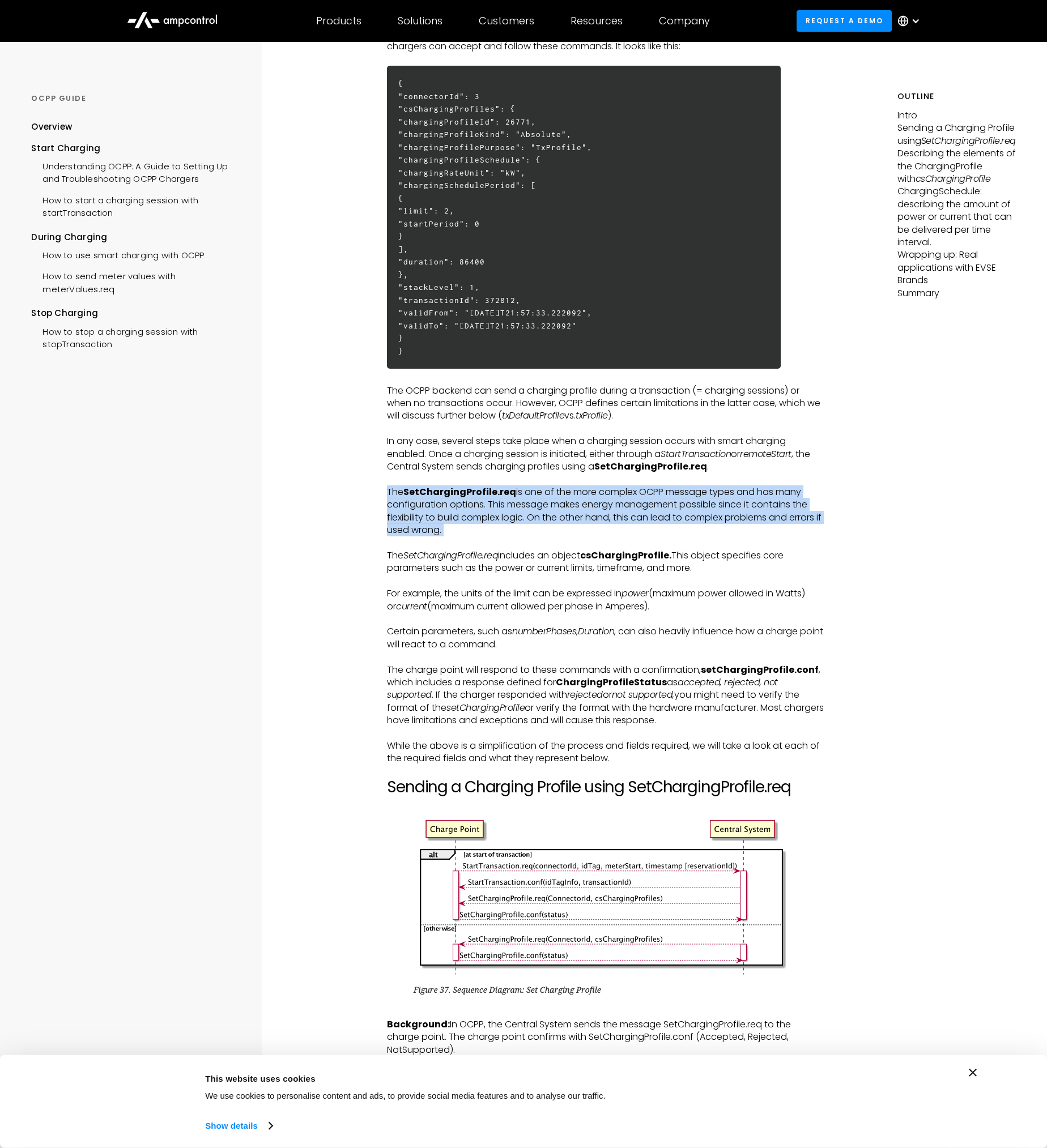
click at [572, 500] on p "The SetChargingProfile.req is one of the more complex OCPP message types and ha…" at bounding box center [606, 512] width 437 height 51
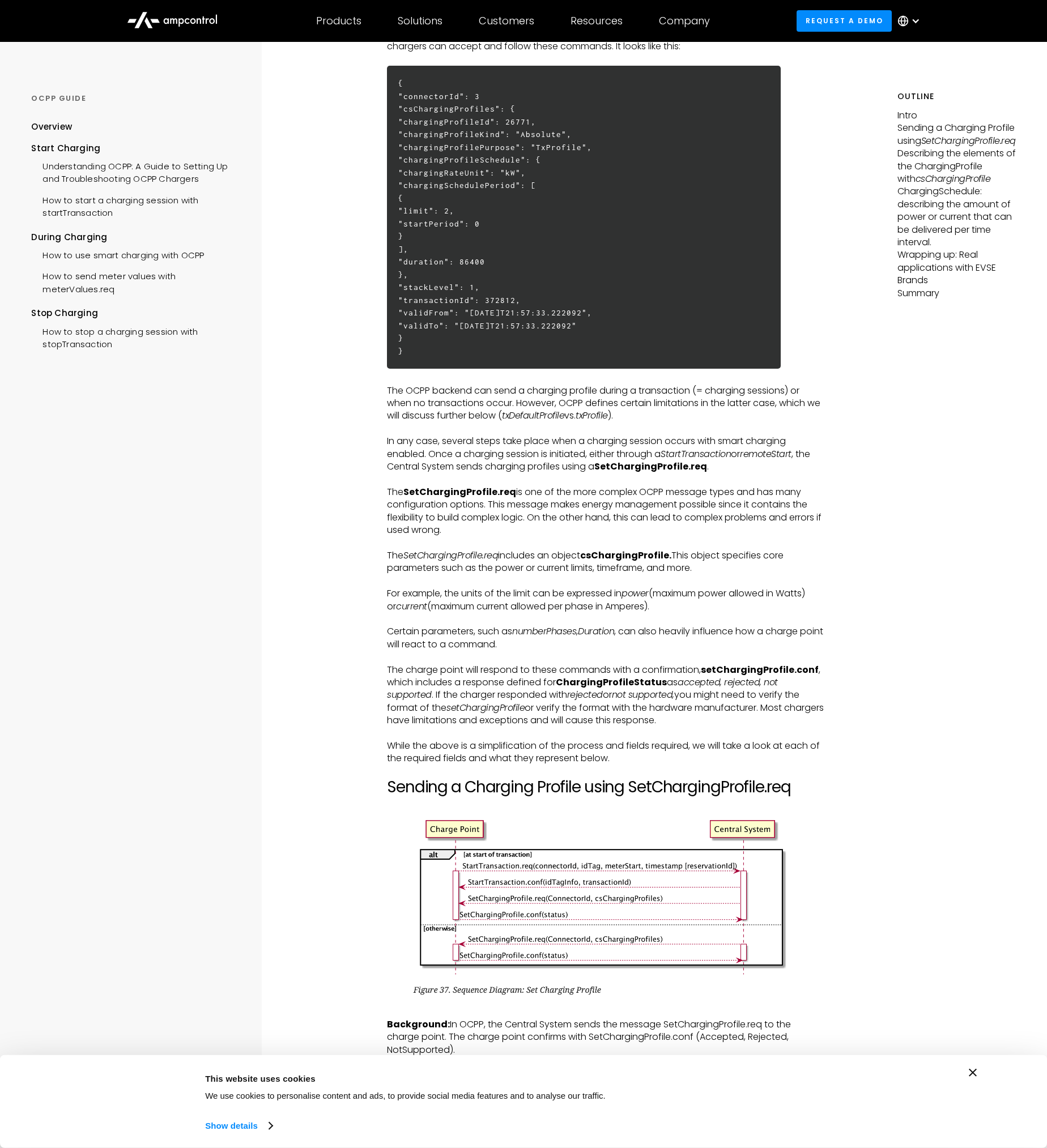
drag, startPoint x: 572, startPoint y: 500, endPoint x: 533, endPoint y: 559, distance: 70.7
click at [533, 559] on p "The SetChargingProfile.req includes an object csChargingProfile. This object sp…" at bounding box center [606, 562] width 437 height 25
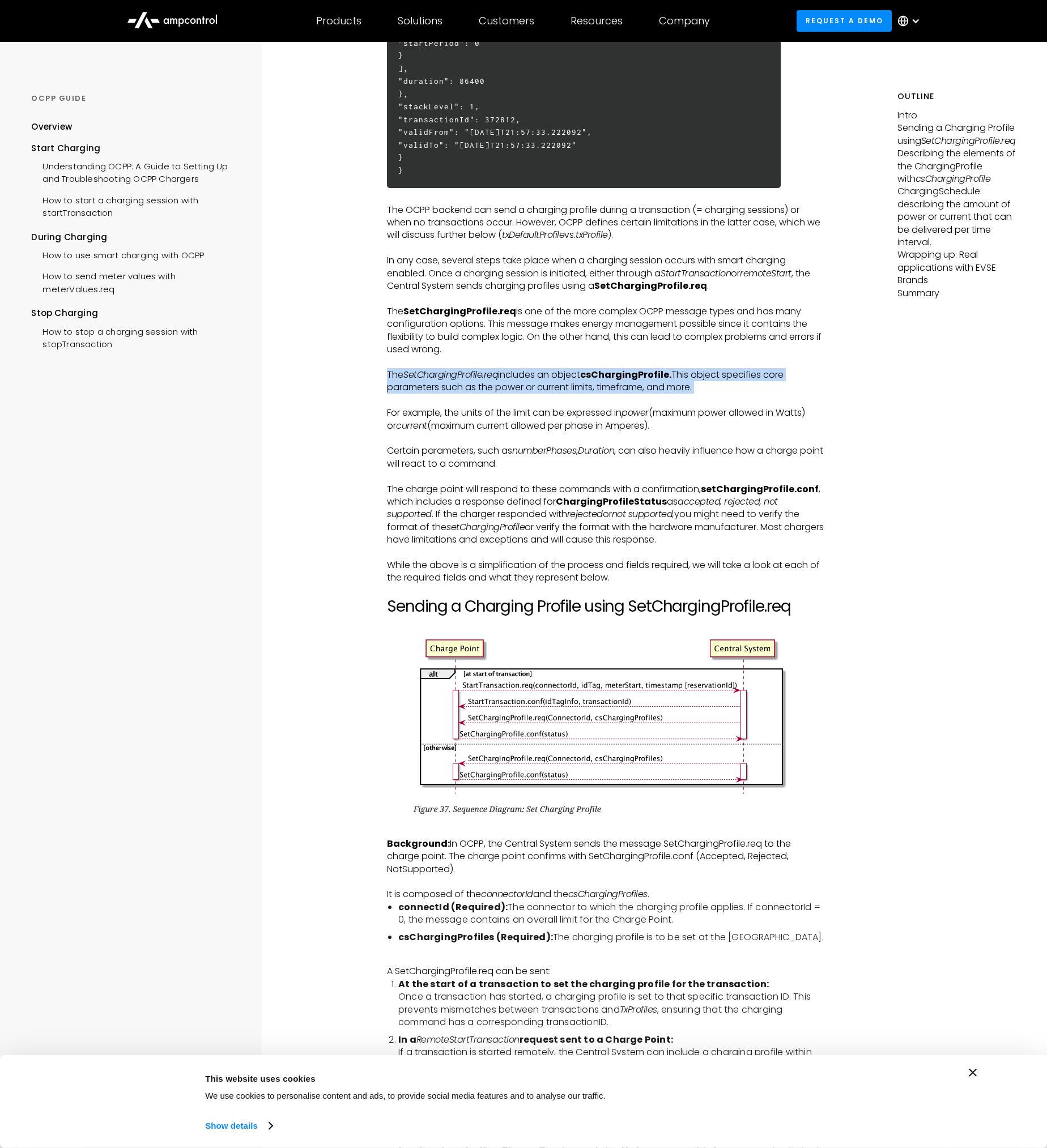
scroll to position [755, 0]
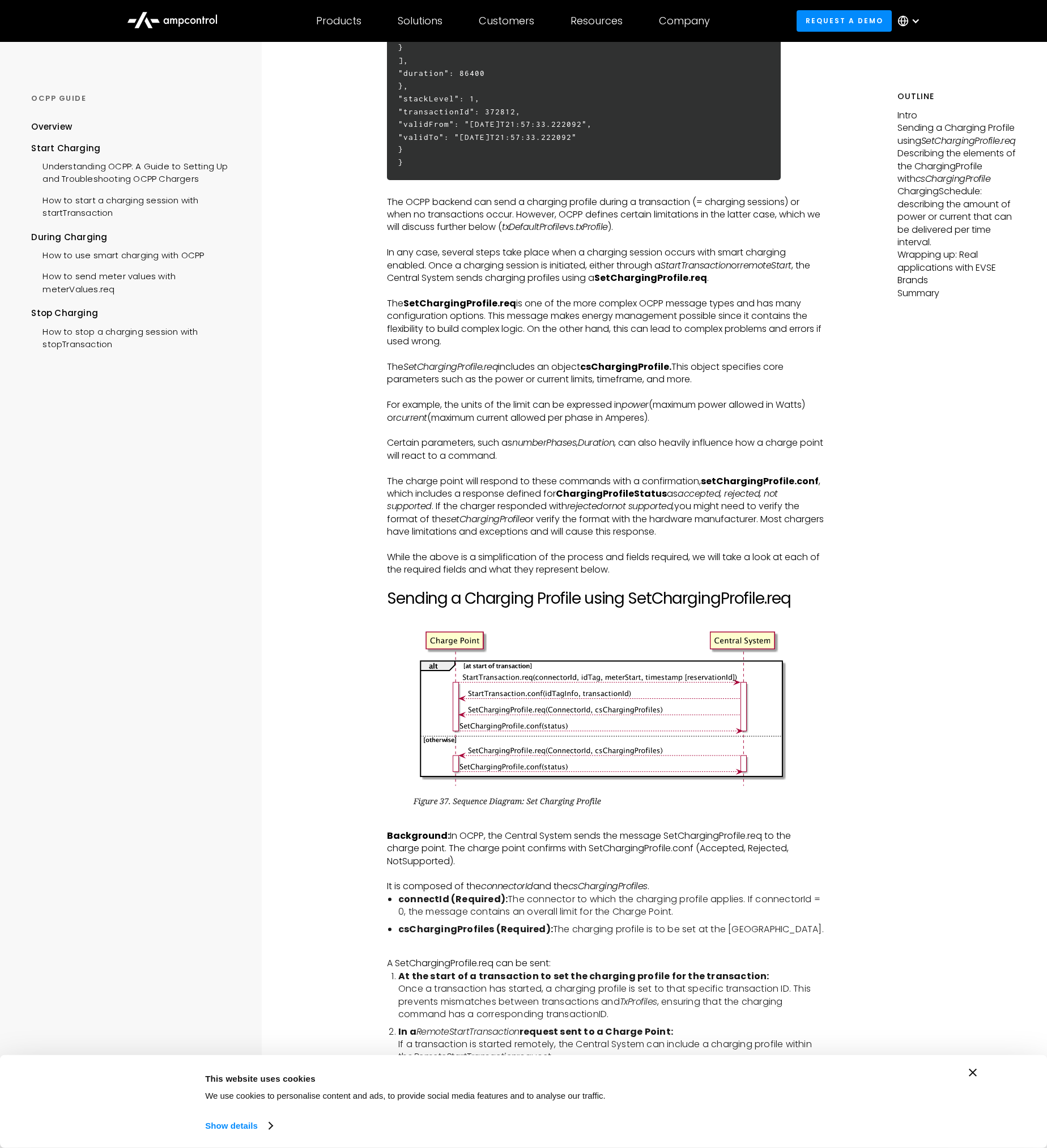
click at [464, 409] on p "For example, the units of the limit can be expressed in power (maximum power al…" at bounding box center [606, 412] width 437 height 25
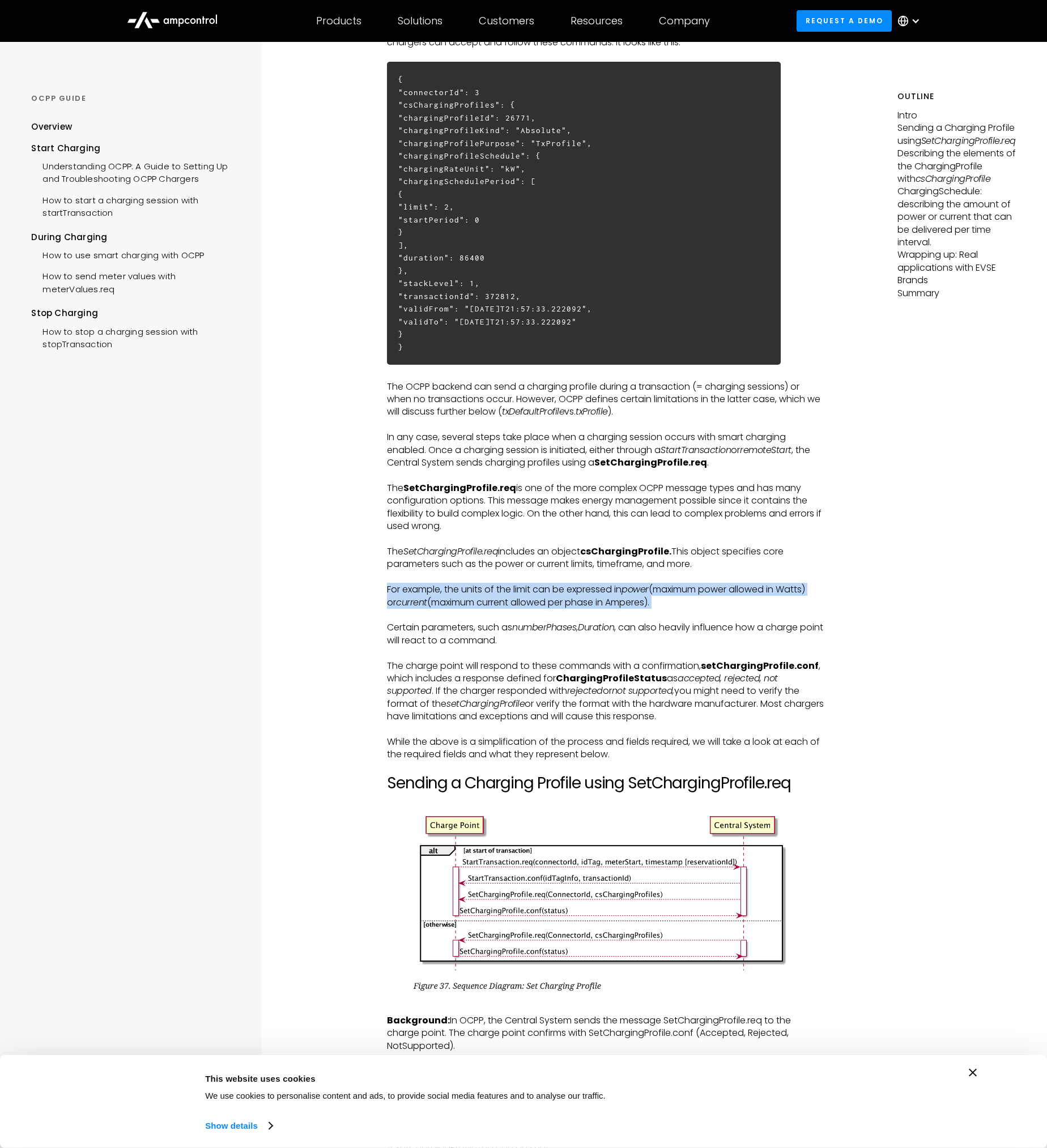
scroll to position [567, 0]
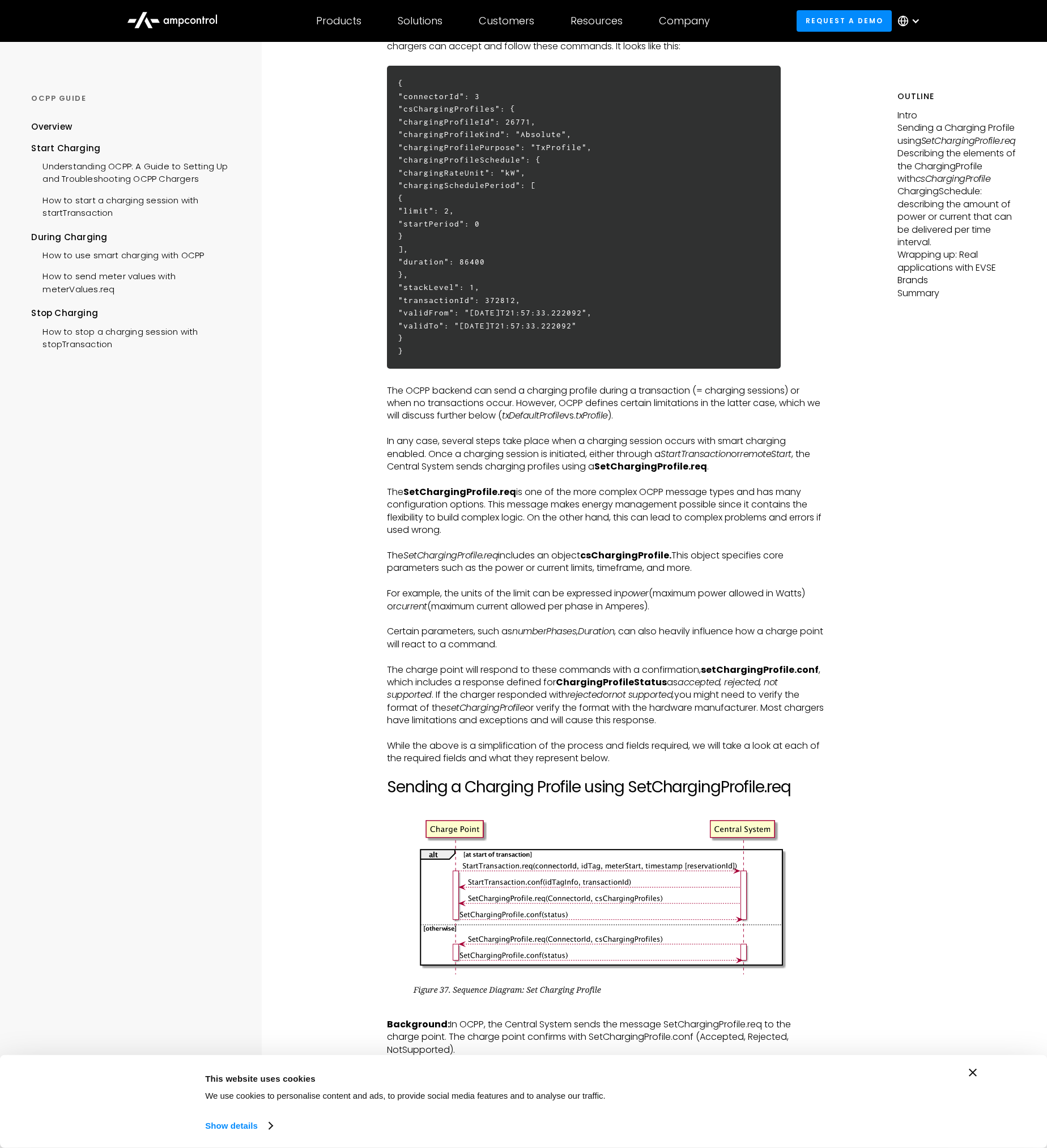
click at [566, 679] on strong "ChargingProfileStatus" at bounding box center [611, 681] width 111 height 13
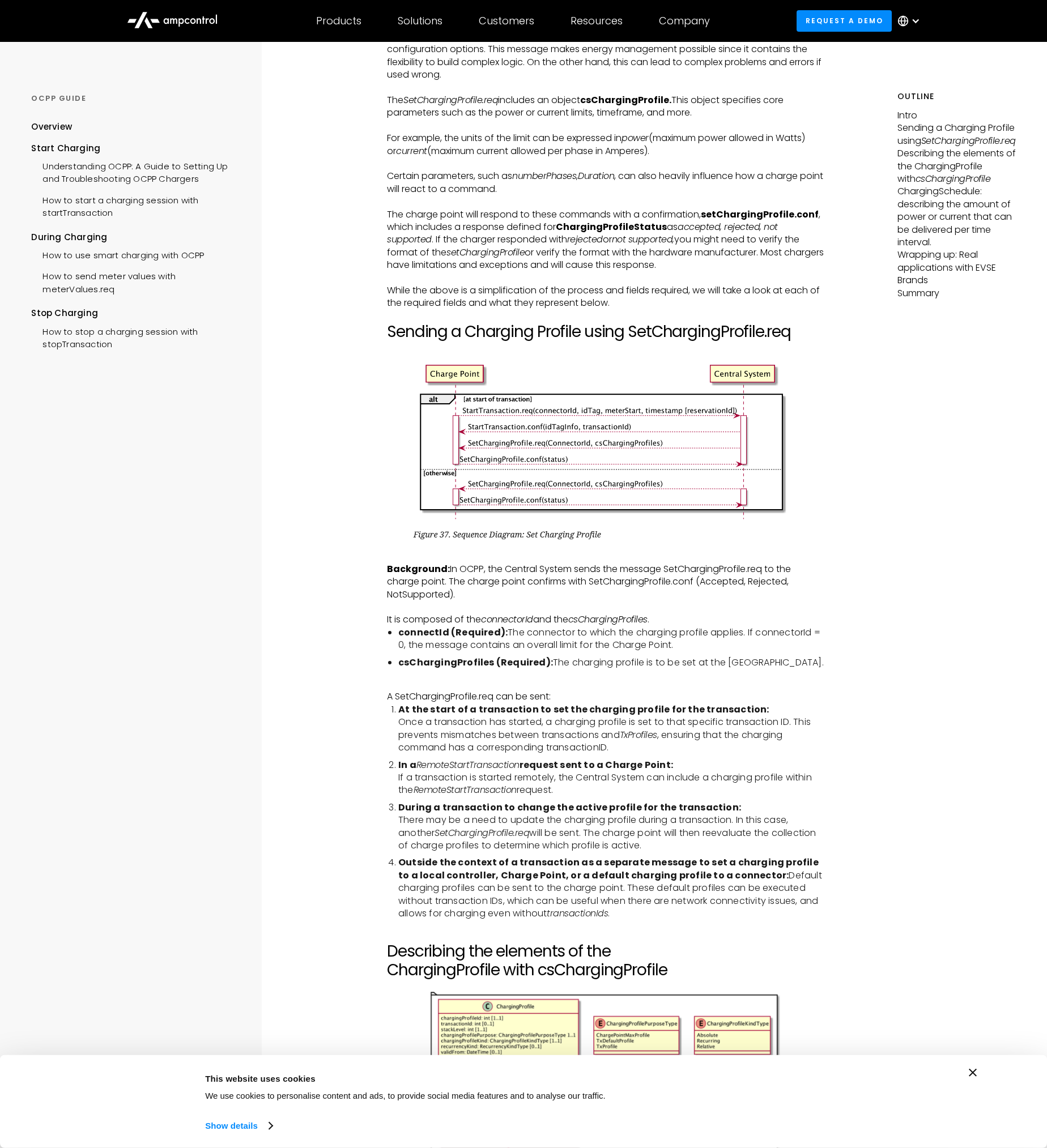
scroll to position [1133, 0]
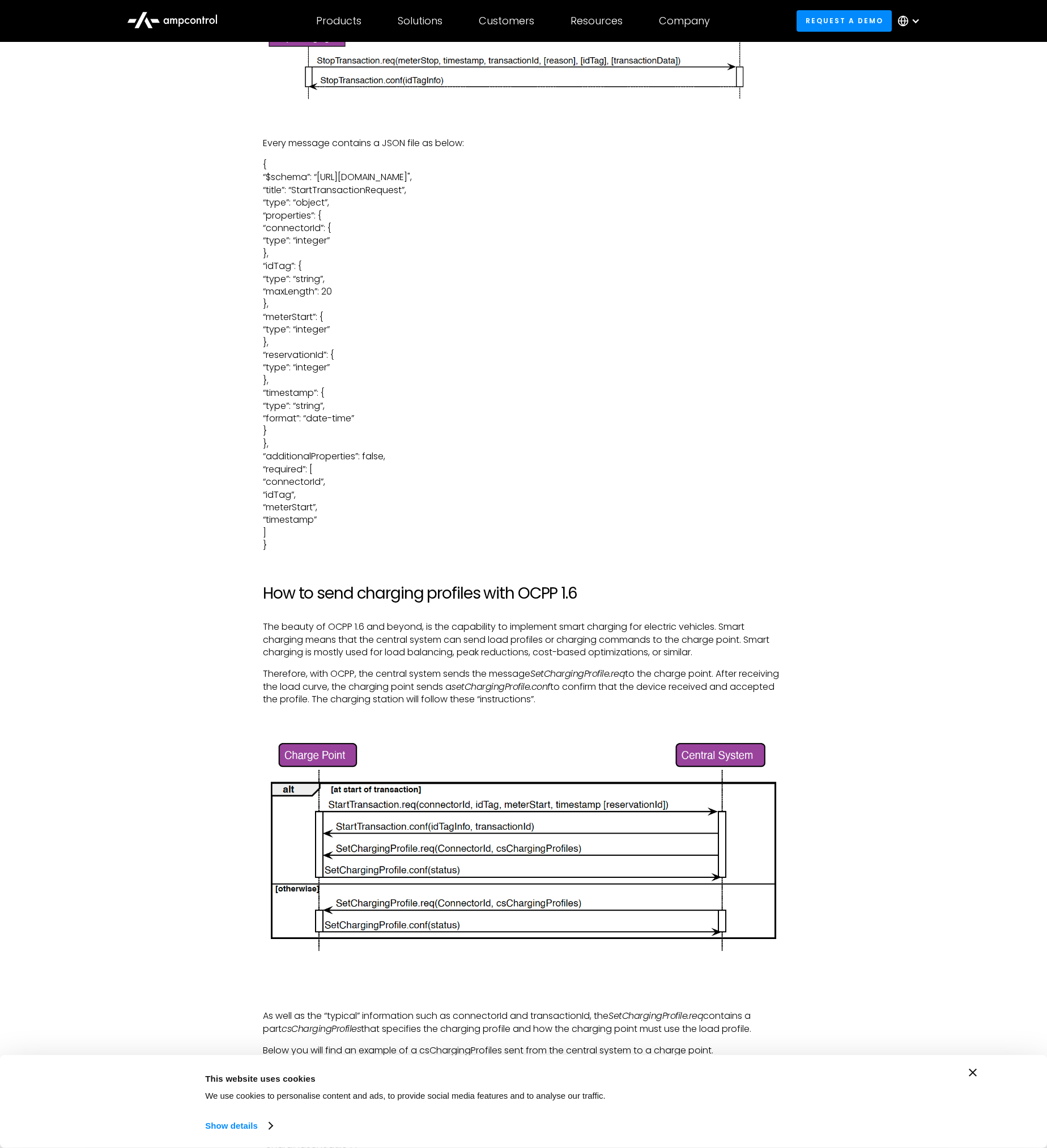
scroll to position [2077, 0]
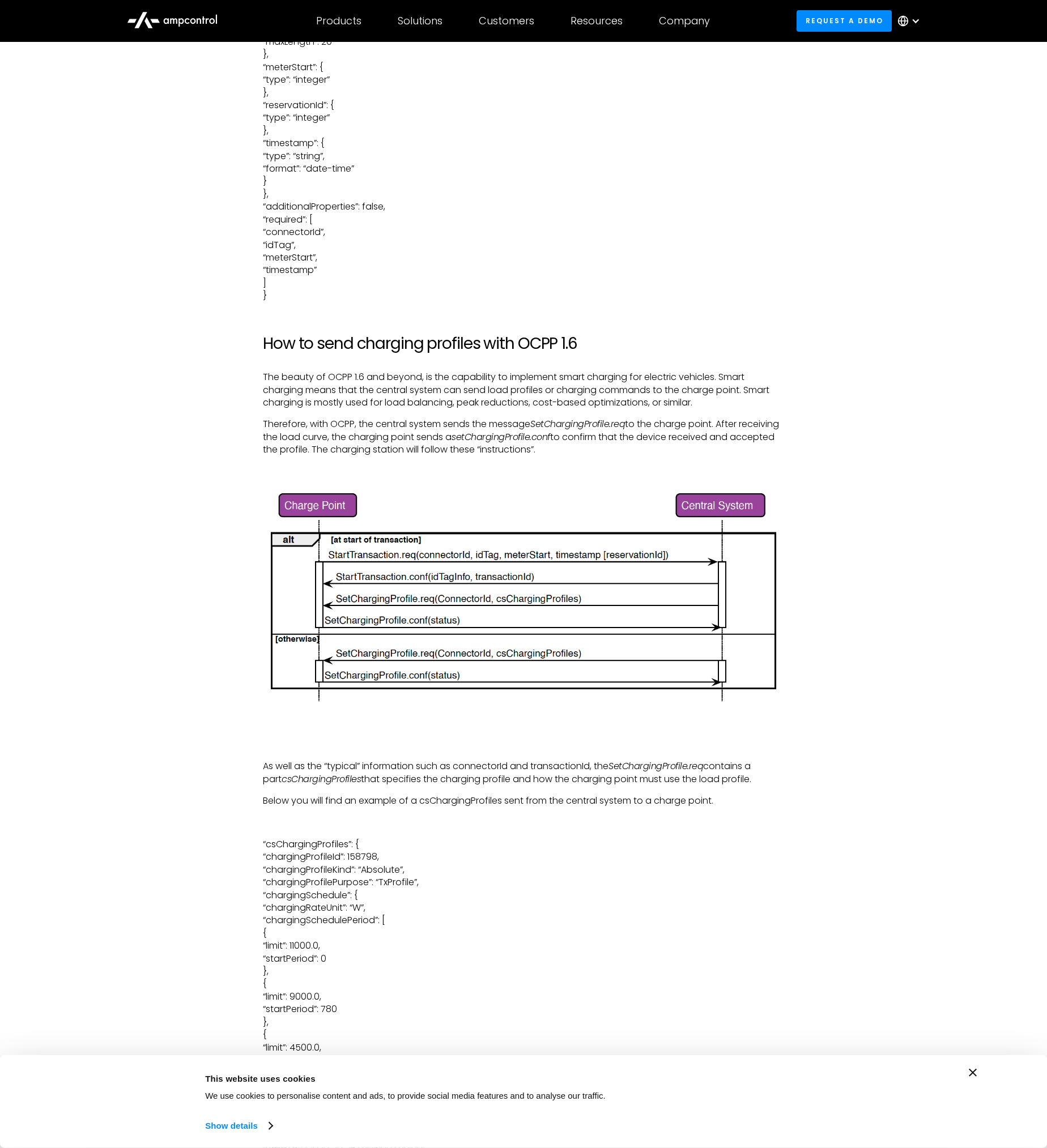
click at [451, 381] on p "The beauty of OCPP 1.6 and beyond, is the capability to implement smart chargin…" at bounding box center [524, 389] width 522 height 38
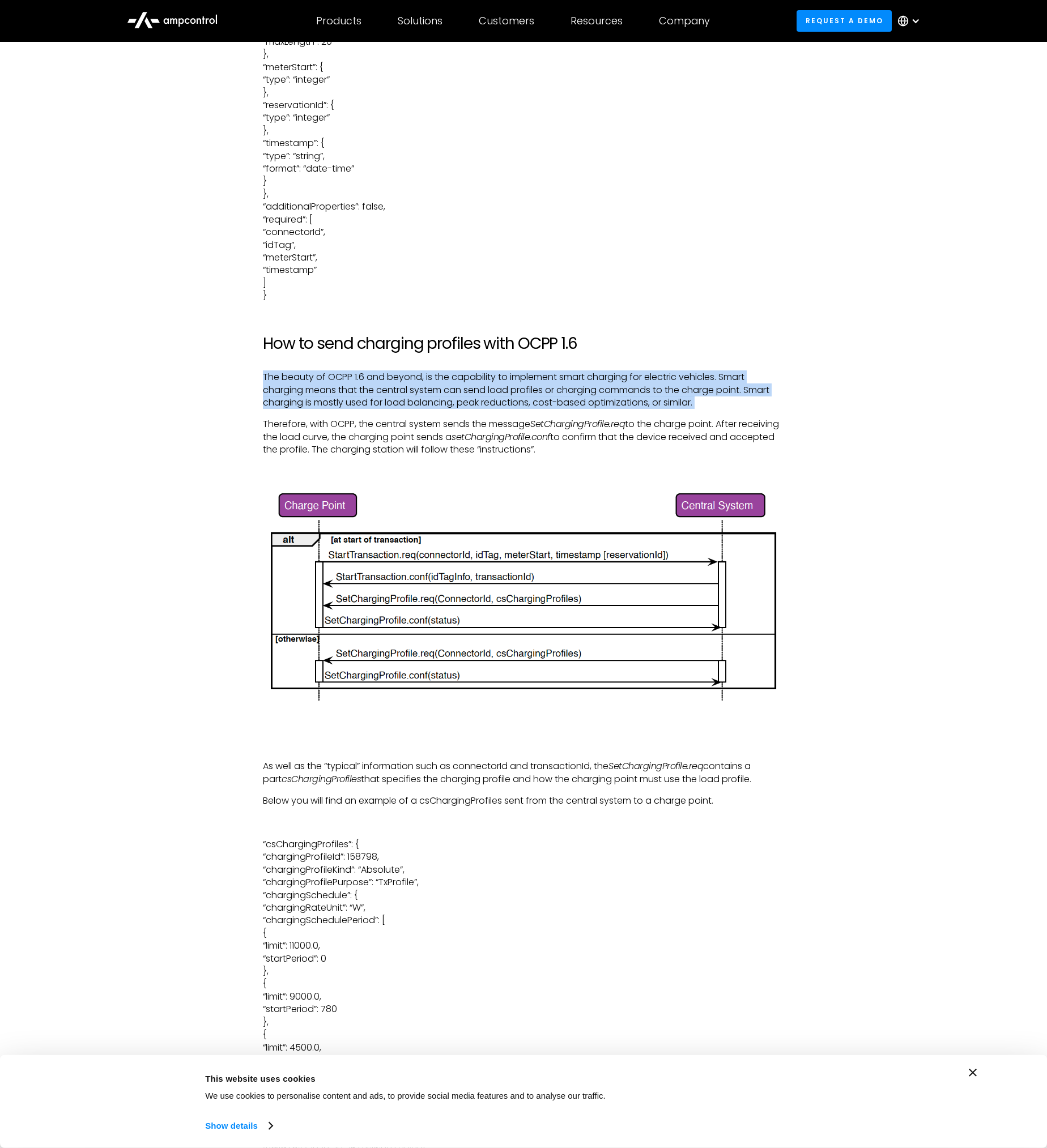
click at [451, 381] on p "The beauty of OCPP 1.6 and beyond, is the capability to implement smart chargin…" at bounding box center [524, 389] width 522 height 38
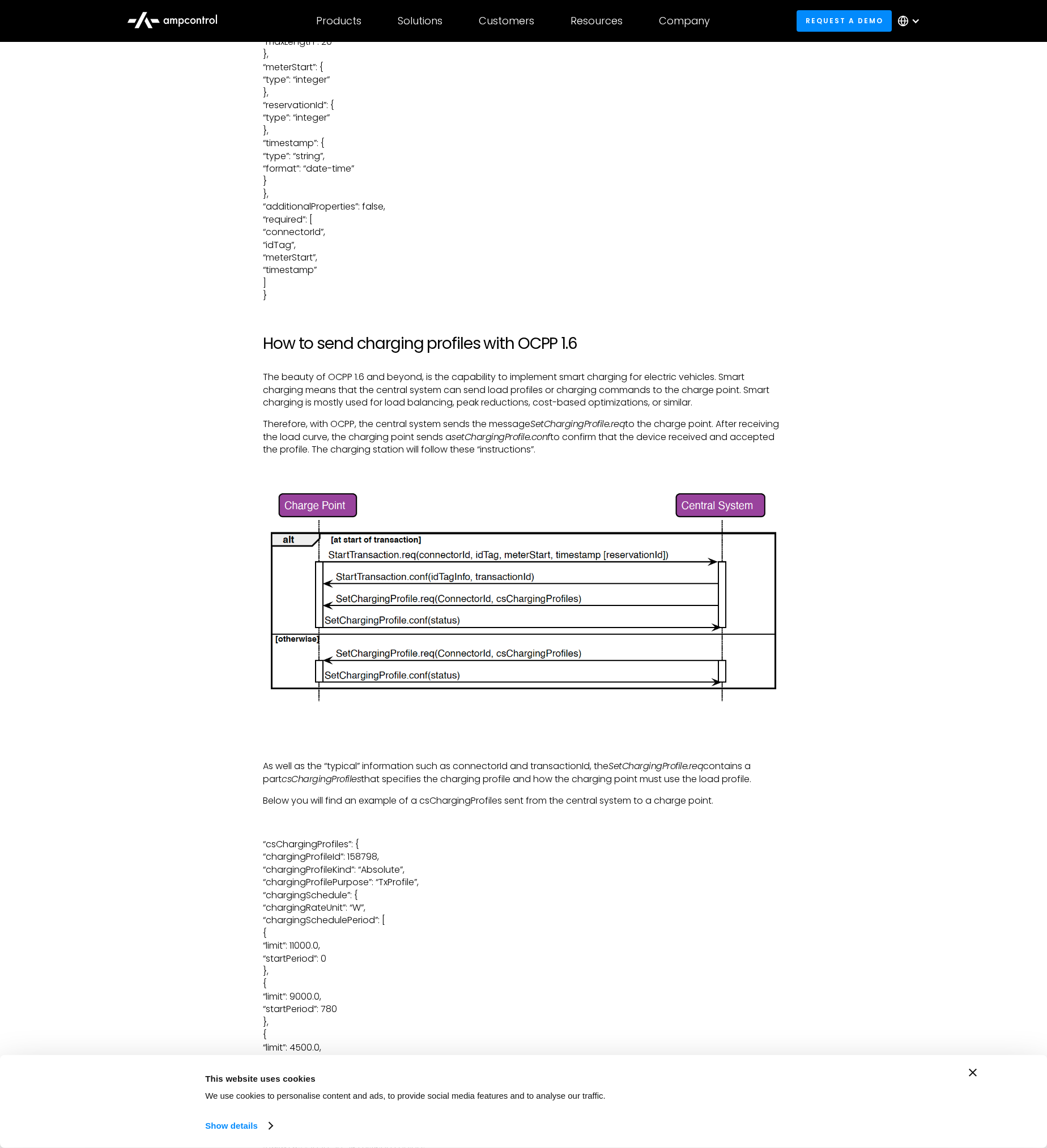
drag, startPoint x: 451, startPoint y: 381, endPoint x: 515, endPoint y: 425, distance: 77.7
click at [515, 425] on p "Therefore, with OCPP, the central system sends the message SetChargingProfile.r…" at bounding box center [524, 436] width 522 height 38
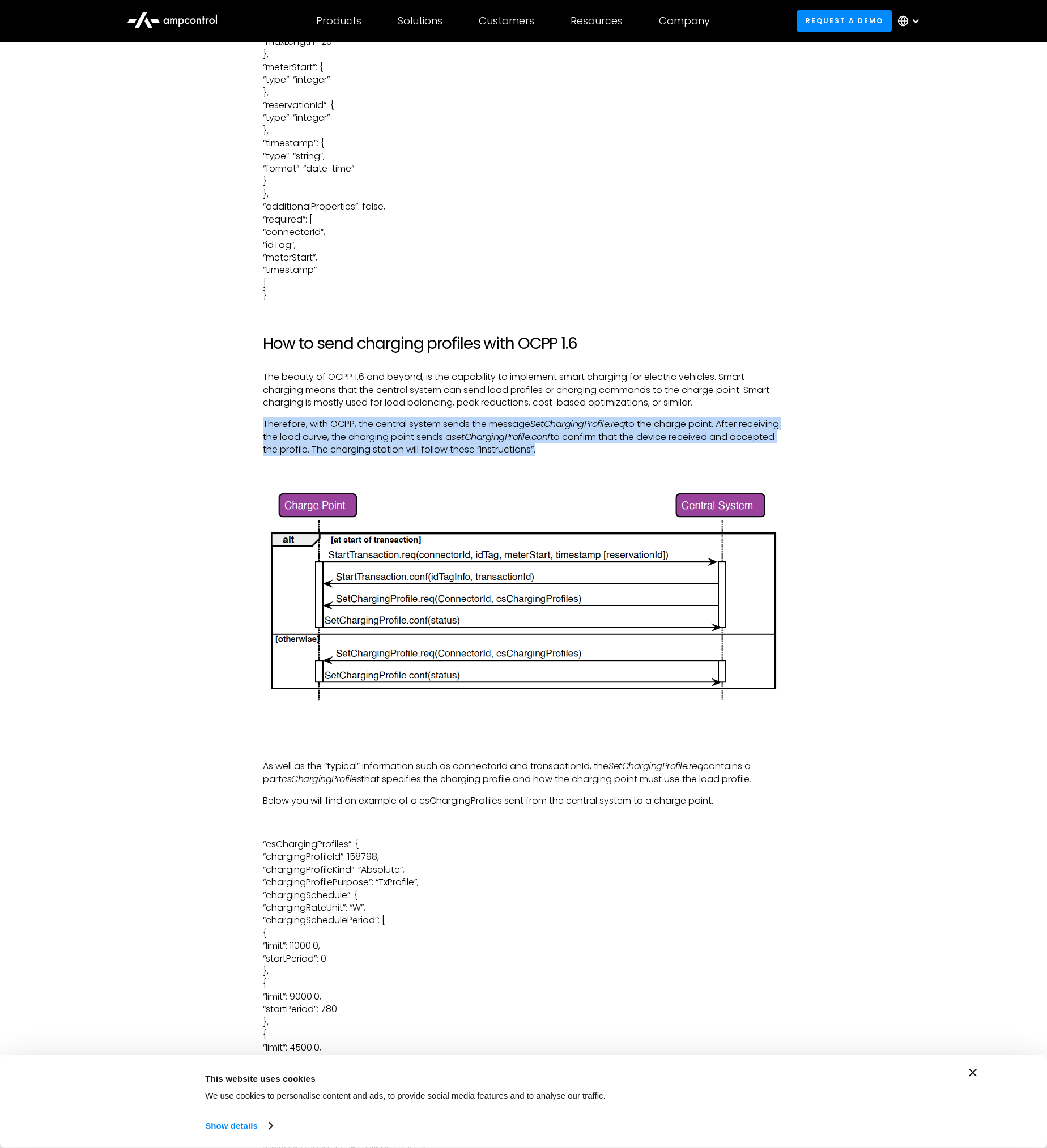
click at [515, 425] on p "Therefore, with OCPP, the central system sends the message SetChargingProfile.r…" at bounding box center [524, 436] width 522 height 38
drag, startPoint x: 515, startPoint y: 425, endPoint x: 474, endPoint y: 438, distance: 43.0
click at [474, 438] on p "Therefore, with OCPP, the central system sends the message SetChargingProfile.r…" at bounding box center [524, 436] width 522 height 38
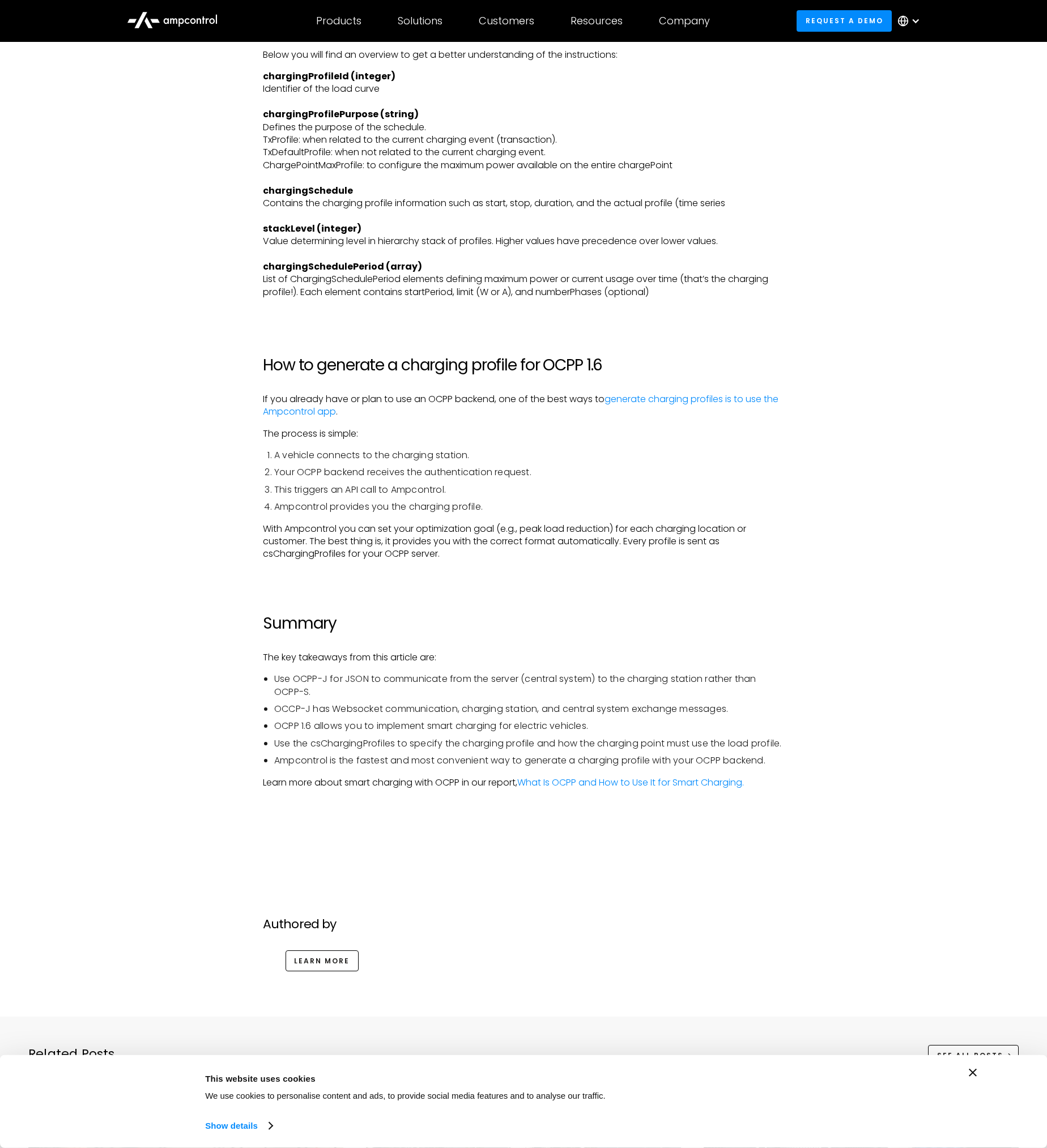
scroll to position [3210, 0]
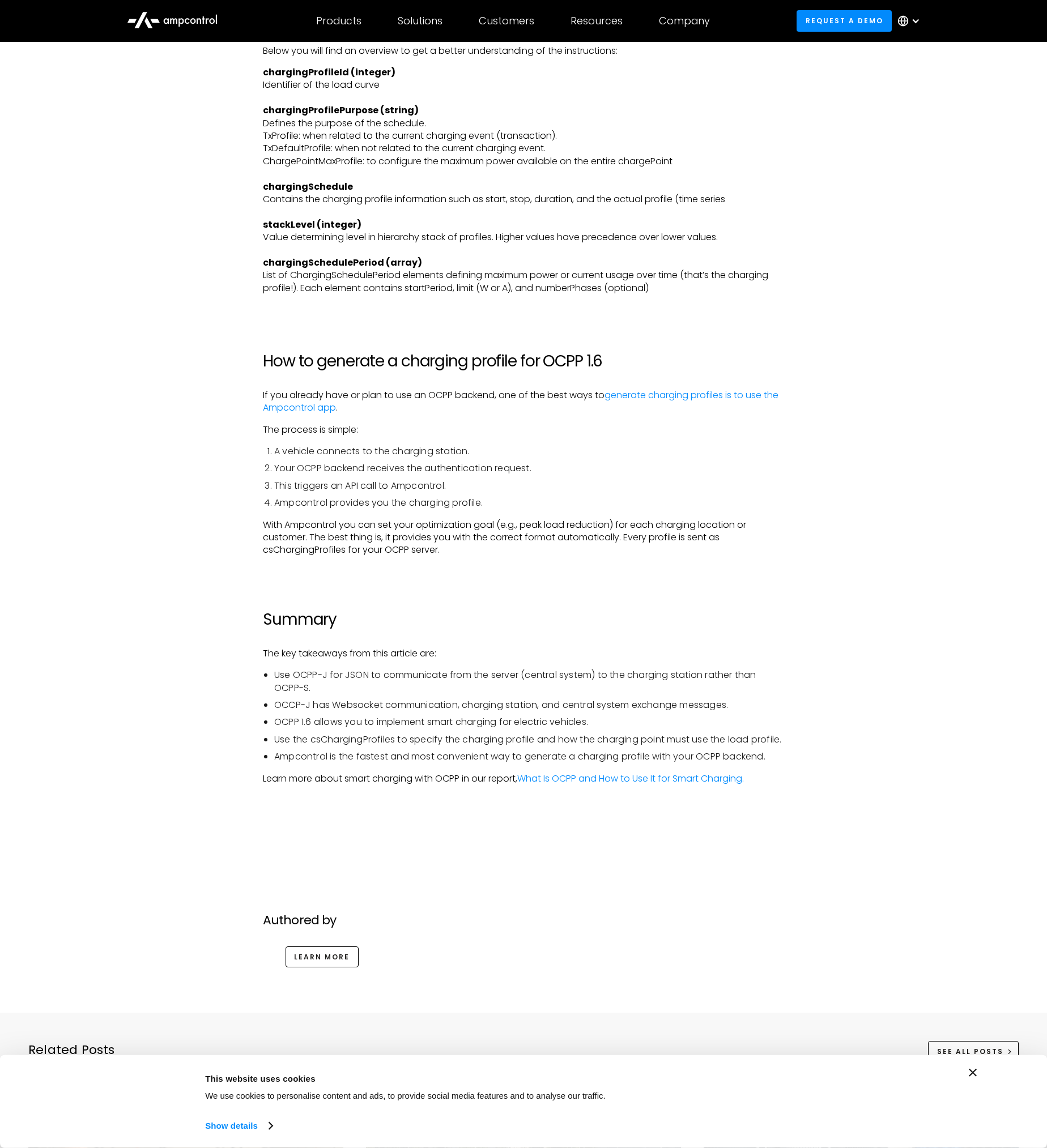
click at [417, 738] on li "Use the csChargingProfiles to specify the charging profile and how the charging…" at bounding box center [529, 739] width 510 height 13
drag, startPoint x: 417, startPoint y: 738, endPoint x: 403, endPoint y: 769, distance: 34.0
click at [403, 763] on li "Ampcontrol is the fastest and most convenient way to generate a charging profil…" at bounding box center [529, 757] width 510 height 13
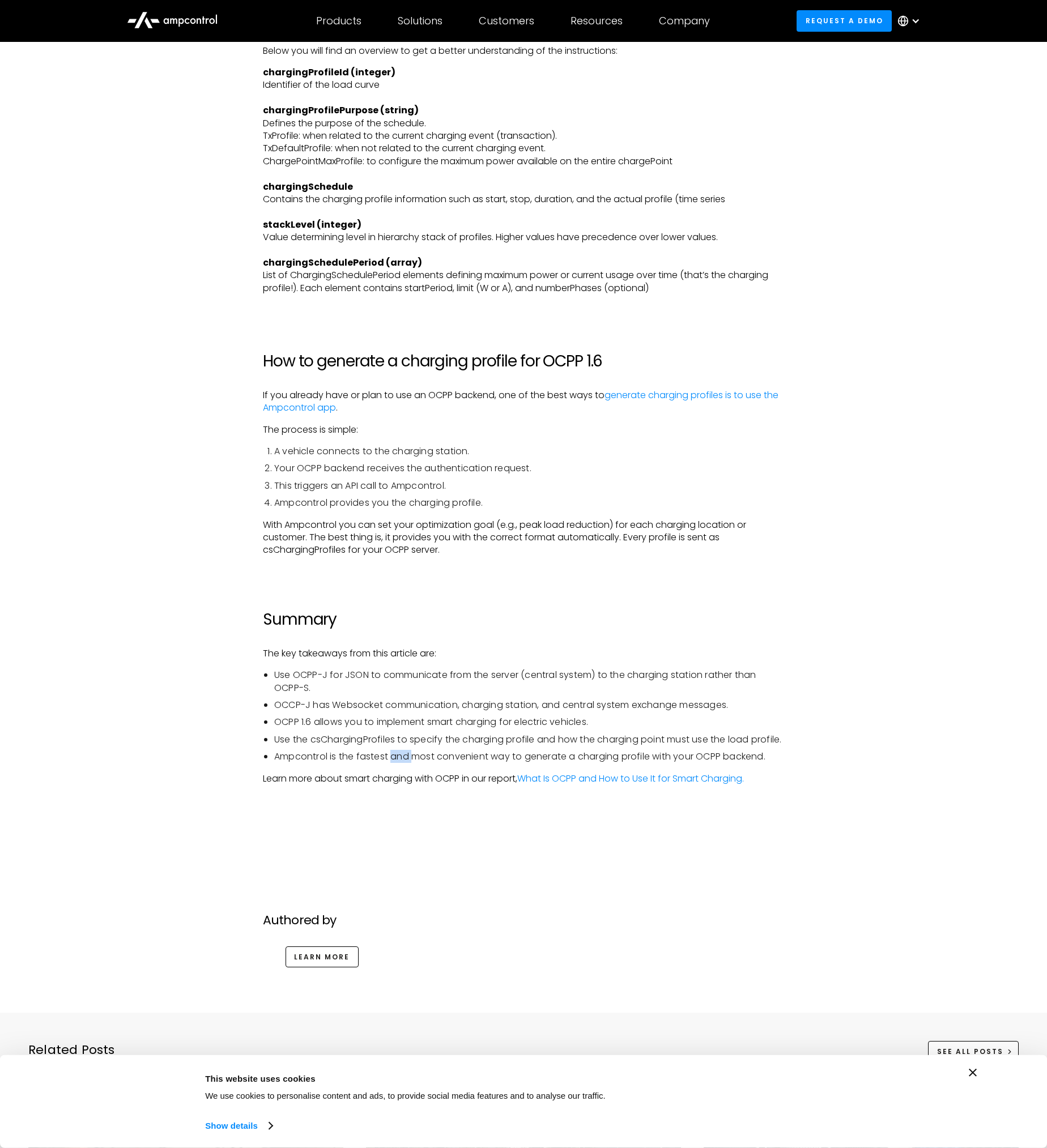
click at [403, 763] on li "Ampcontrol is the fastest and most convenient way to generate a charging profil…" at bounding box center [529, 757] width 510 height 13
drag, startPoint x: 403, startPoint y: 769, endPoint x: 392, endPoint y: 784, distance: 18.6
click at [392, 784] on p "Learn more about smart charging with OCPP in our report, What Is OCPP and How t…" at bounding box center [524, 778] width 522 height 13
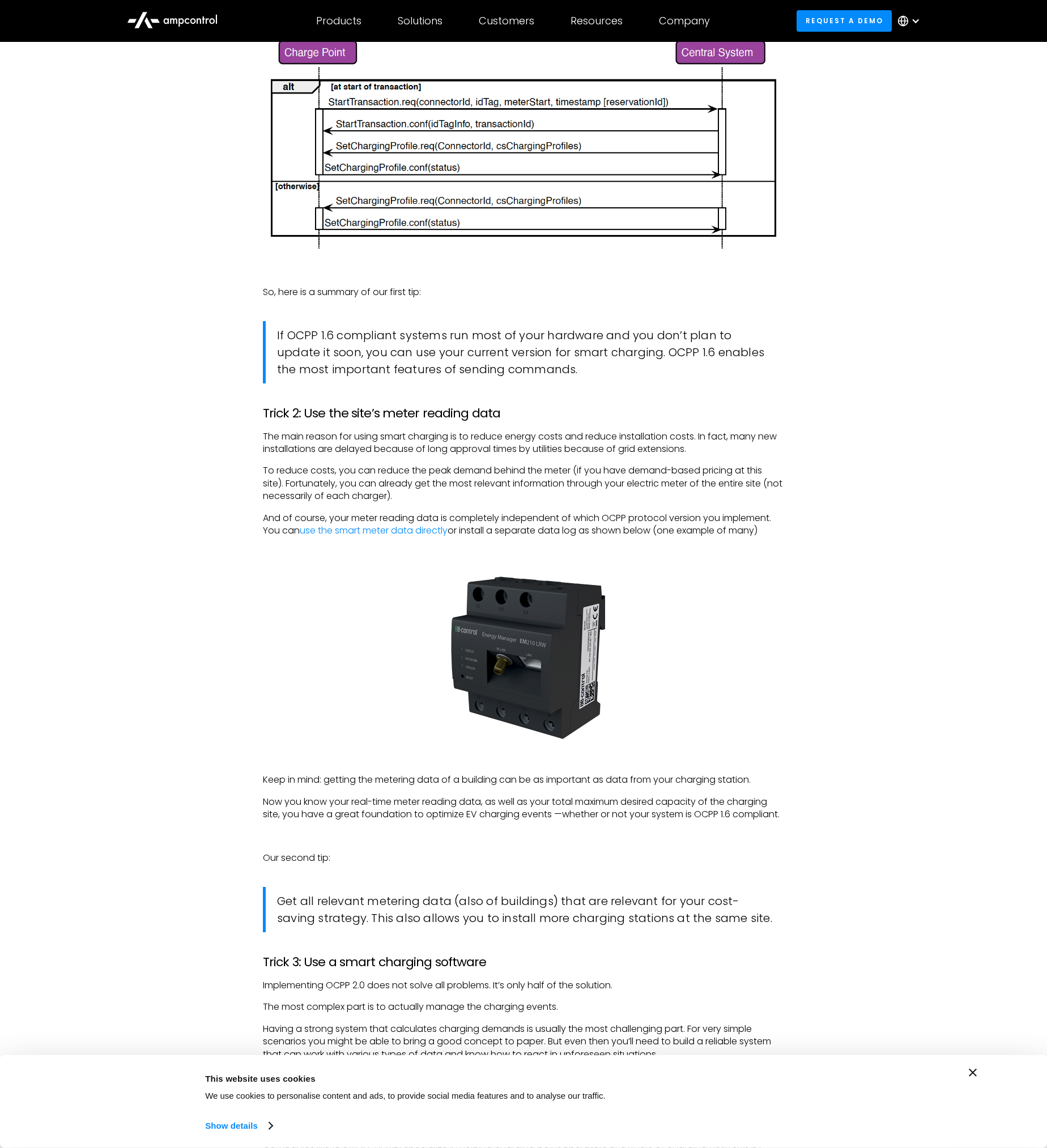
scroll to position [755, 0]
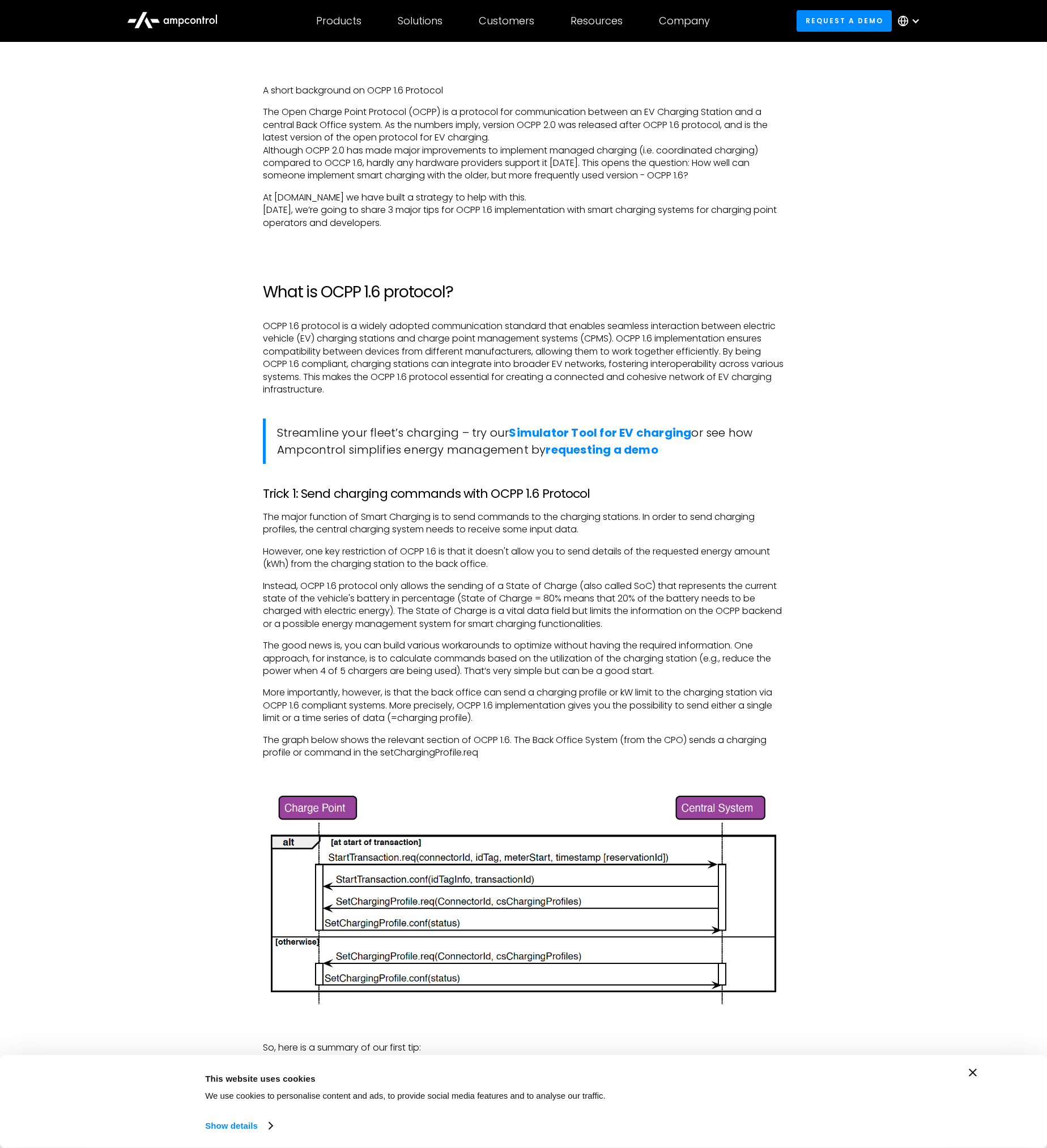
drag, startPoint x: 501, startPoint y: 628, endPoint x: 492, endPoint y: 631, distance: 9.5
